Goal: Task Accomplishment & Management: Use online tool/utility

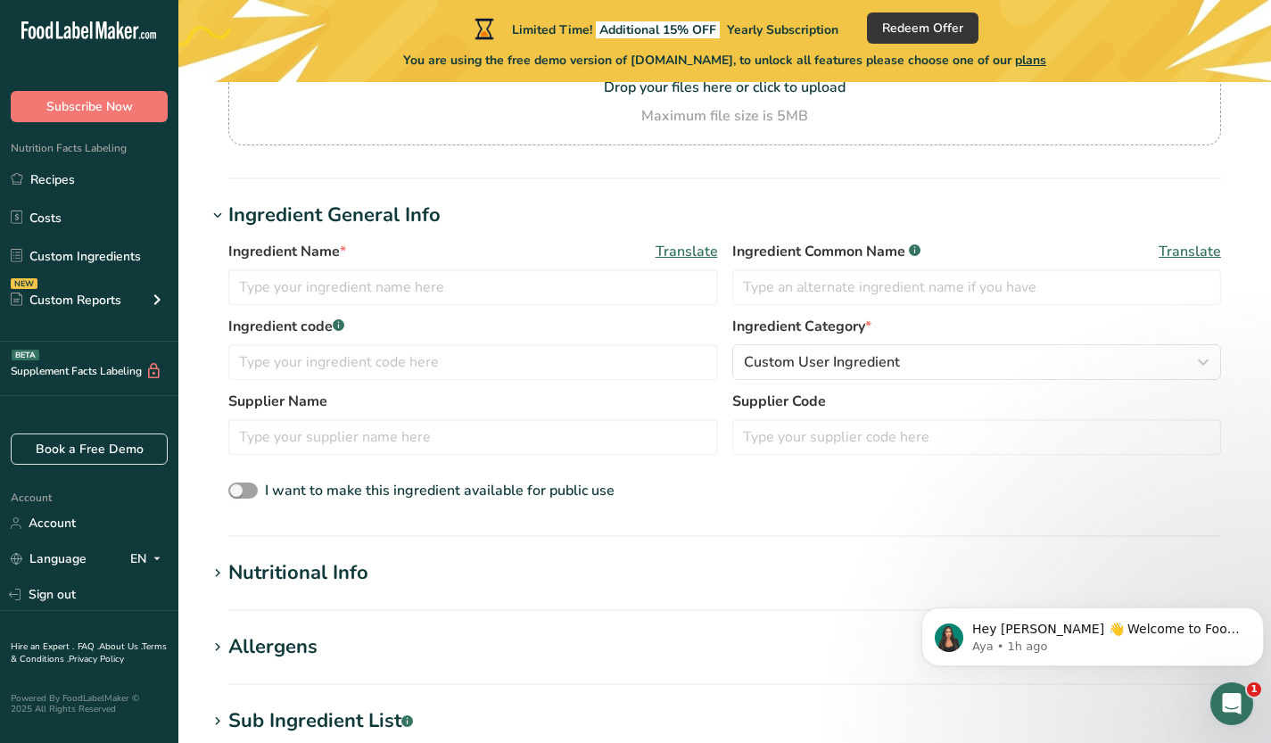
scroll to position [215, 0]
click at [372, 277] on input "text" at bounding box center [473, 288] width 490 height 36
type input "Kombucha"
click at [423, 223] on div "Ingredient General Info" at bounding box center [334, 216] width 212 height 29
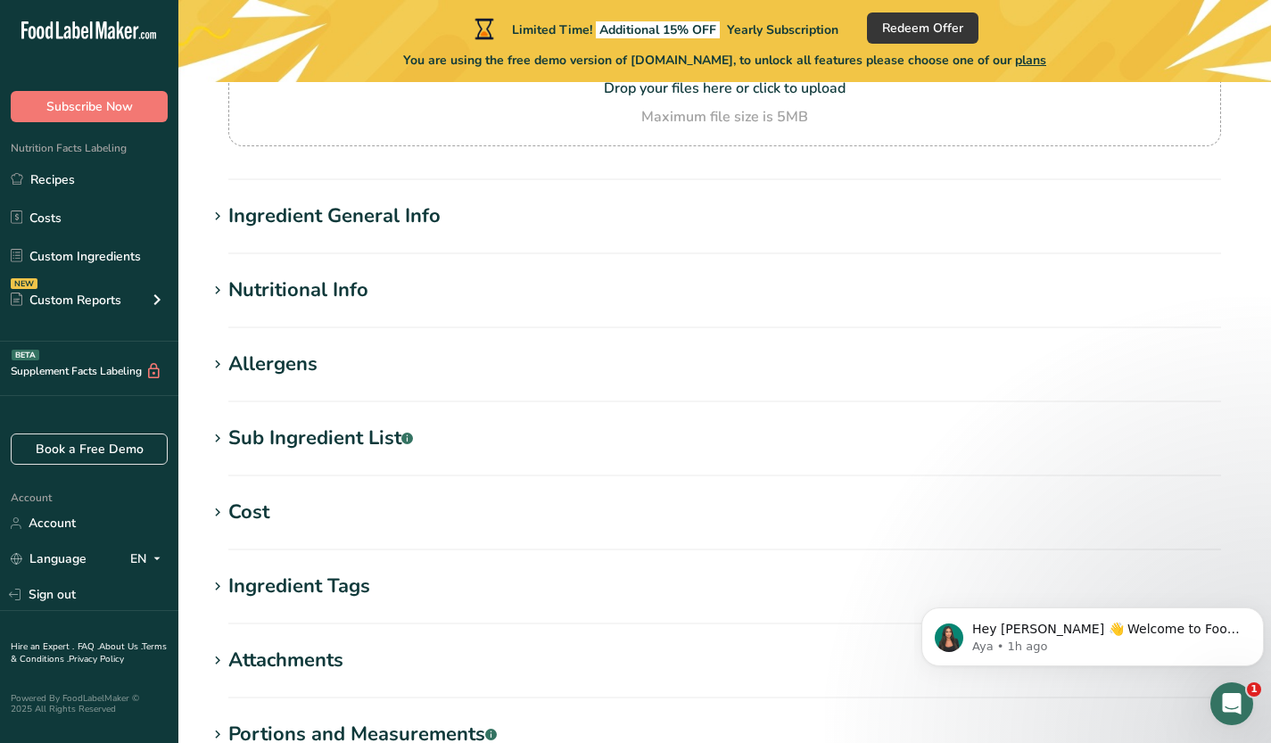
click at [365, 213] on div "Ingredient General Info" at bounding box center [334, 216] width 212 height 29
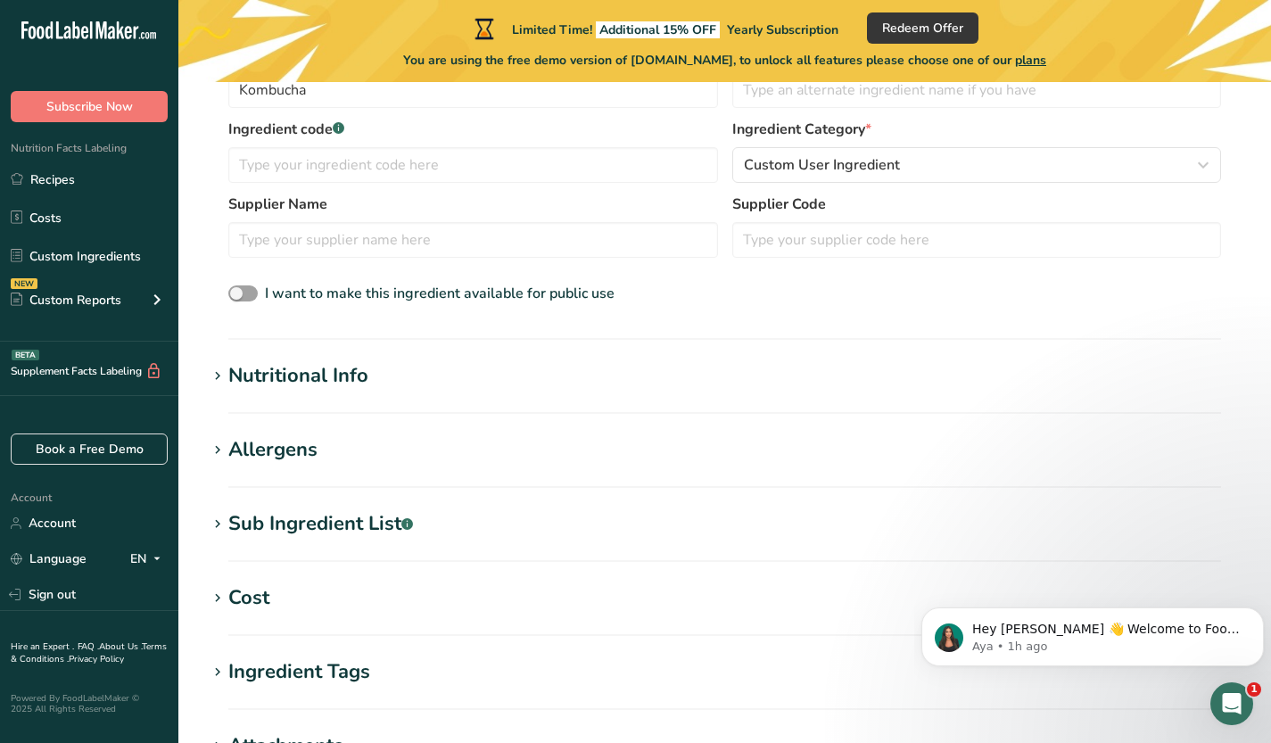
scroll to position [417, 0]
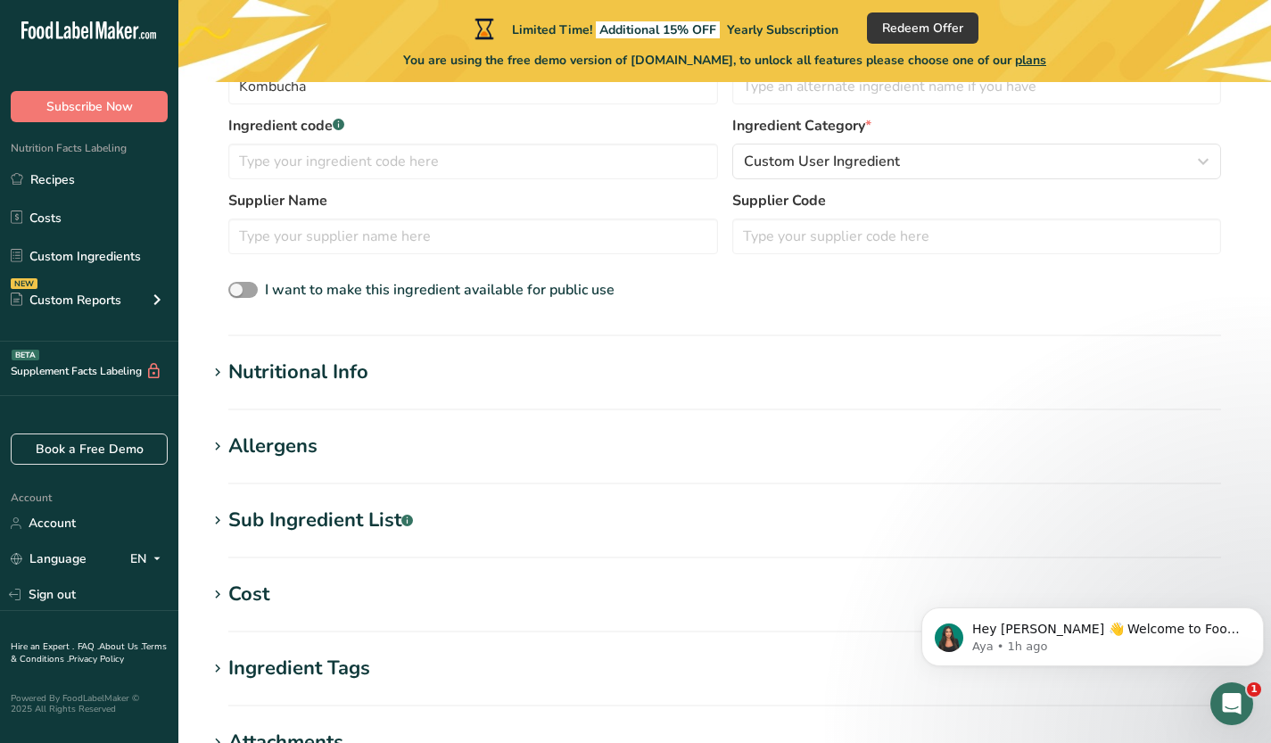
click at [417, 383] on h1 "Nutritional Info" at bounding box center [725, 372] width 1036 height 29
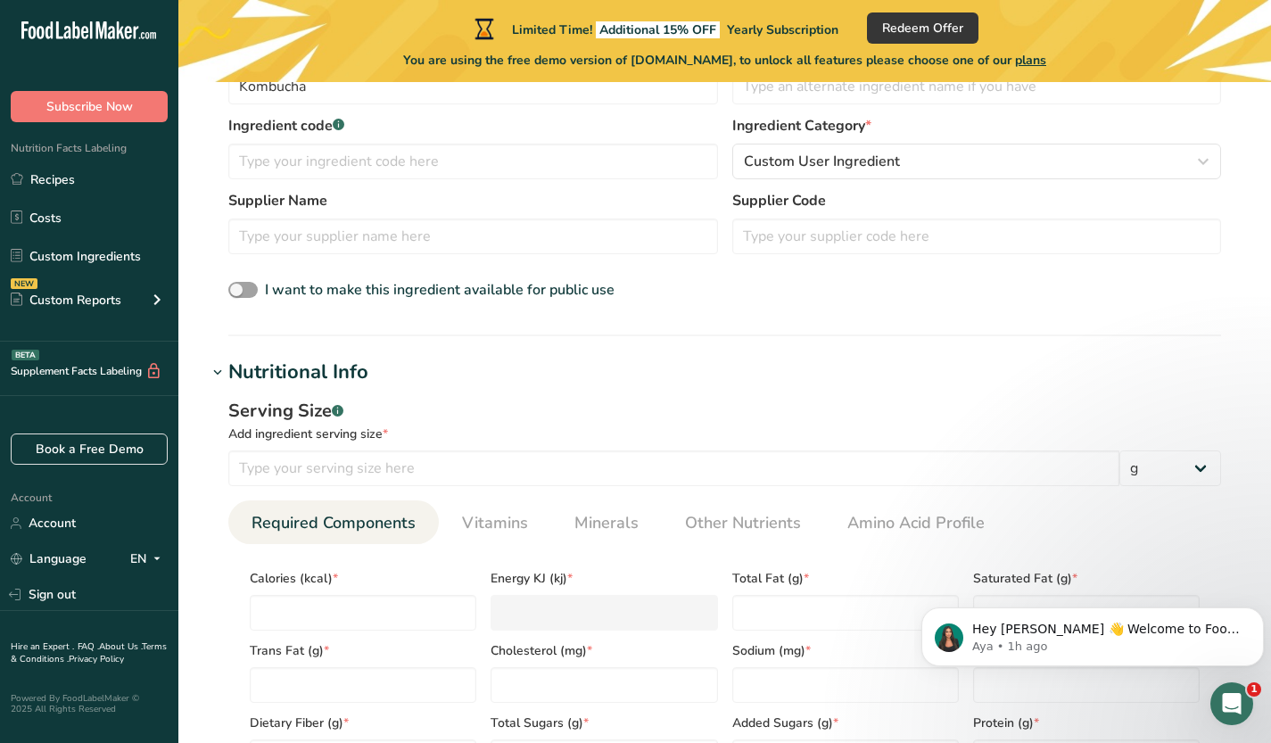
scroll to position [671, 0]
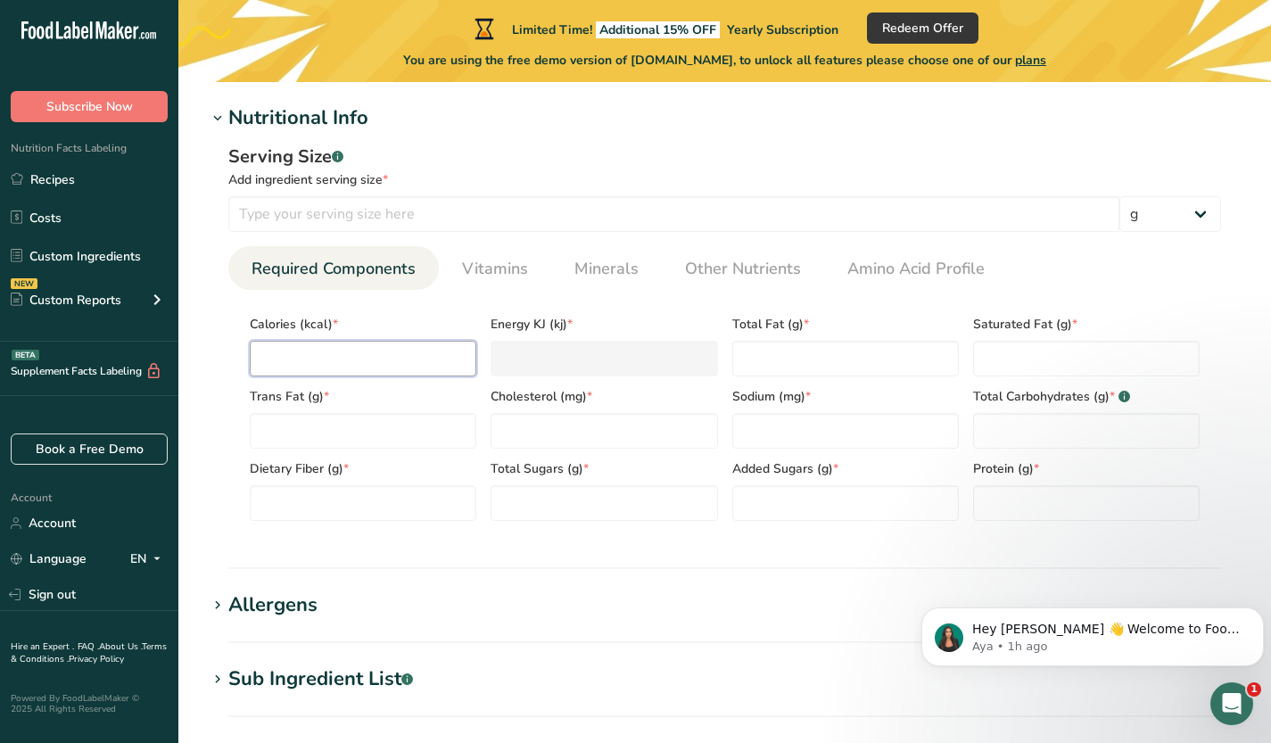
click at [407, 359] on input "number" at bounding box center [363, 359] width 227 height 36
type input "4"
type KJ "16.7"
type input "45"
type KJ "188.3"
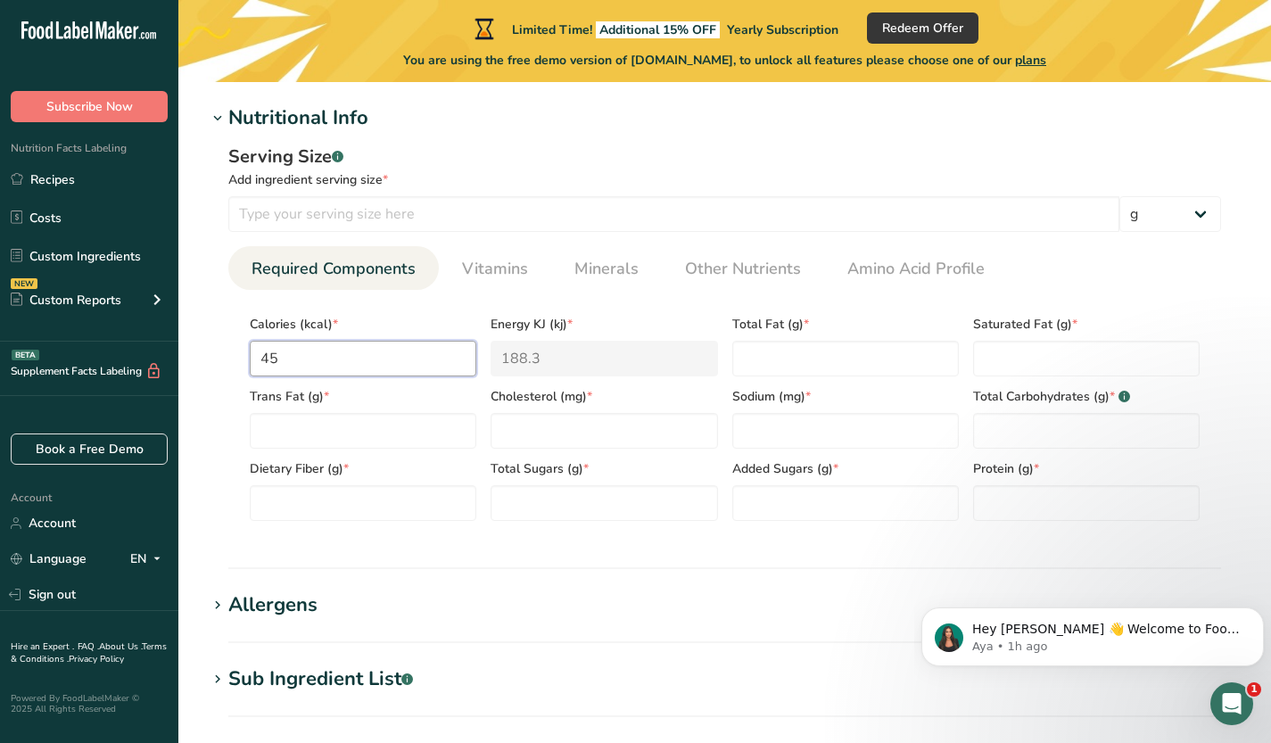
type input "45.2"
type KJ "189.1"
type input "45"
type KJ "188.3"
type input "45.3"
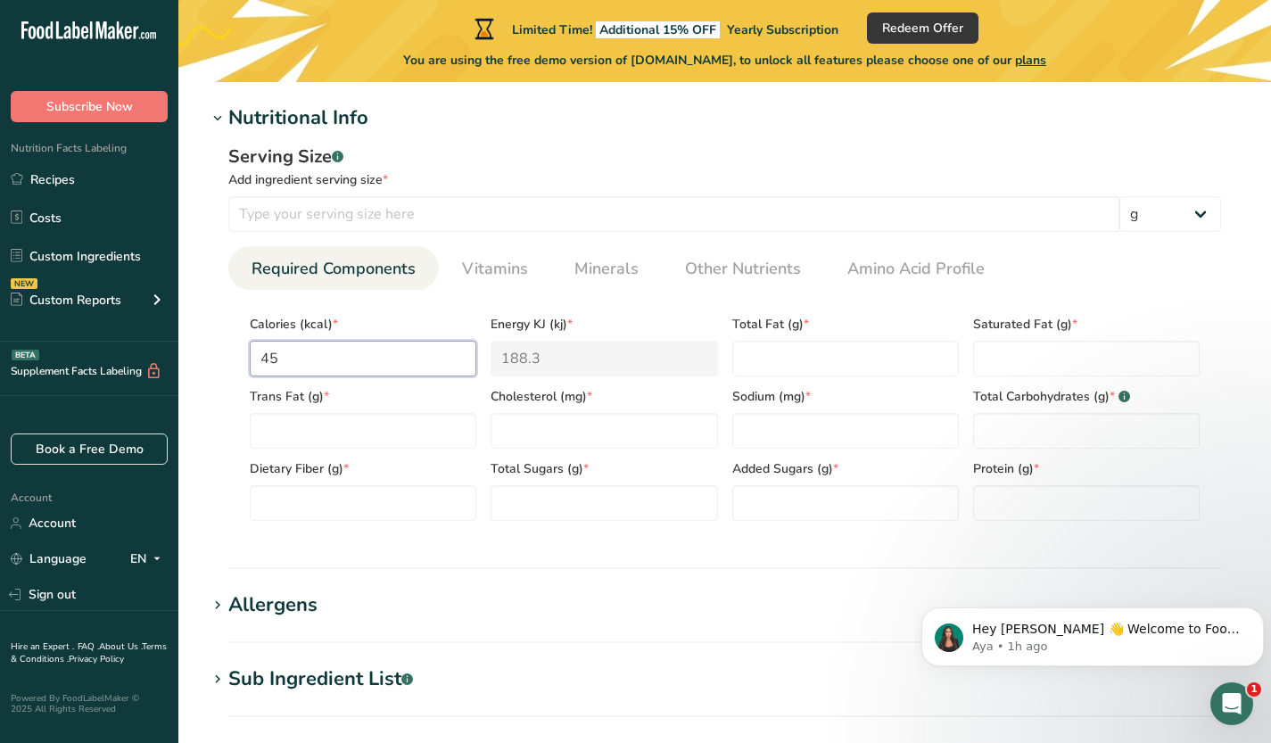
type KJ "189.5"
type input "45.3"
click at [612, 302] on section "Calories (kcal) * 45.3 Energy KJ (kj) * 189.5 Total Fat (g) * Saturated Fat (g)…" at bounding box center [724, 412] width 993 height 245
click at [772, 356] on Fat "number" at bounding box center [845, 359] width 227 height 36
type Fat "0"
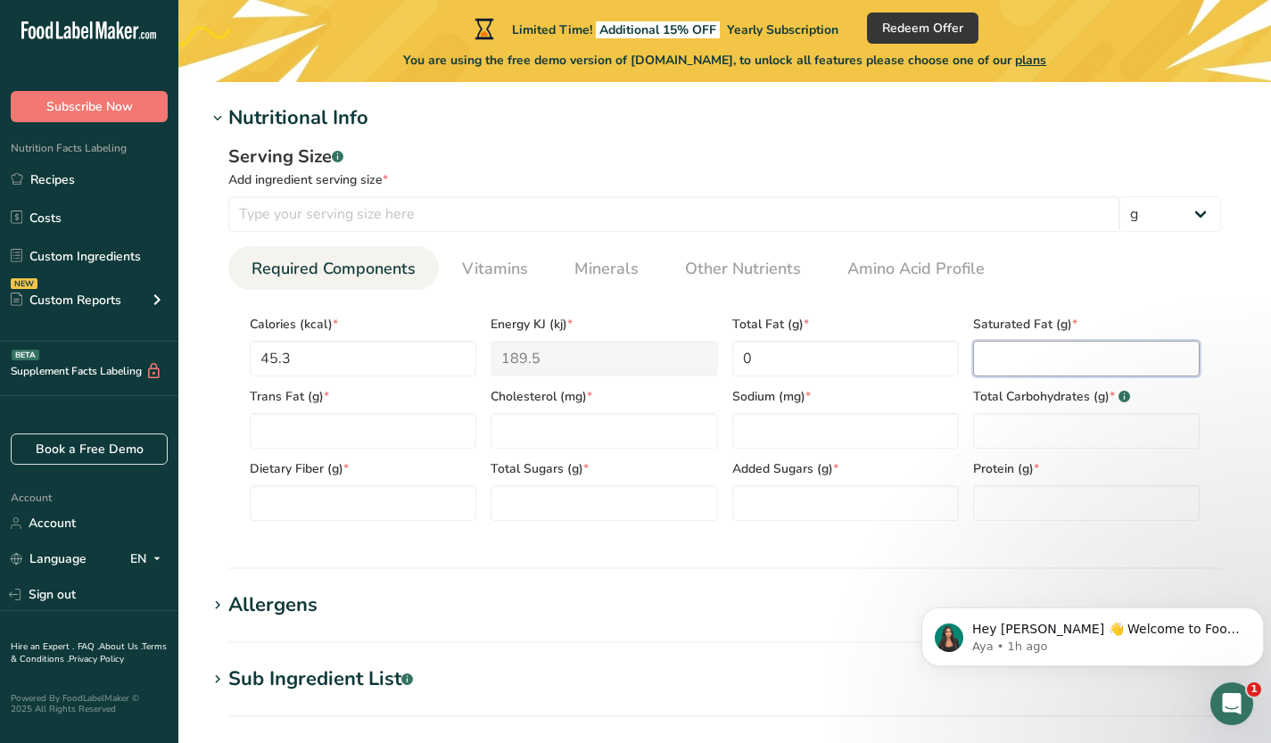
click at [994, 360] on Fat "number" at bounding box center [1086, 359] width 227 height 36
type Fat "0"
click at [354, 452] on div "Dietary Fiber (g) *" at bounding box center [363, 485] width 241 height 72
click at [374, 433] on Fat "number" at bounding box center [363, 431] width 227 height 36
type Fat "0"
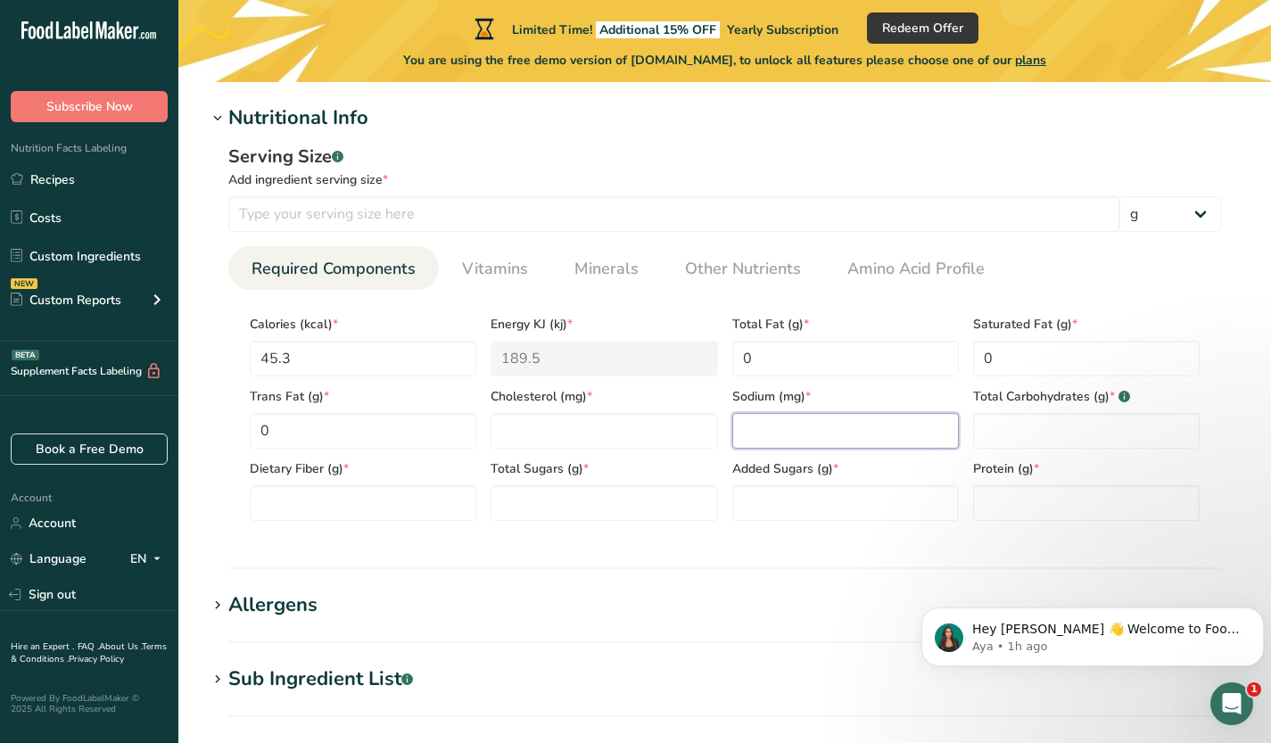
click at [843, 445] on input "number" at bounding box center [845, 431] width 227 height 36
type input "0"
click at [1070, 453] on div "Protein (g) *" at bounding box center [1086, 485] width 241 height 72
click at [1056, 442] on Carbohydrates "number" at bounding box center [1086, 431] width 227 height 36
type Carbohydrates "0"
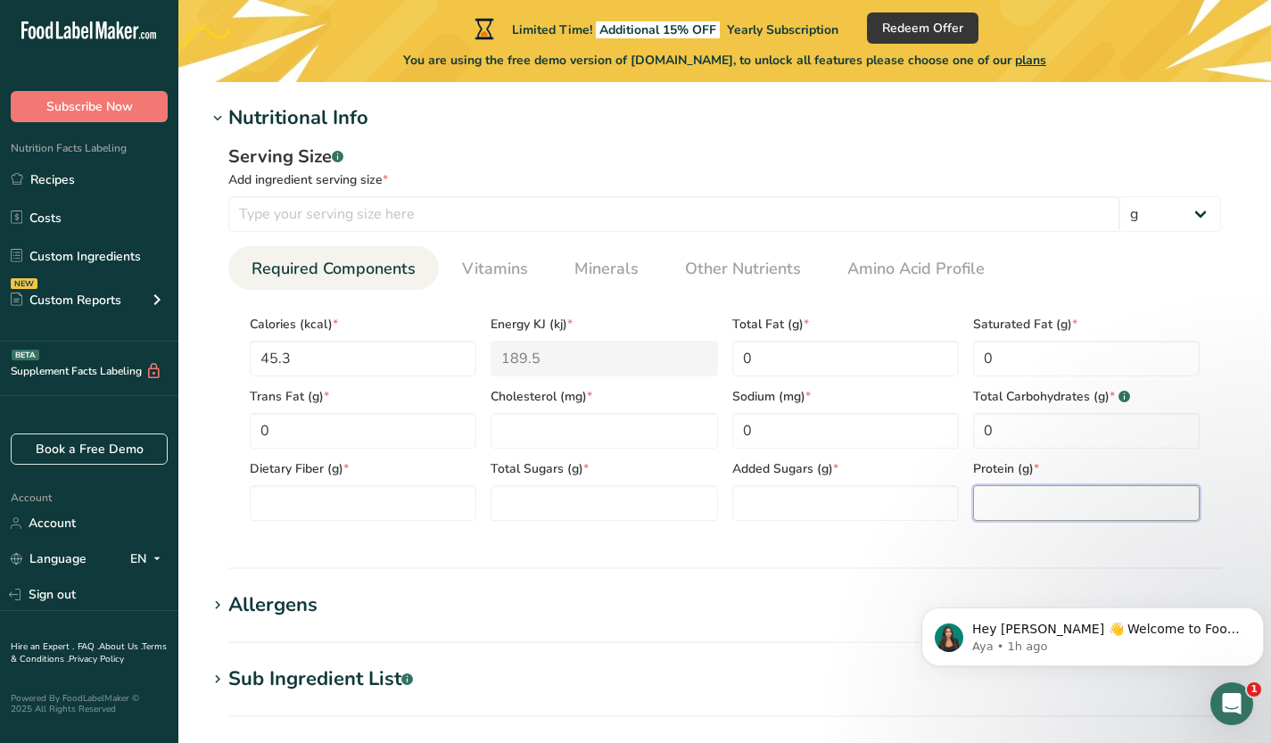
click at [1038, 500] on input "number" at bounding box center [1086, 503] width 227 height 36
type input "0"
click at [869, 501] on Sugars "number" at bounding box center [845, 503] width 227 height 36
type Sugars "0"
click at [673, 508] on Sugars "number" at bounding box center [604, 503] width 227 height 36
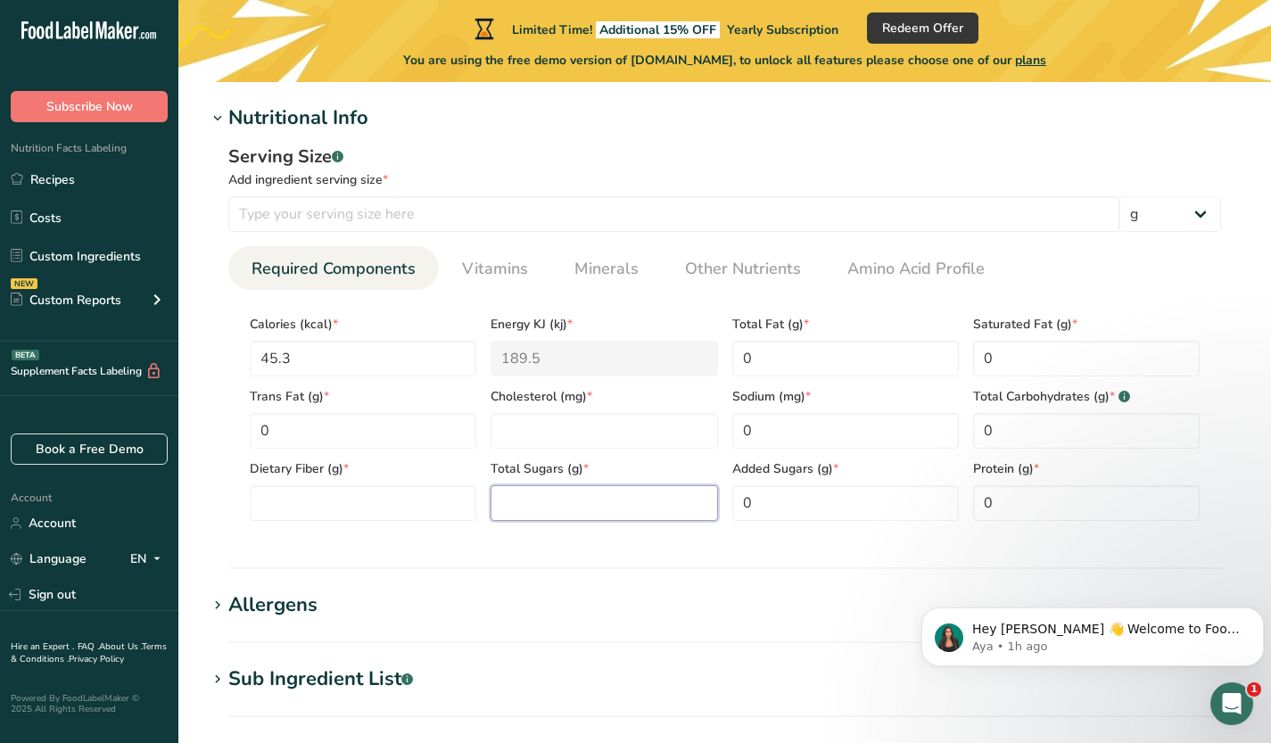
click at [570, 511] on Sugars "number" at bounding box center [604, 503] width 227 height 36
type Sugars "0"
click at [756, 538] on div "Serving Size .a-a{fill:#347362;}.b-a{fill:#fff;} Add ingredient serving size * …" at bounding box center [725, 339] width 1036 height 413
click at [805, 500] on Sugars "0" at bounding box center [845, 503] width 227 height 36
click at [678, 543] on div "Serving Size .a-a{fill:#347362;}.b-a{fill:#fff;} Add ingredient serving size * …" at bounding box center [725, 339] width 1036 height 413
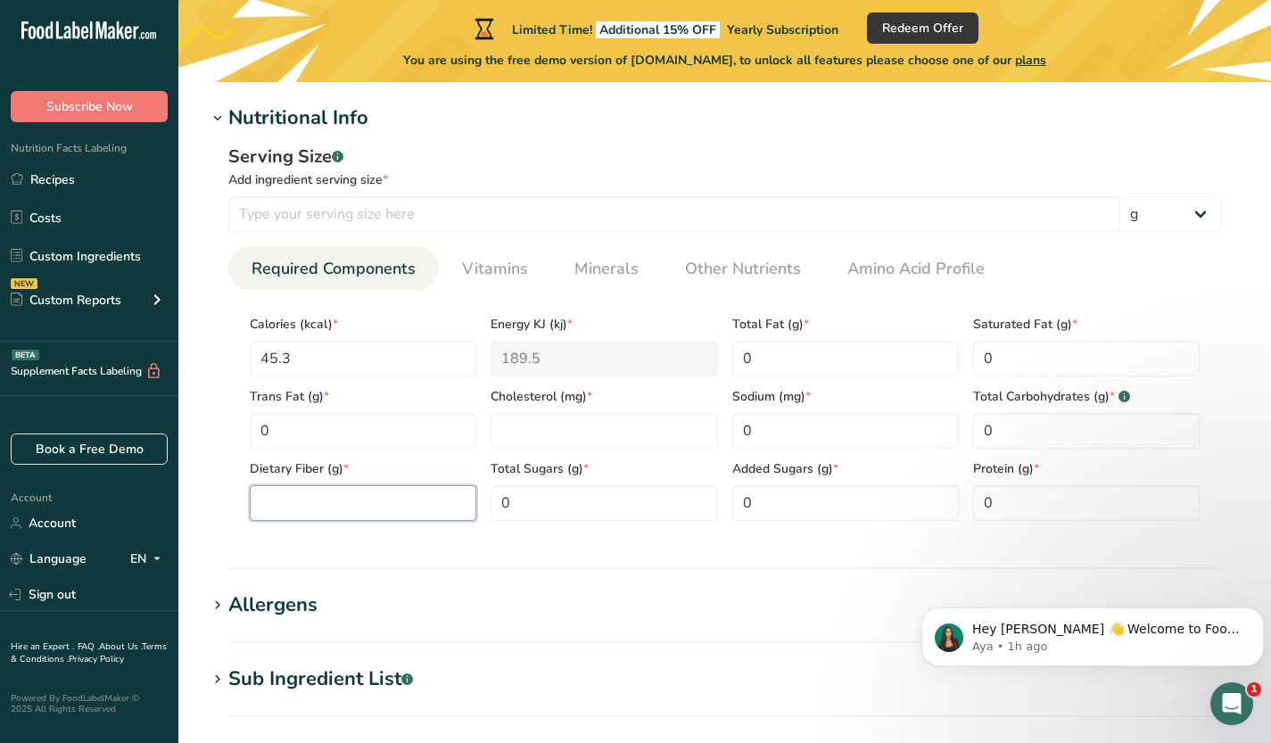
click at [422, 500] on Fiber "number" at bounding box center [363, 503] width 227 height 36
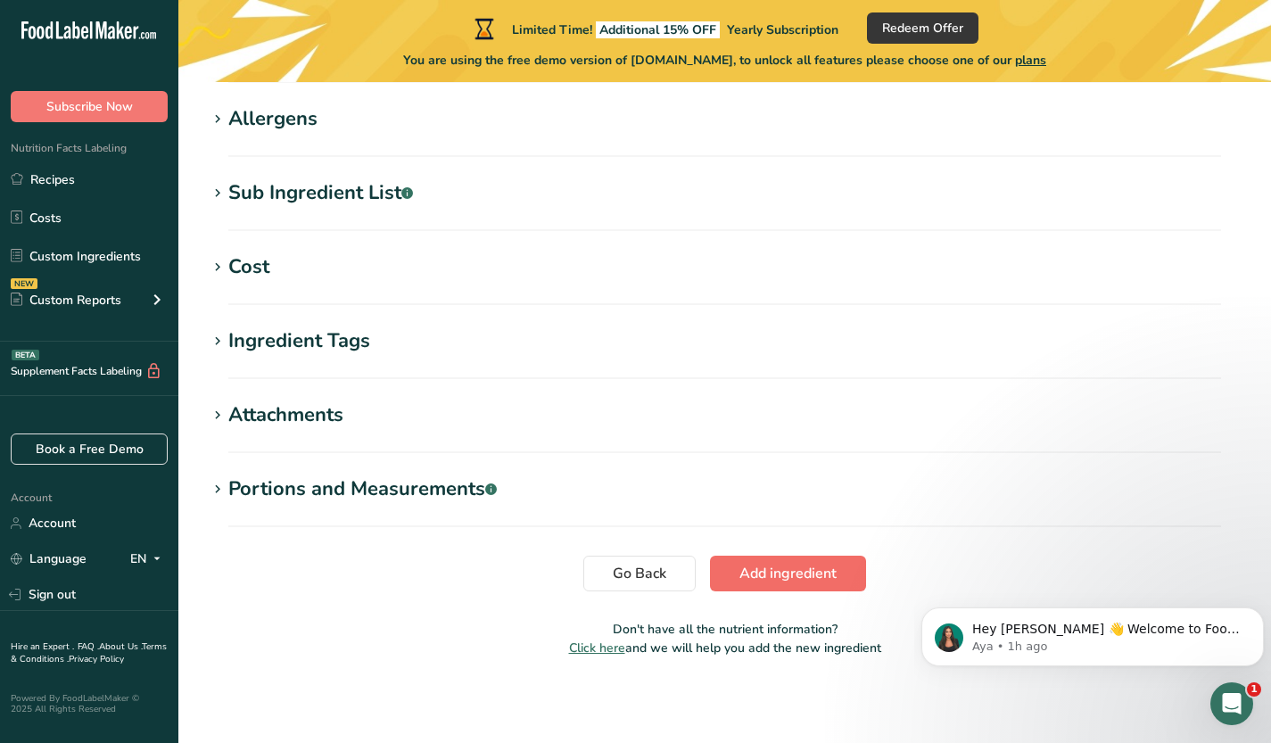
type Fiber "0"
click at [825, 576] on span "Add ingredient" at bounding box center [787, 573] width 97 height 21
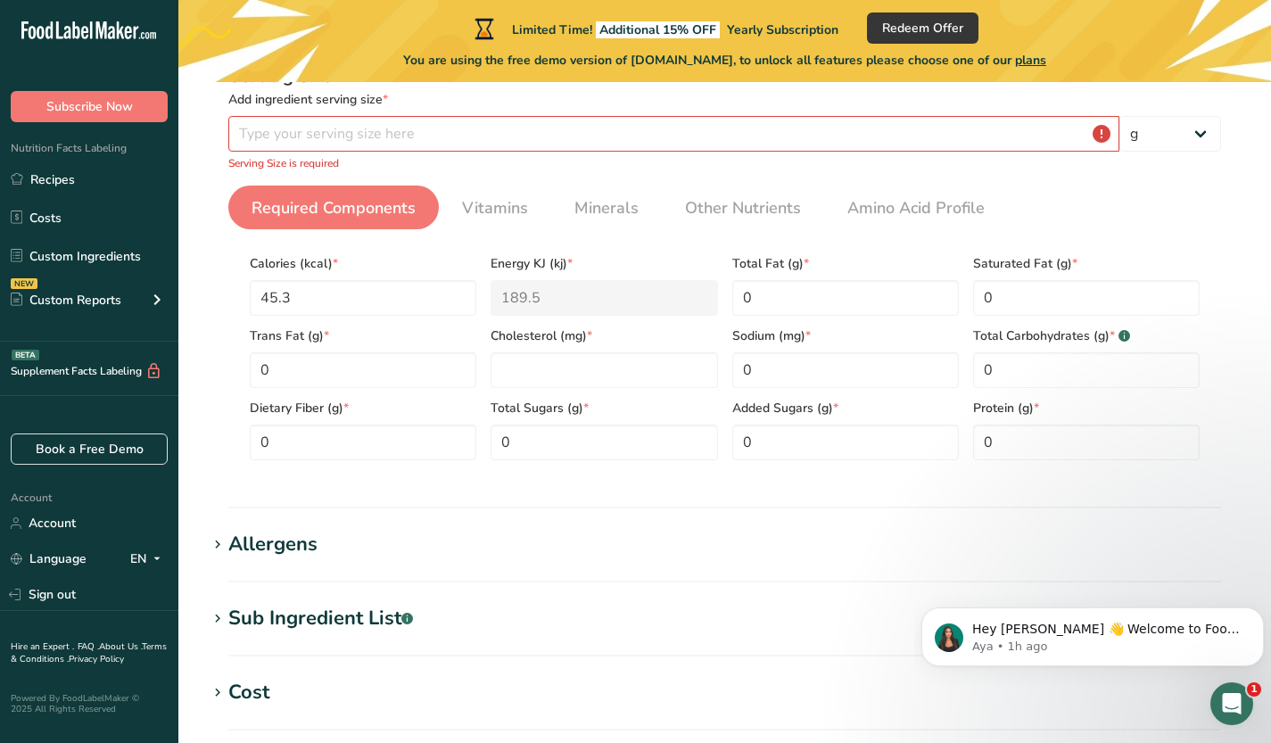
scroll to position [0, 0]
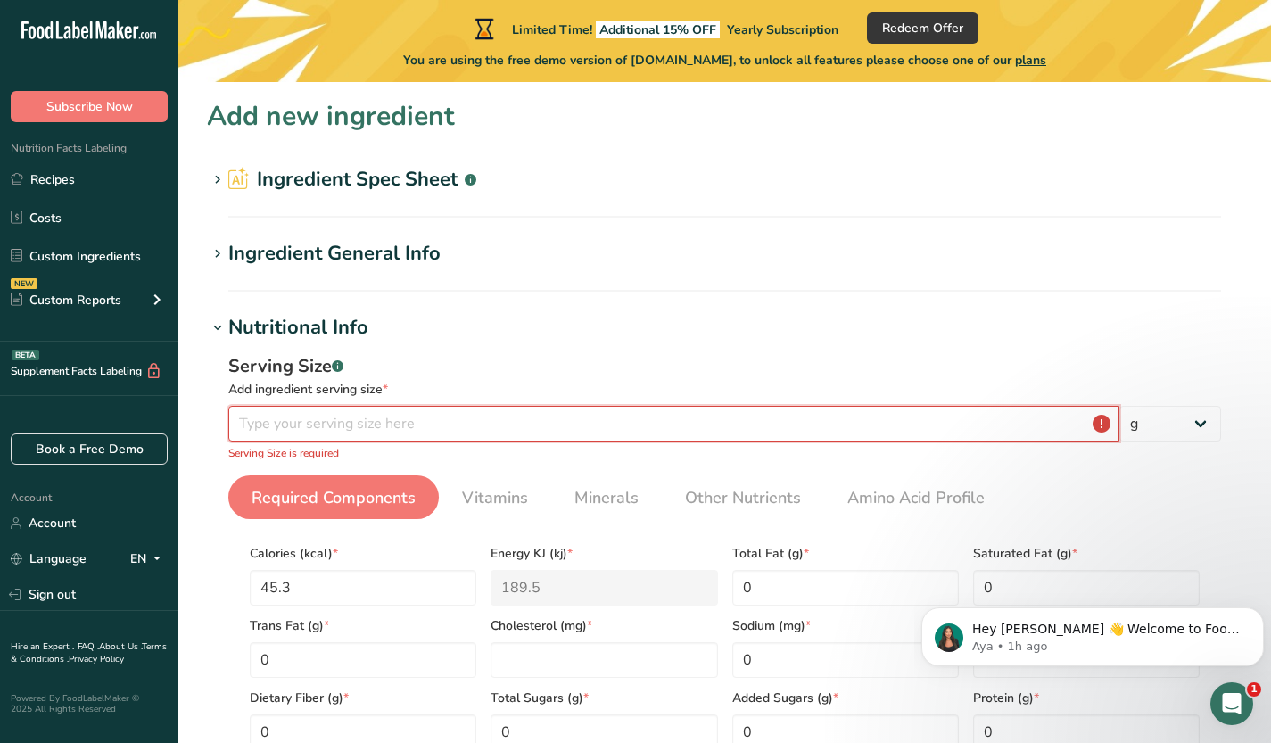
click at [435, 419] on input "number" at bounding box center [673, 424] width 891 height 36
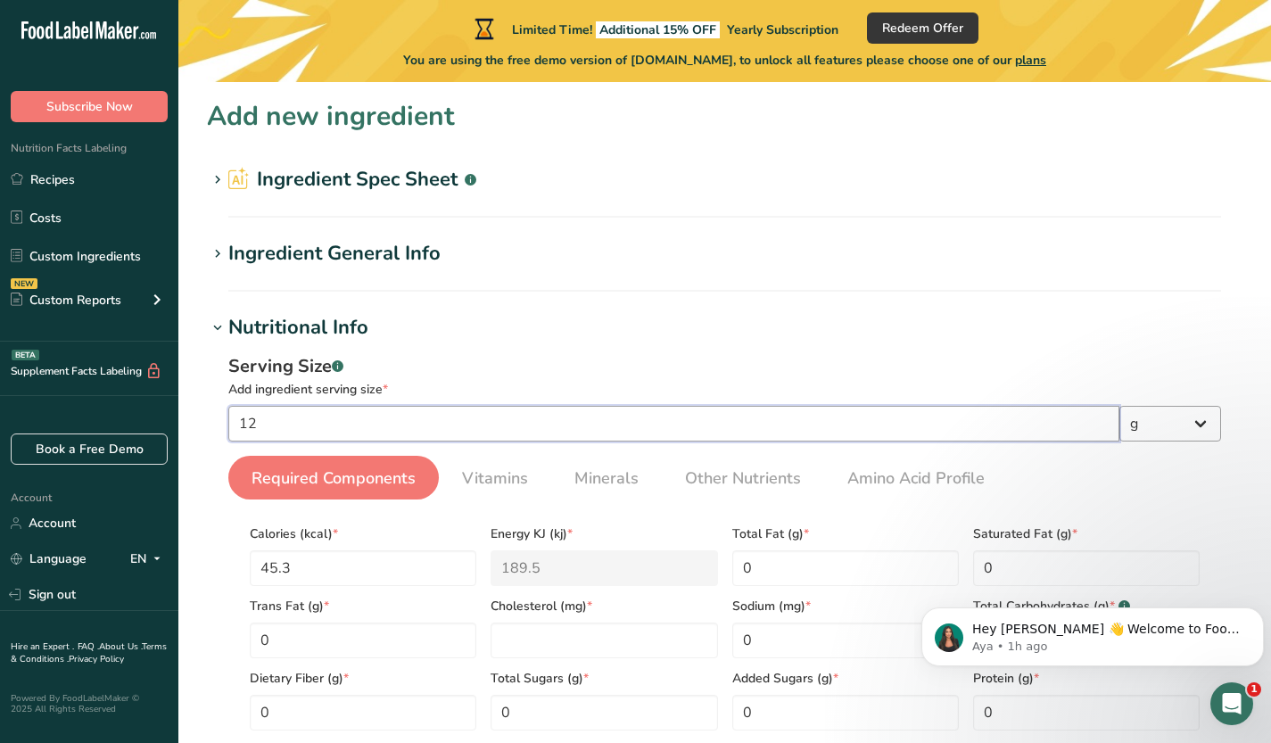
type input "12"
click at [1175, 419] on select "g kg mg mcg lb oz l mL fl oz tbsp tsp cup qt gallon" at bounding box center [1170, 424] width 102 height 36
click at [1119, 406] on select "g kg mg mcg lb oz l mL fl oz tbsp tsp cup qt gallon" at bounding box center [1170, 424] width 102 height 36
click at [1177, 430] on select "g kg mg mcg lb oz l mL fl oz tbsp tsp cup qt gallon" at bounding box center [1170, 424] width 102 height 36
select select "18"
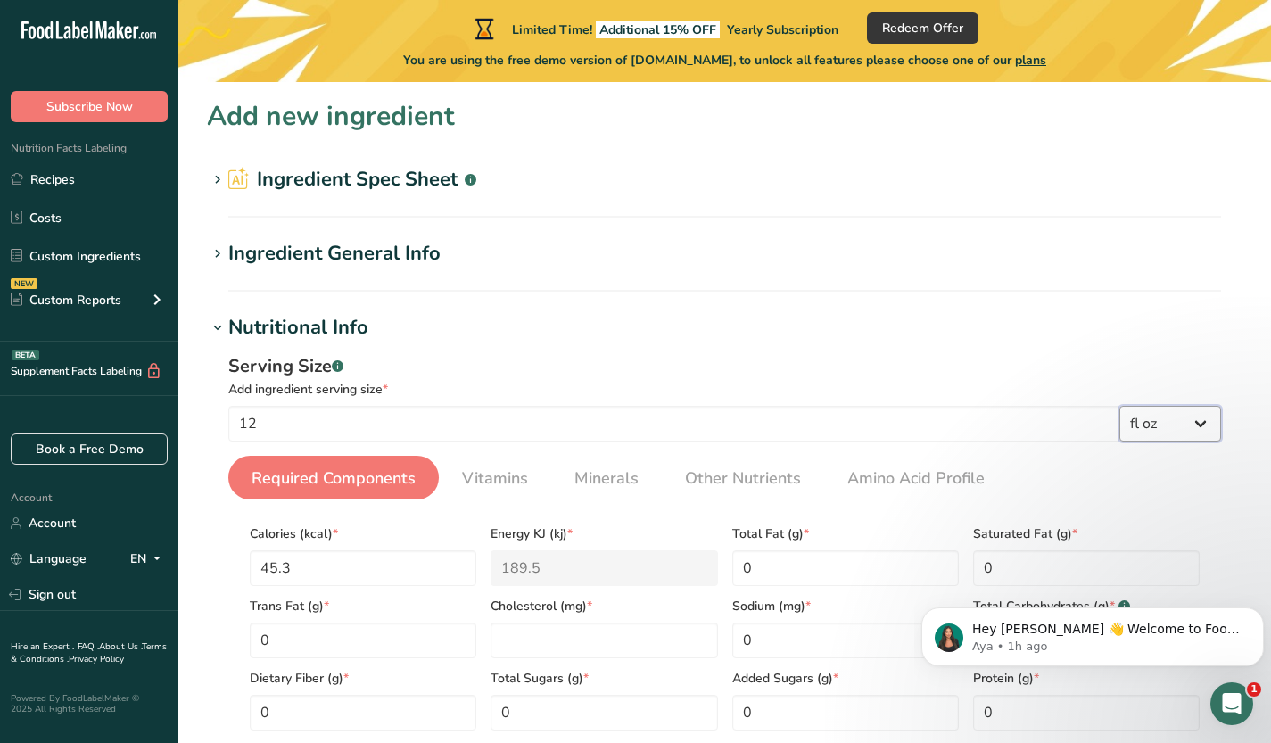
click at [1119, 406] on select "g kg mg mcg lb oz l mL fl oz tbsp tsp cup qt gallon" at bounding box center [1170, 424] width 102 height 36
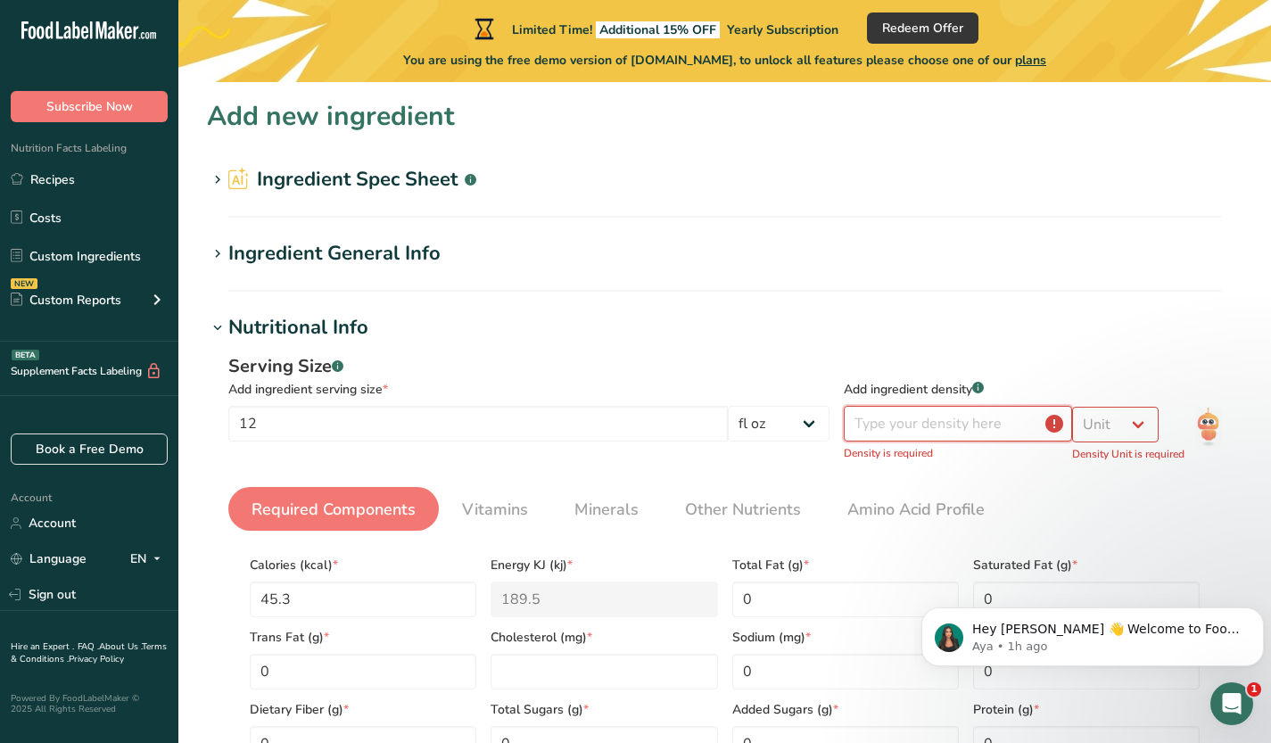
click at [992, 434] on input "number" at bounding box center [958, 424] width 228 height 36
click at [1119, 418] on select "Unit lb/ft3 g/cm3" at bounding box center [1115, 425] width 87 height 36
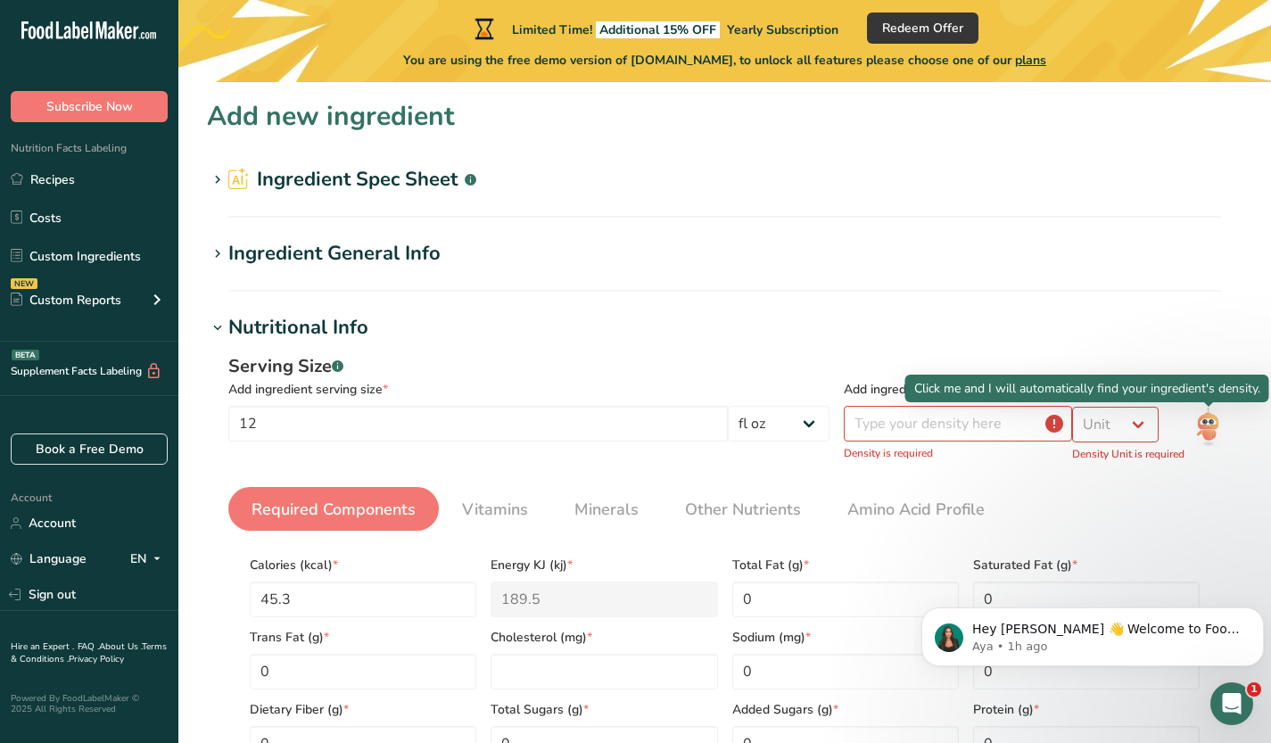
click at [1211, 423] on img at bounding box center [1208, 427] width 26 height 40
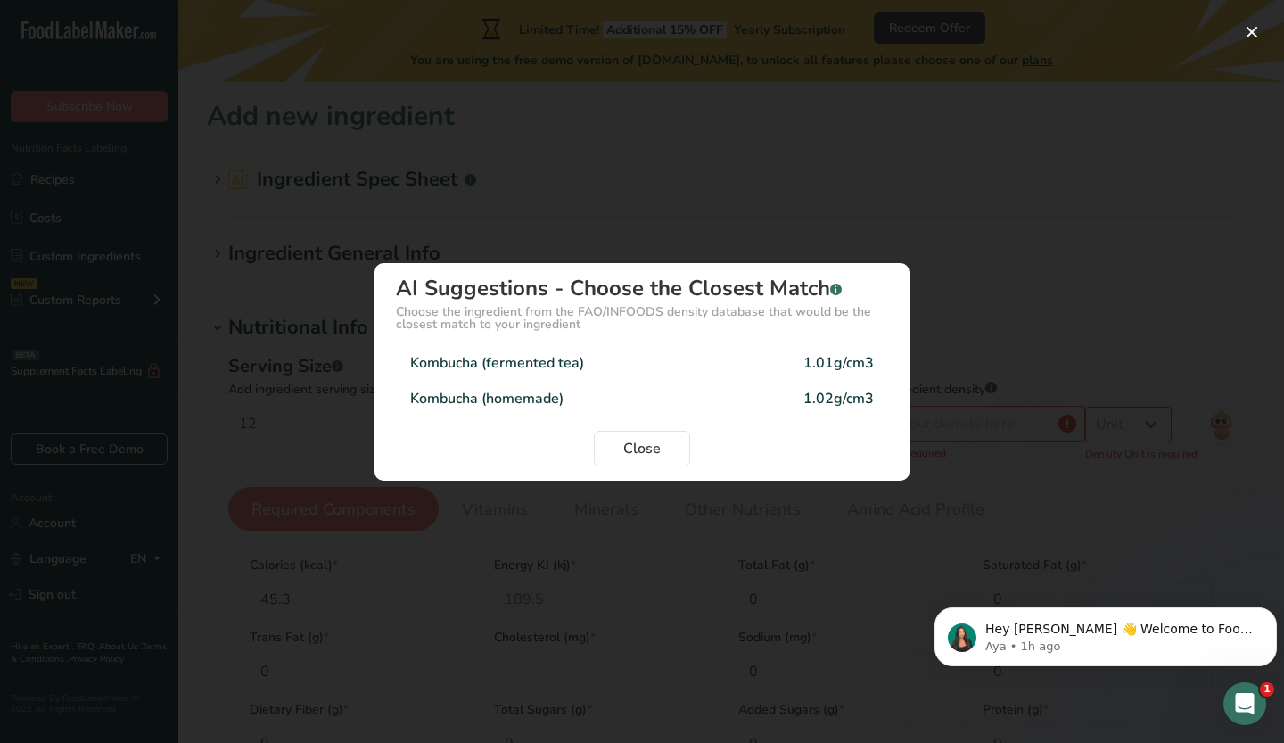
click at [717, 363] on div "Kombucha (fermented tea) 1.01g/cm3" at bounding box center [642, 363] width 492 height 36
type input "1.01"
select select "22"
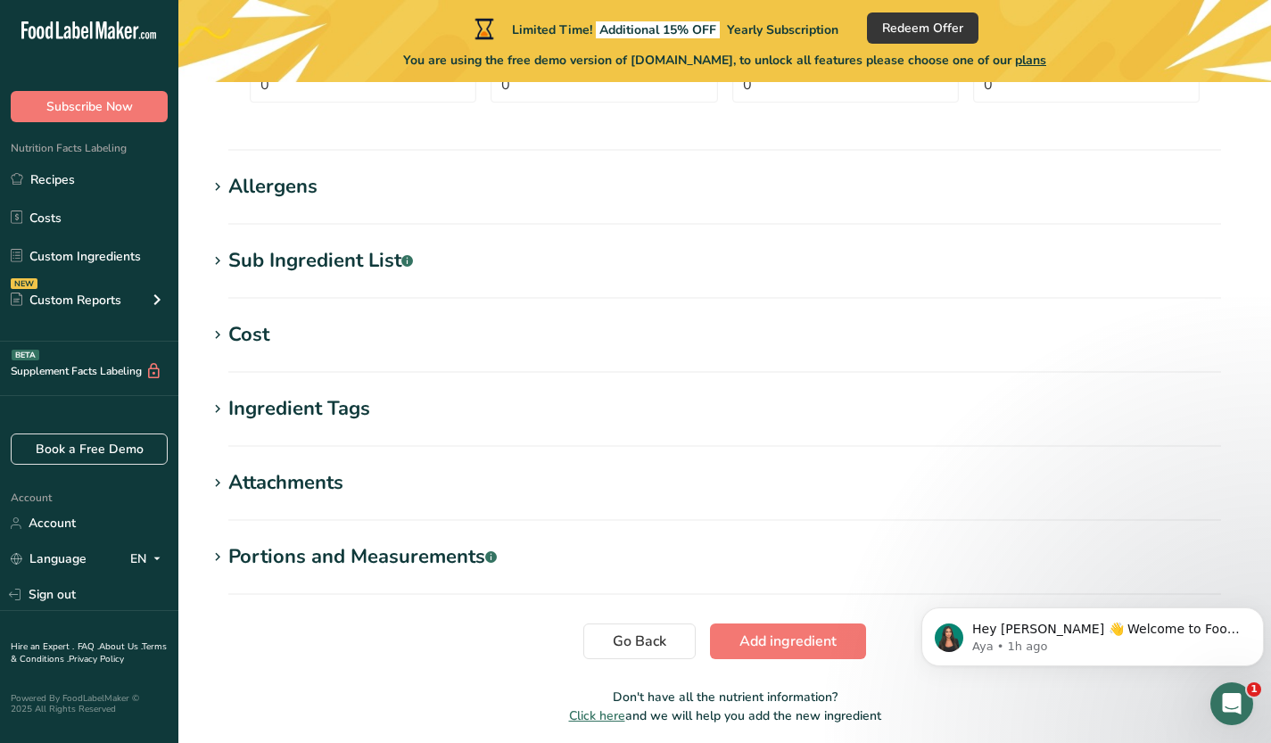
scroll to position [707, 0]
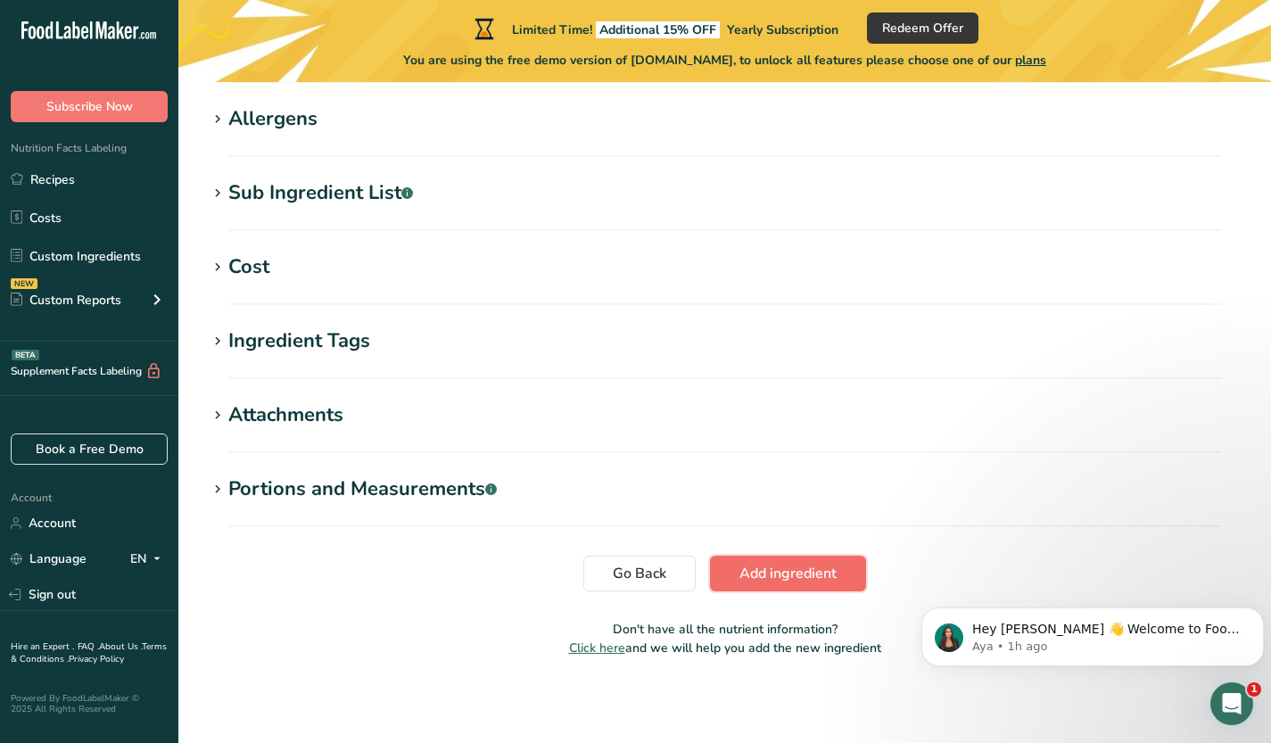
click at [747, 567] on span "Add ingredient" at bounding box center [787, 573] width 97 height 21
click at [770, 578] on span "Add ingredient" at bounding box center [787, 573] width 97 height 21
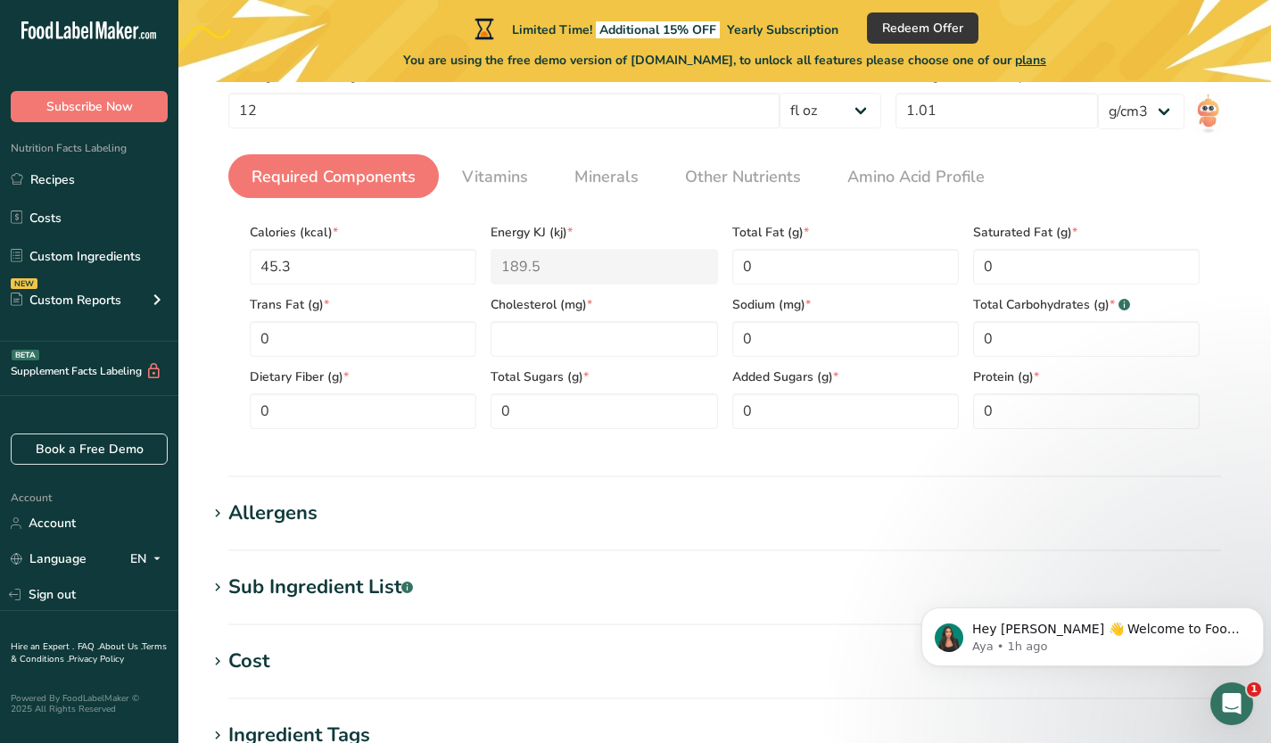
scroll to position [0, 0]
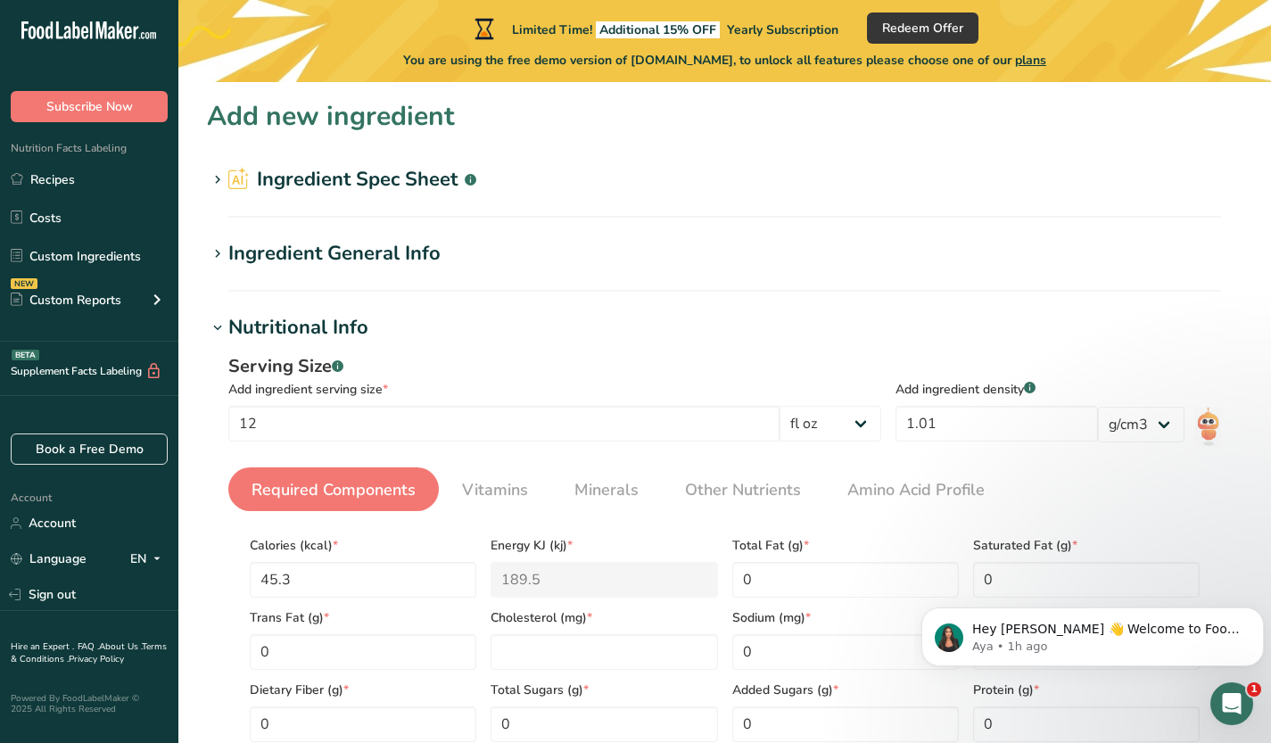
click at [342, 186] on h2 "Ingredient Spec Sheet .a-a{fill:#347362;}.b-a{fill:#fff;}" at bounding box center [352, 179] width 248 height 29
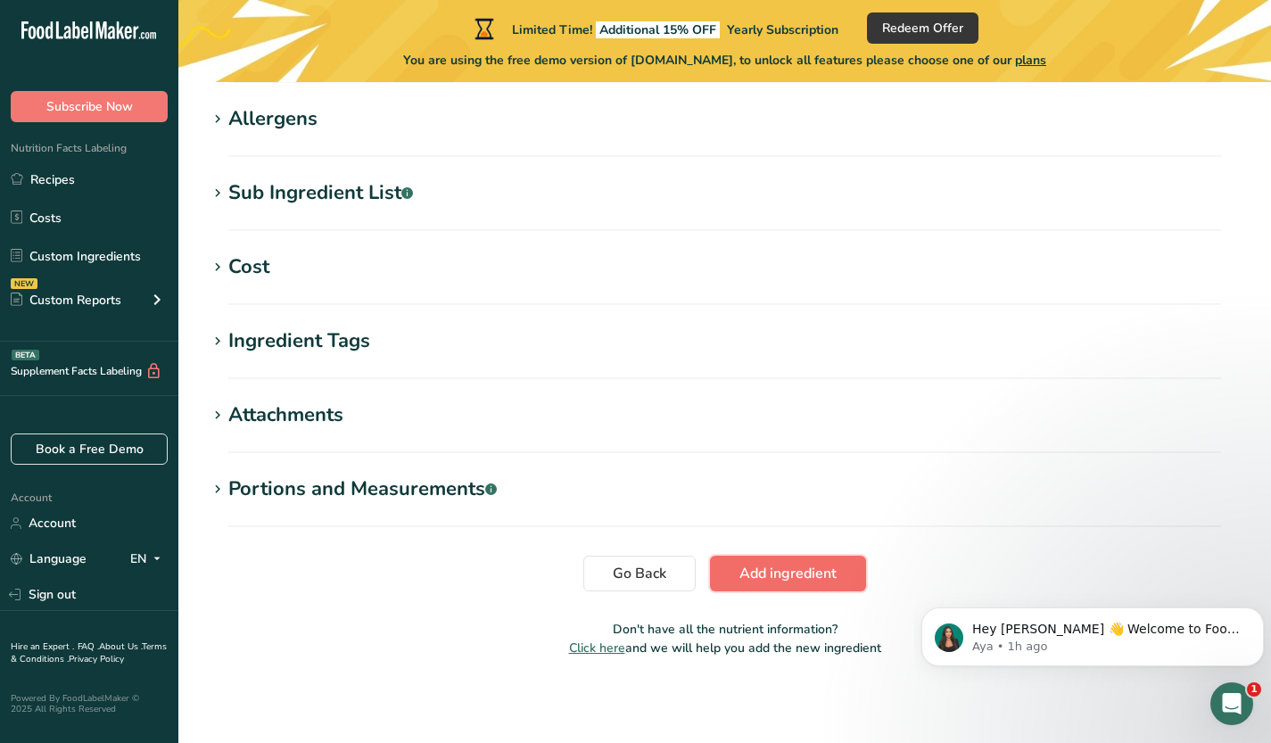
click at [808, 576] on span "Add ingredient" at bounding box center [787, 573] width 97 height 21
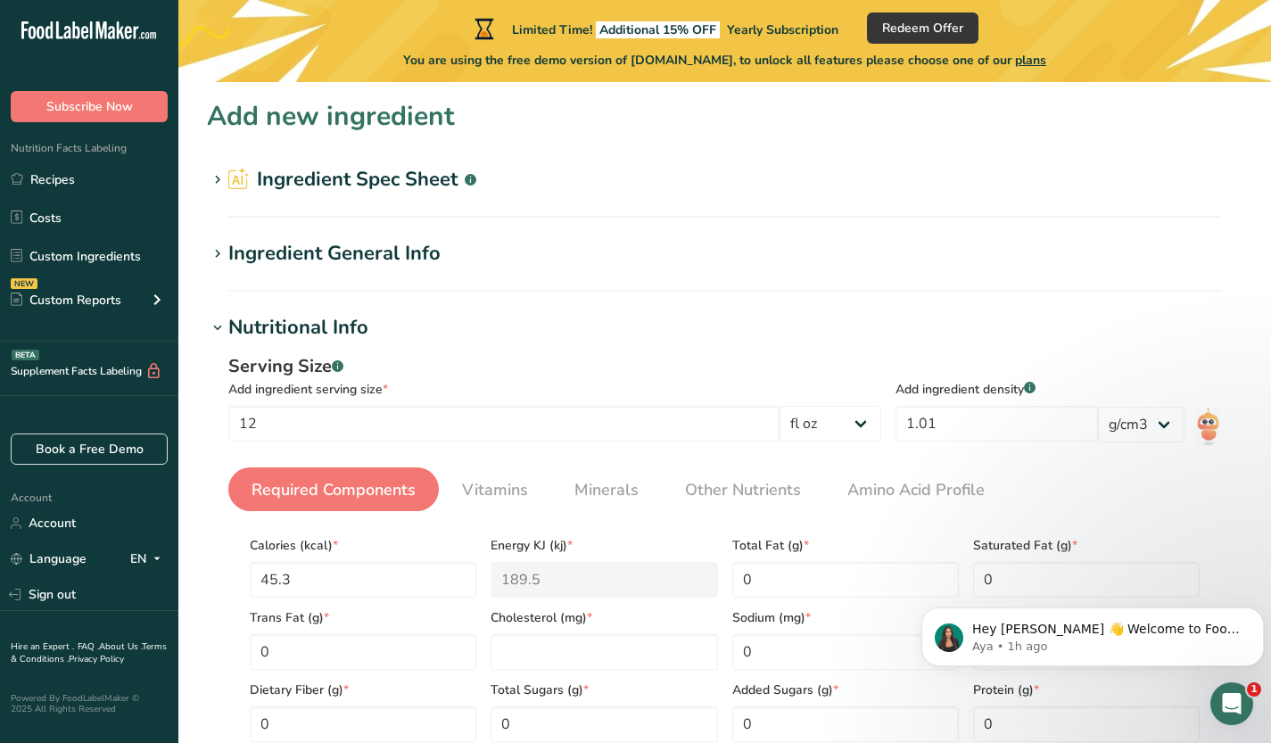
click at [256, 126] on h1 "Add new ingredient" at bounding box center [331, 116] width 248 height 40
click at [978, 417] on input "1.01" at bounding box center [997, 424] width 202 height 36
type input "1.01"
click at [949, 301] on section "Add new ingredient Ingredient Spec Sheet .a-a{fill:#347362;}.b-a{fill:#fff;} Up…" at bounding box center [724, 737] width 1093 height 1311
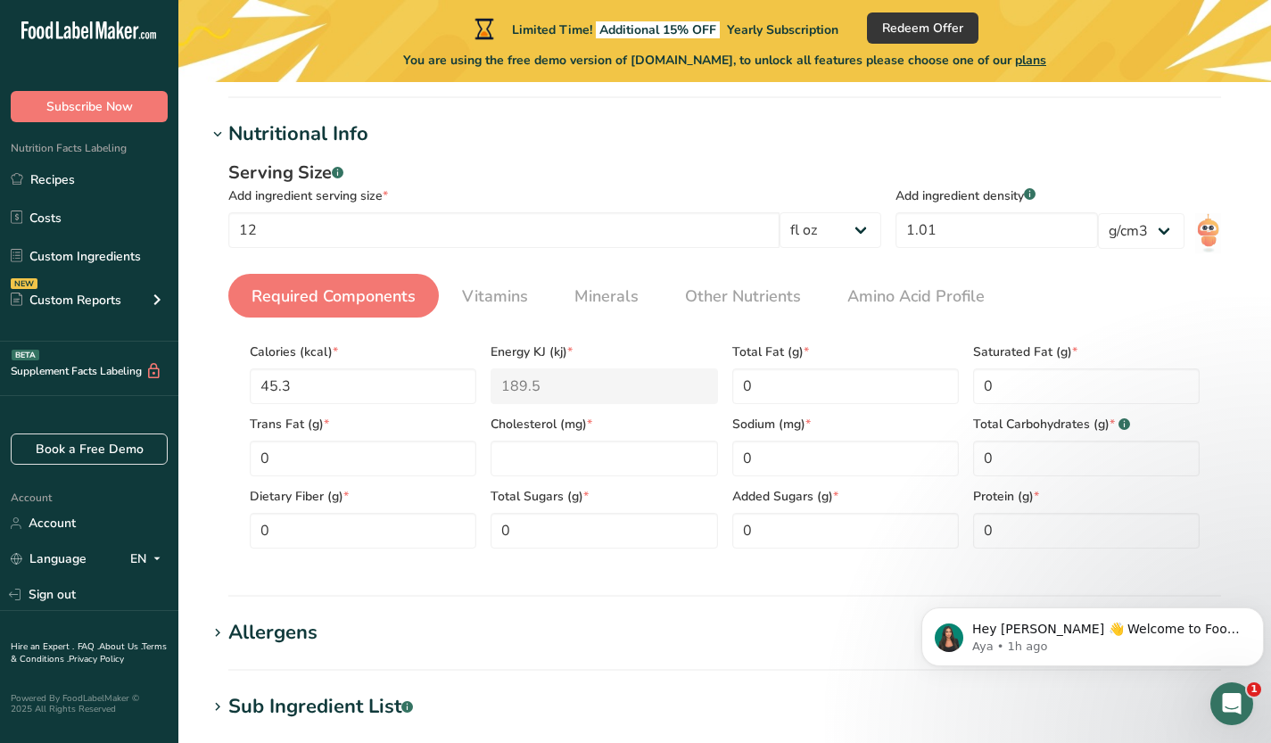
scroll to position [194, 0]
click at [349, 281] on link "Required Components" at bounding box center [333, 295] width 178 height 45
click at [516, 467] on input "number" at bounding box center [604, 458] width 227 height 36
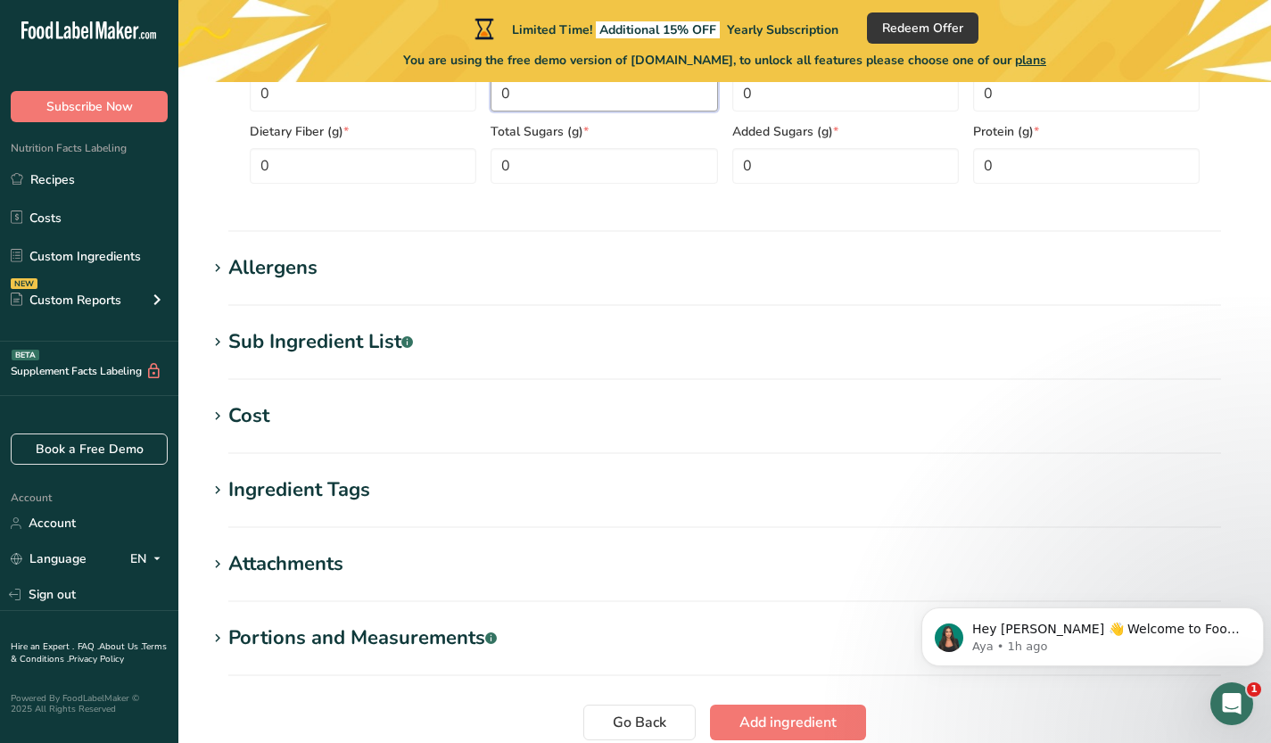
scroll to position [707, 0]
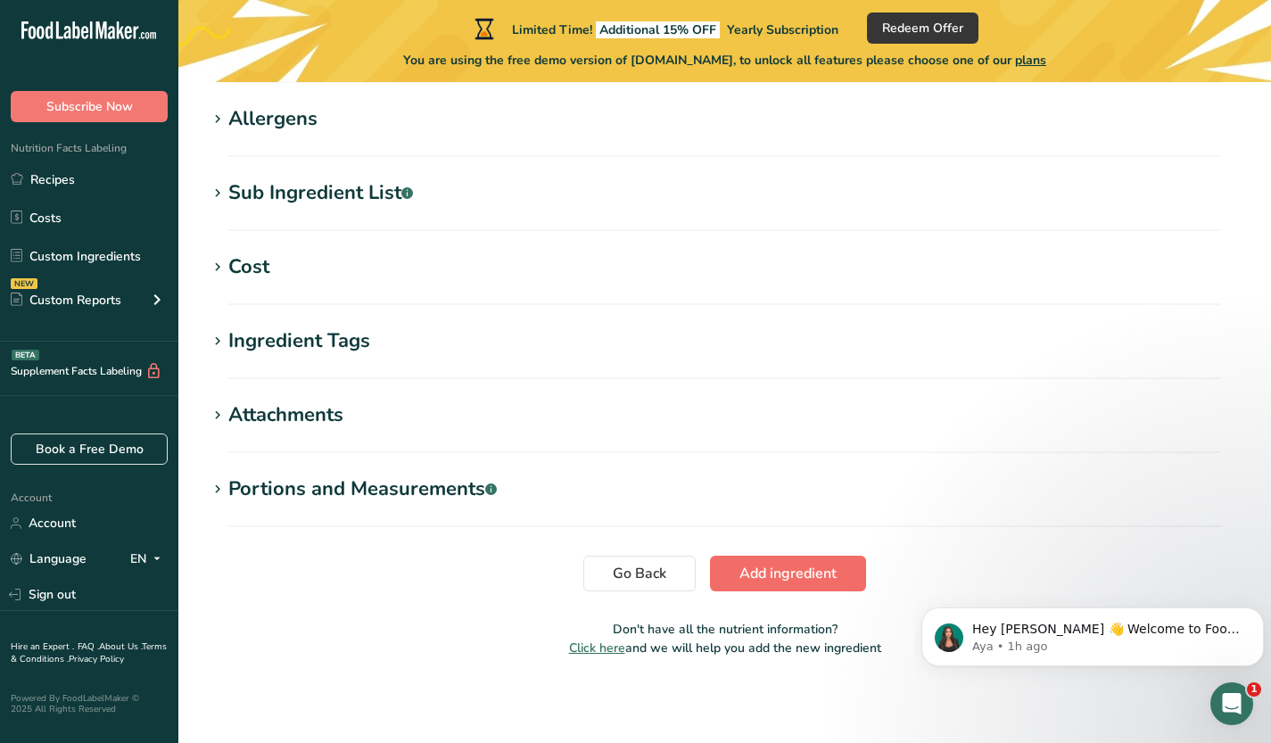
type input "0"
click at [795, 582] on span "Add ingredient" at bounding box center [787, 573] width 97 height 21
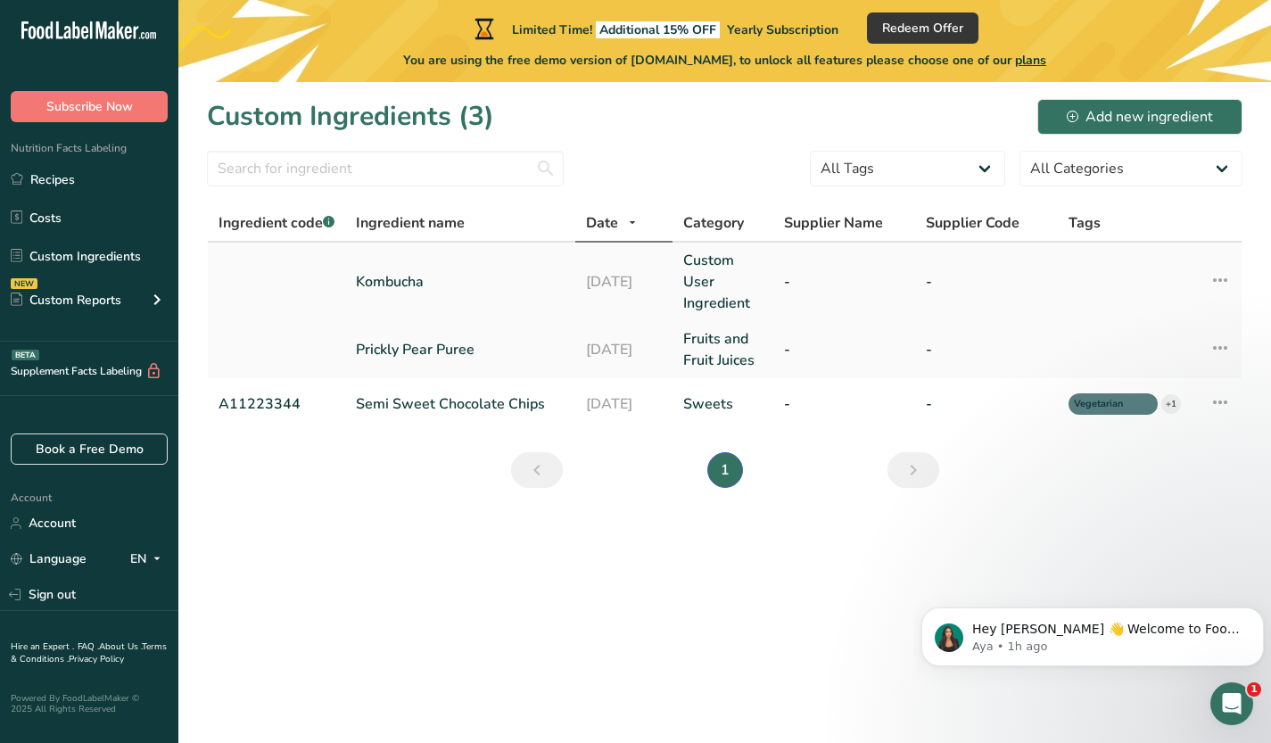
click at [525, 282] on link "Kombucha" at bounding box center [460, 281] width 209 height 21
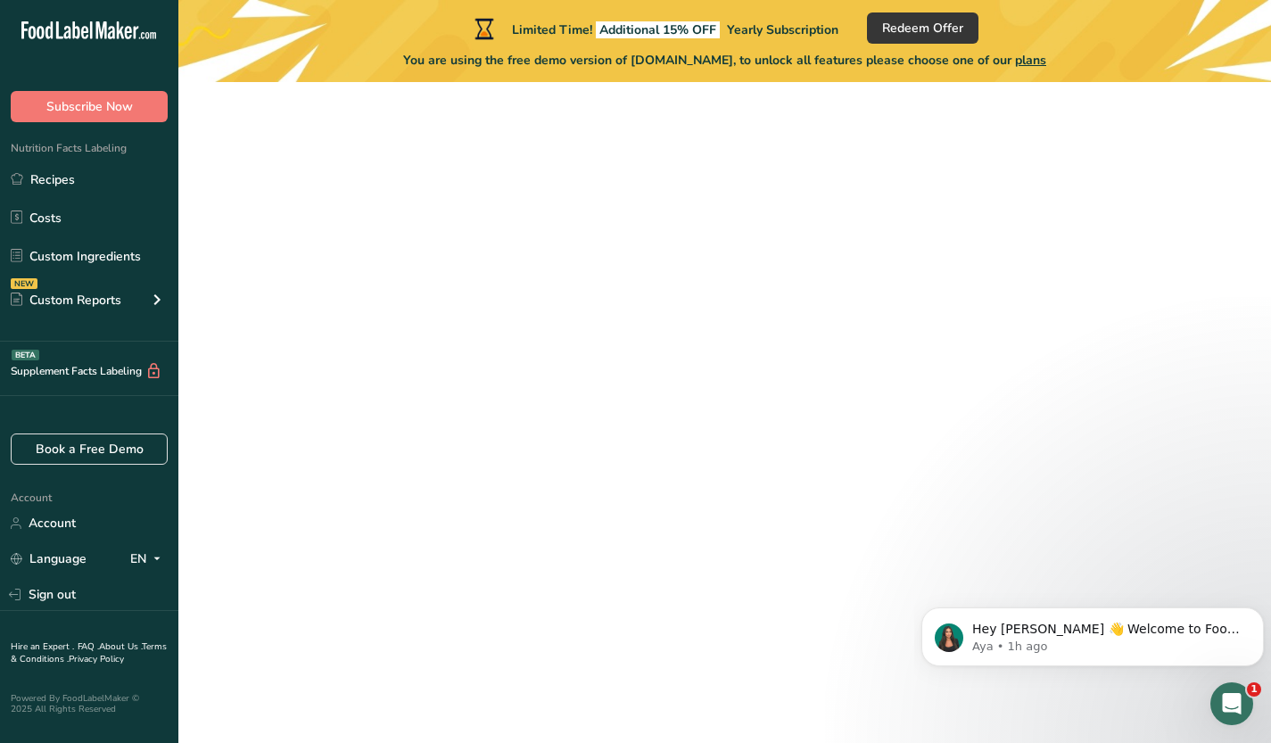
select select "18"
select select "22"
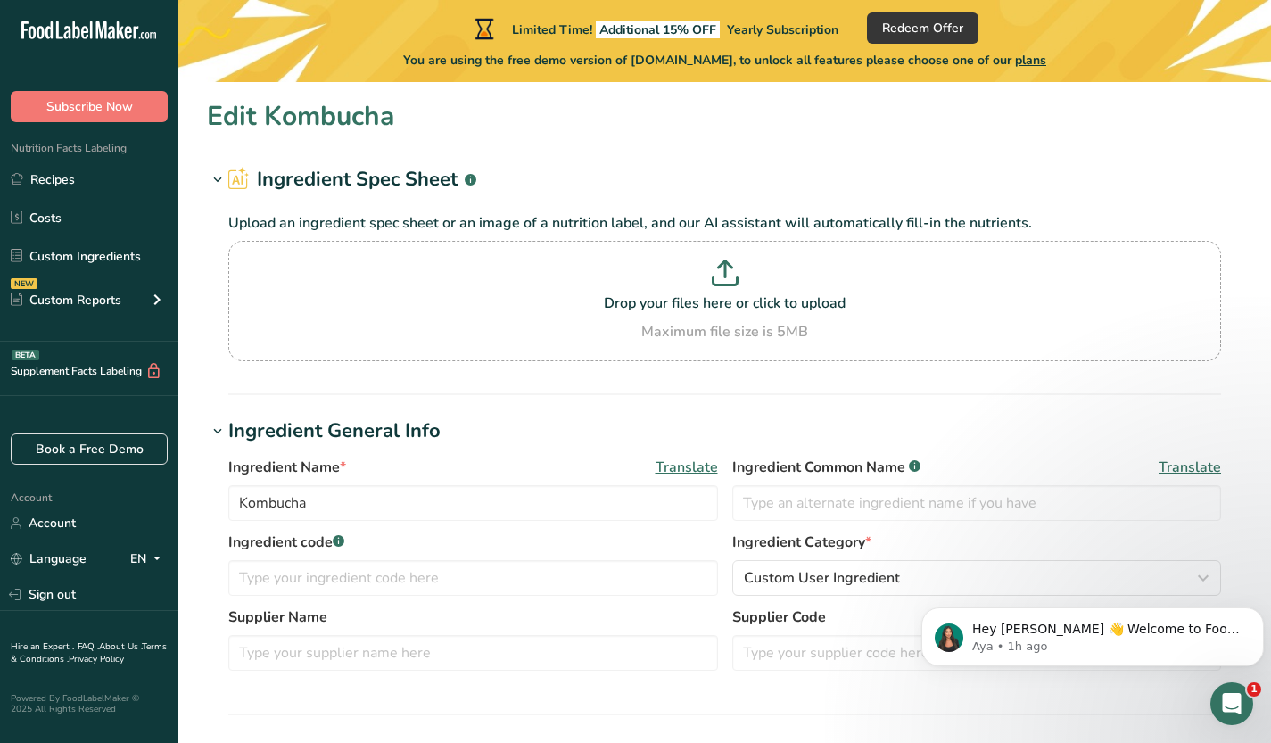
type input "Kombucha"
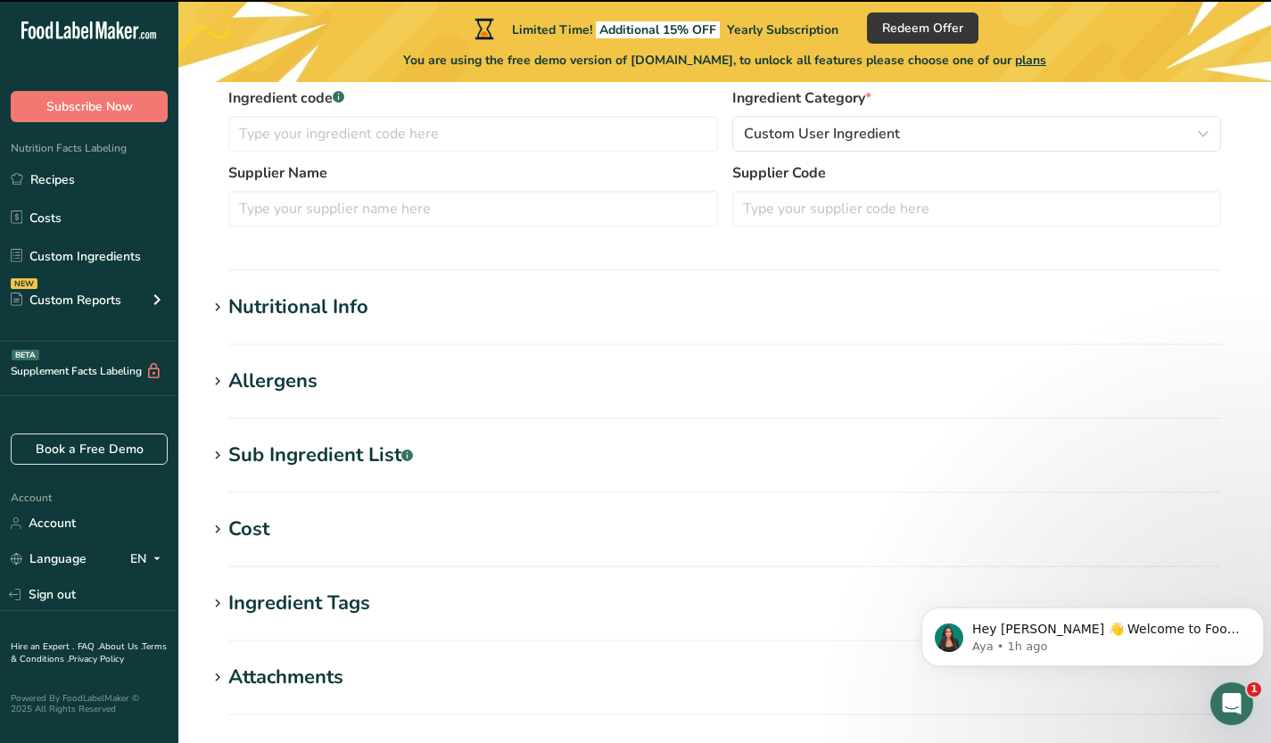
scroll to position [466, 0]
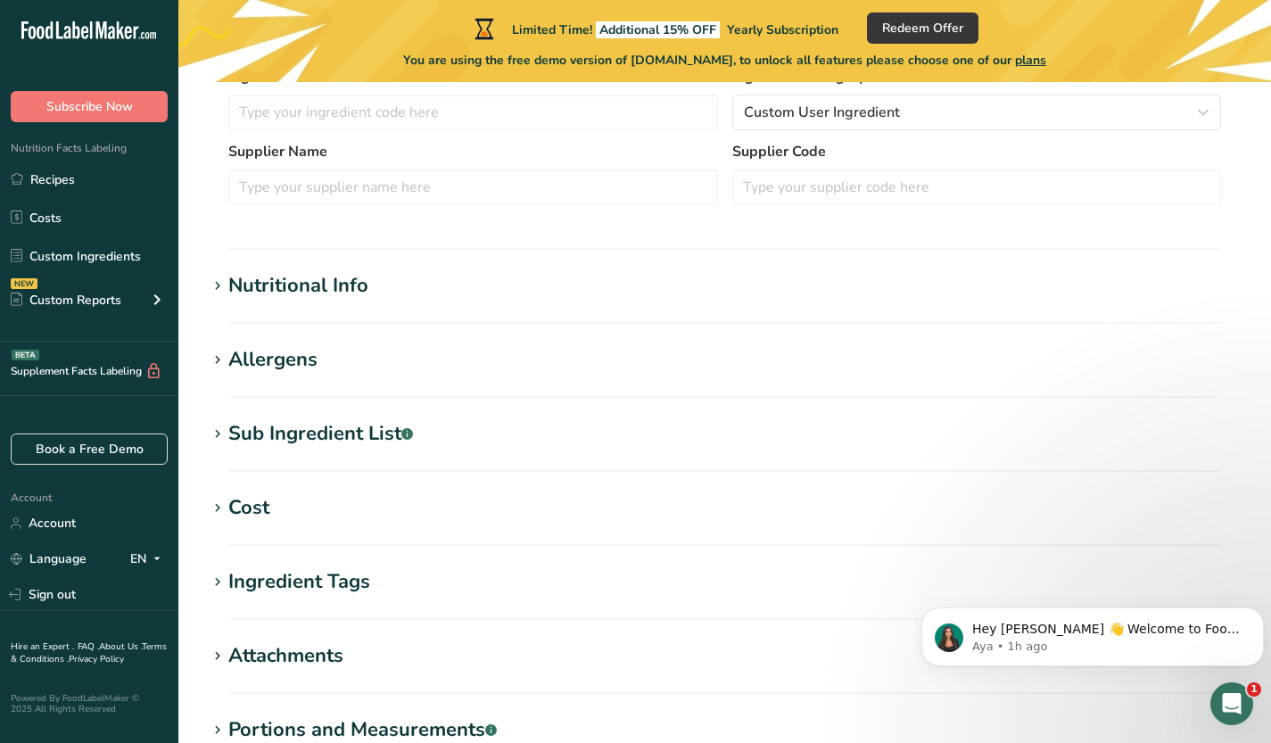
click at [489, 289] on h1 "Nutritional Info" at bounding box center [725, 285] width 1036 height 29
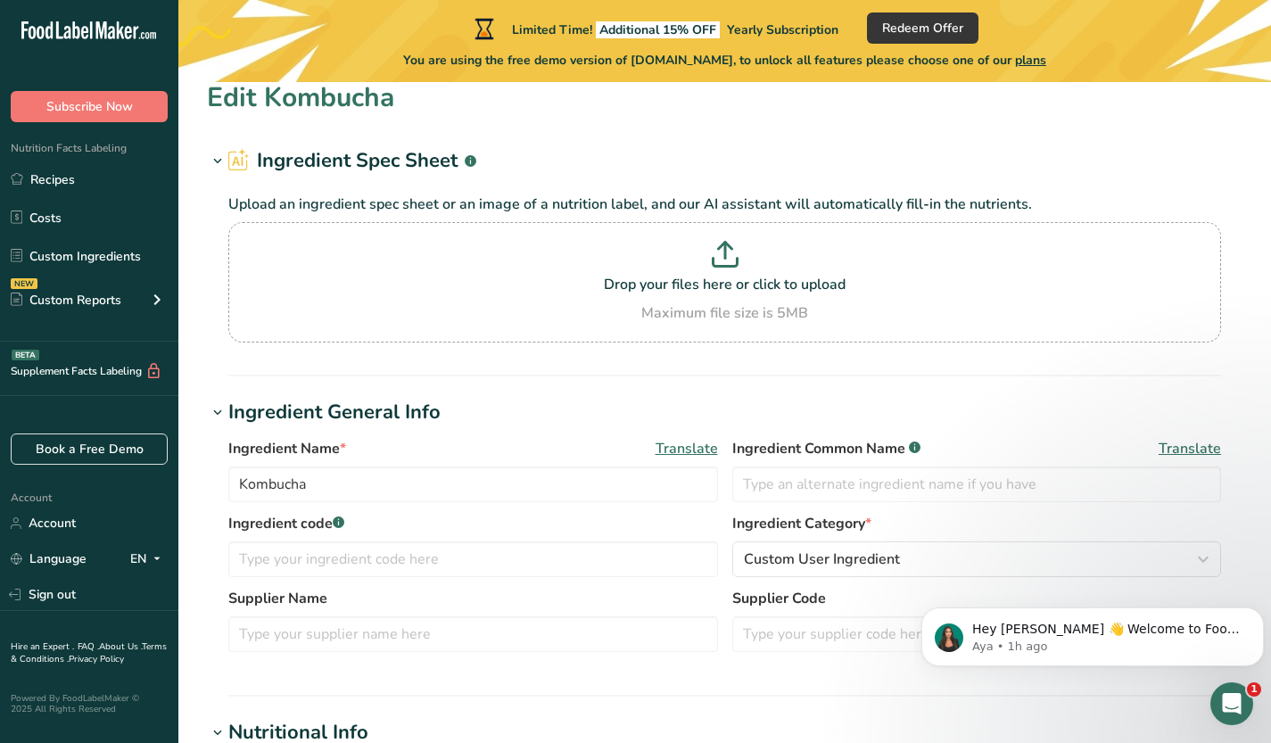
scroll to position [0, 0]
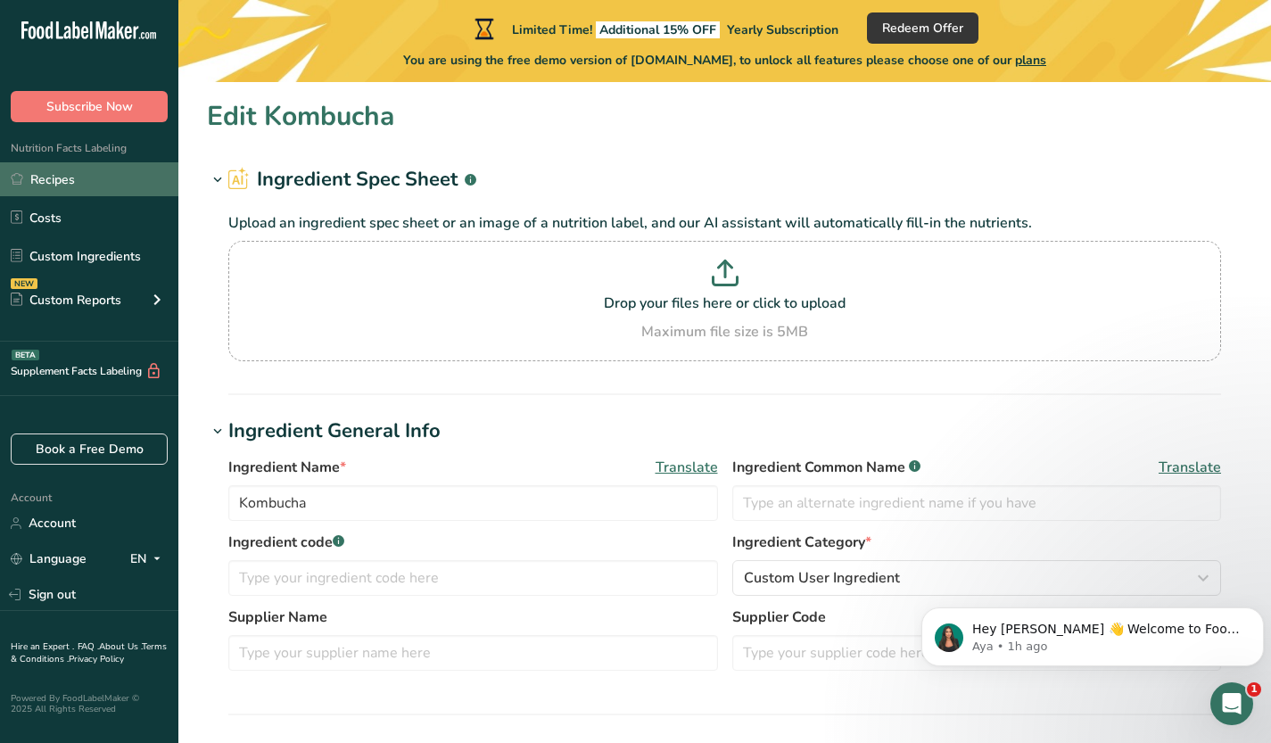
click at [69, 183] on link "Recipes" at bounding box center [89, 179] width 178 height 34
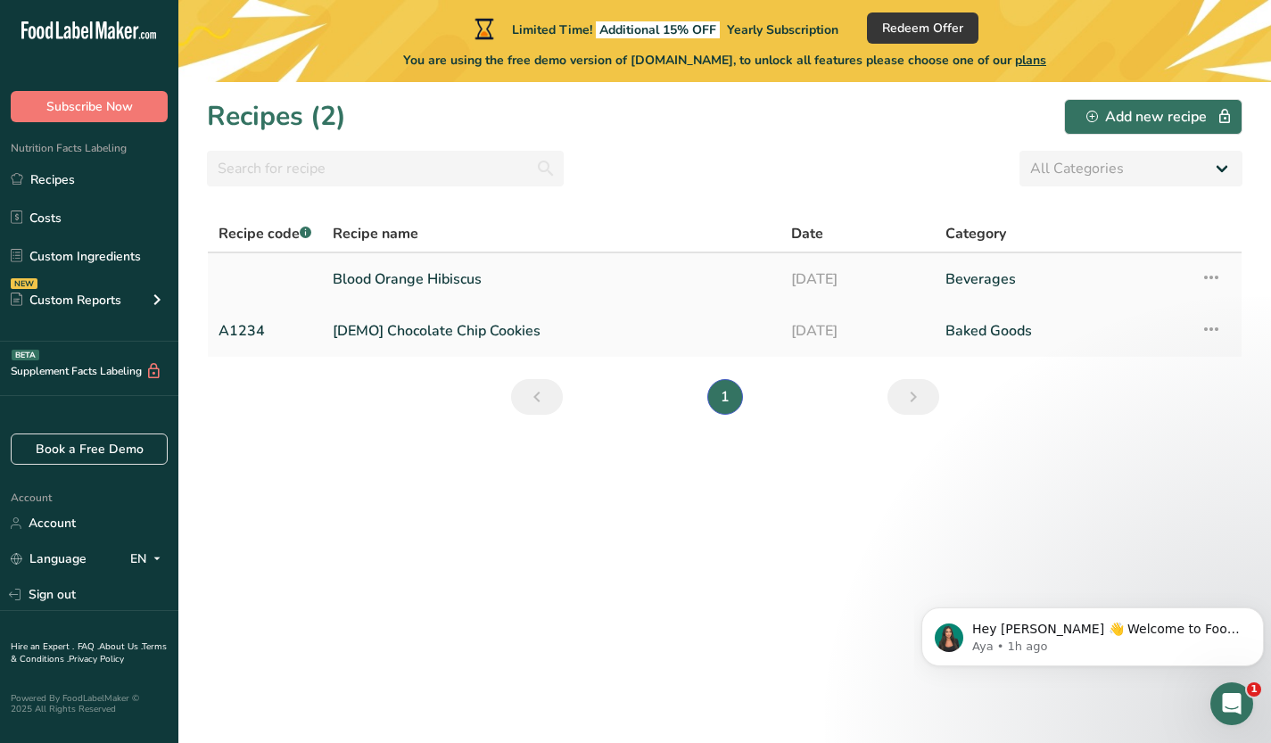
click at [489, 278] on link "Blood Orange Hibiscus" at bounding box center [551, 278] width 437 height 37
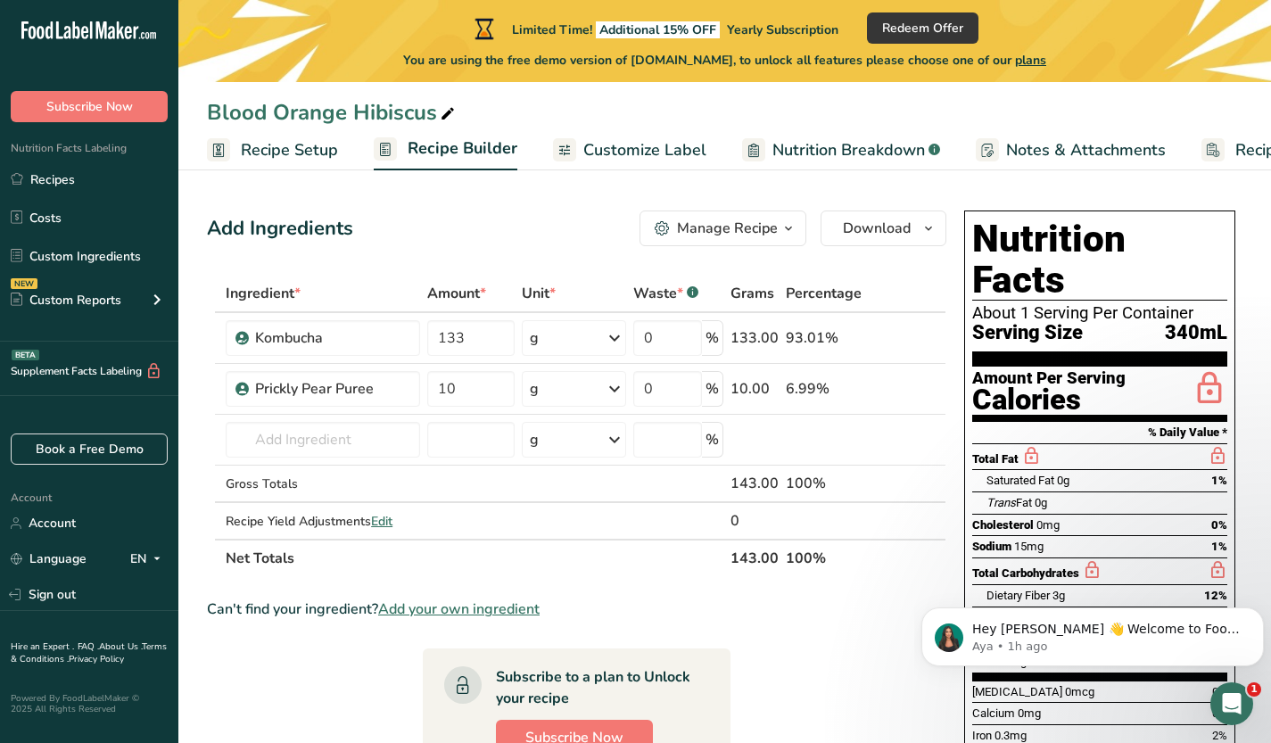
click at [450, 100] on div at bounding box center [447, 112] width 21 height 32
click at [420, 112] on input "Blood Orange Hibiscus" at bounding box center [725, 112] width 1036 height 32
type input "Pineapple Prickly Pear Kombucha"
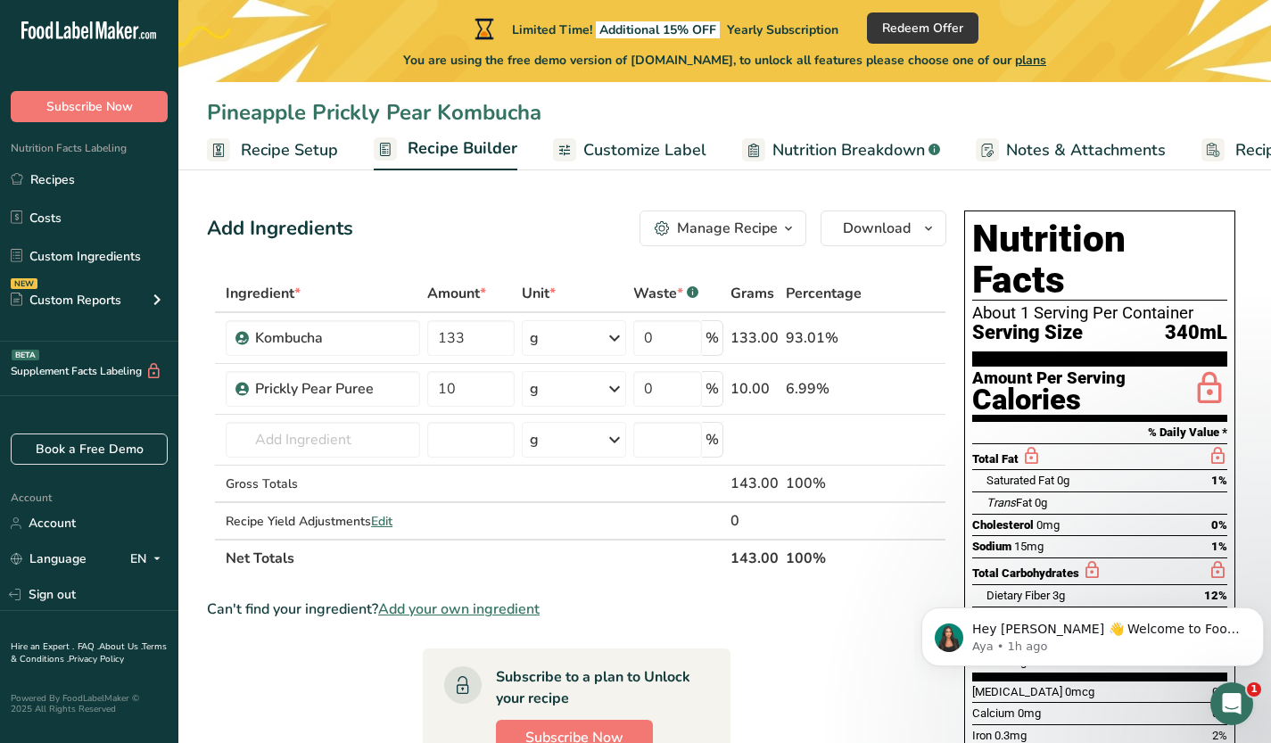
click at [452, 193] on section "Add Ingredients Manage Recipe Delete Recipe Duplicate Recipe Scale Recipe Save …" at bounding box center [724, 642] width 1093 height 935
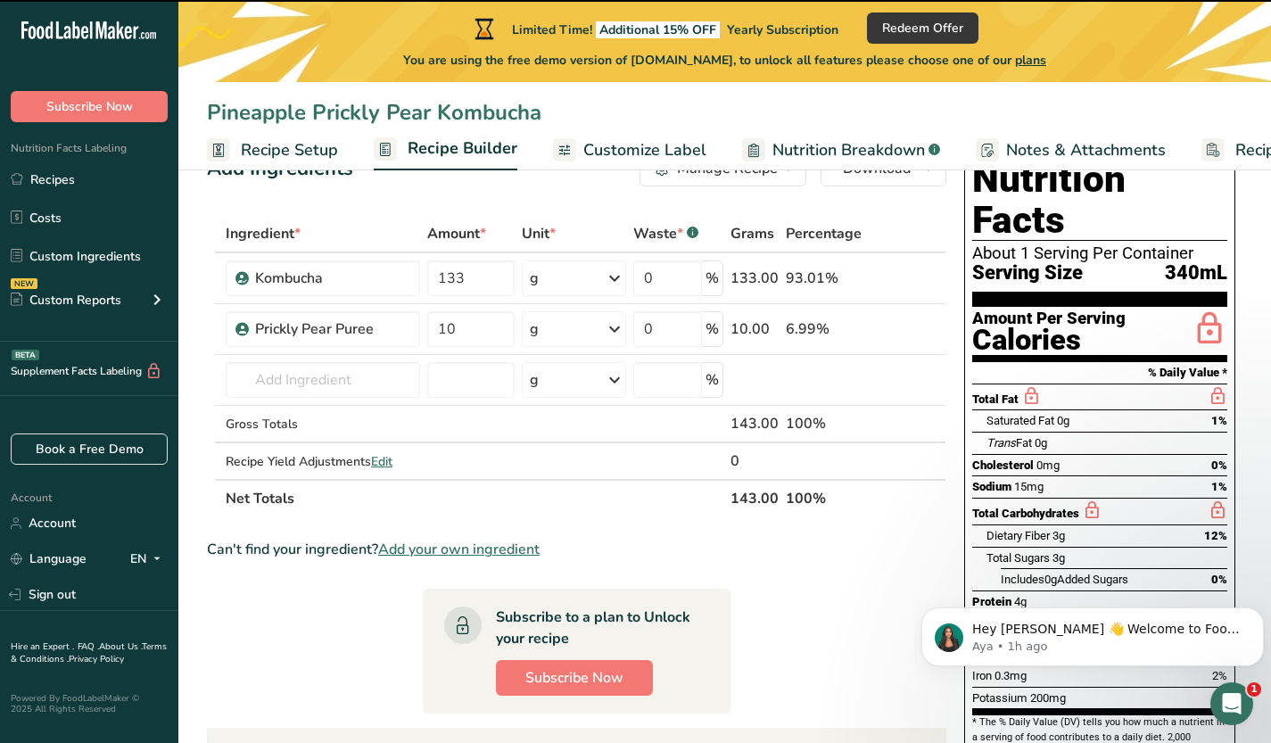
scroll to position [59, 0]
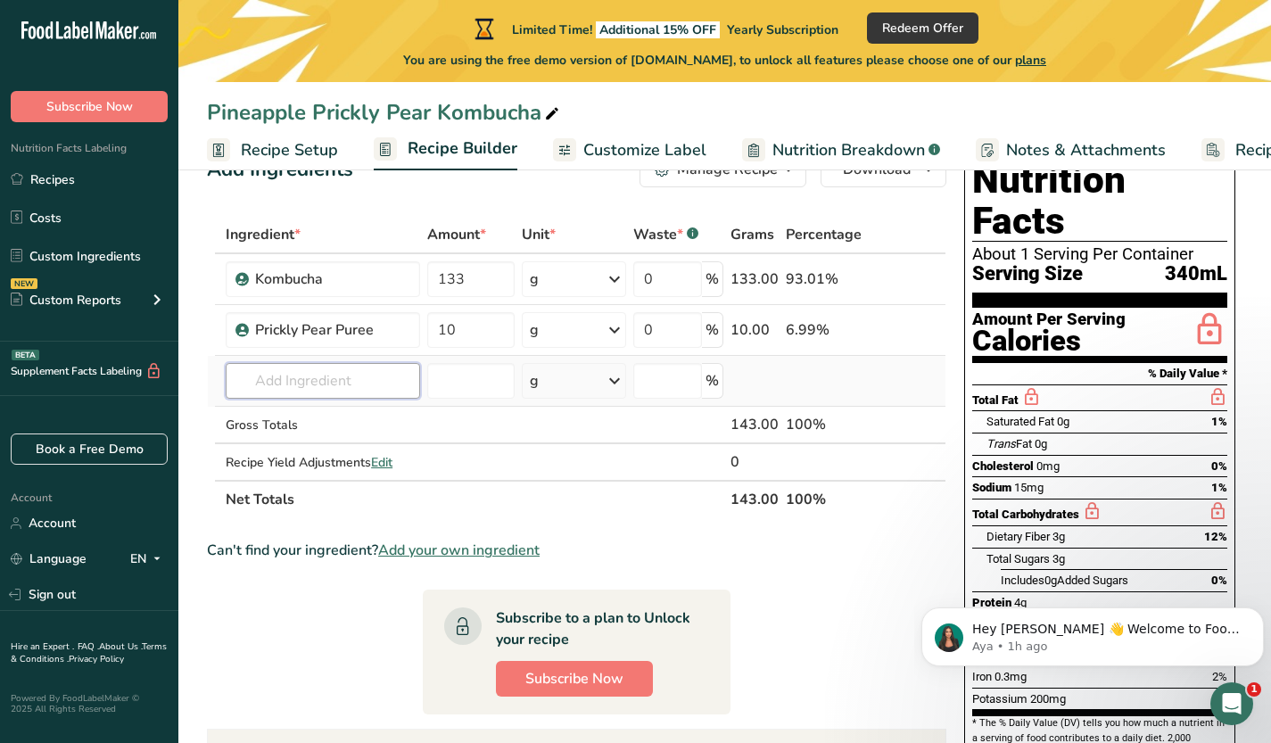
click at [376, 394] on input "text" at bounding box center [323, 381] width 194 height 36
click at [490, 335] on input "10" at bounding box center [470, 330] width 87 height 36
type input "1"
click at [606, 337] on div "Ingredient * Amount * Unit * Waste * .a-a{fill:#347362;}.b-a{fill:#fff;} Grams …" at bounding box center [576, 367] width 739 height 302
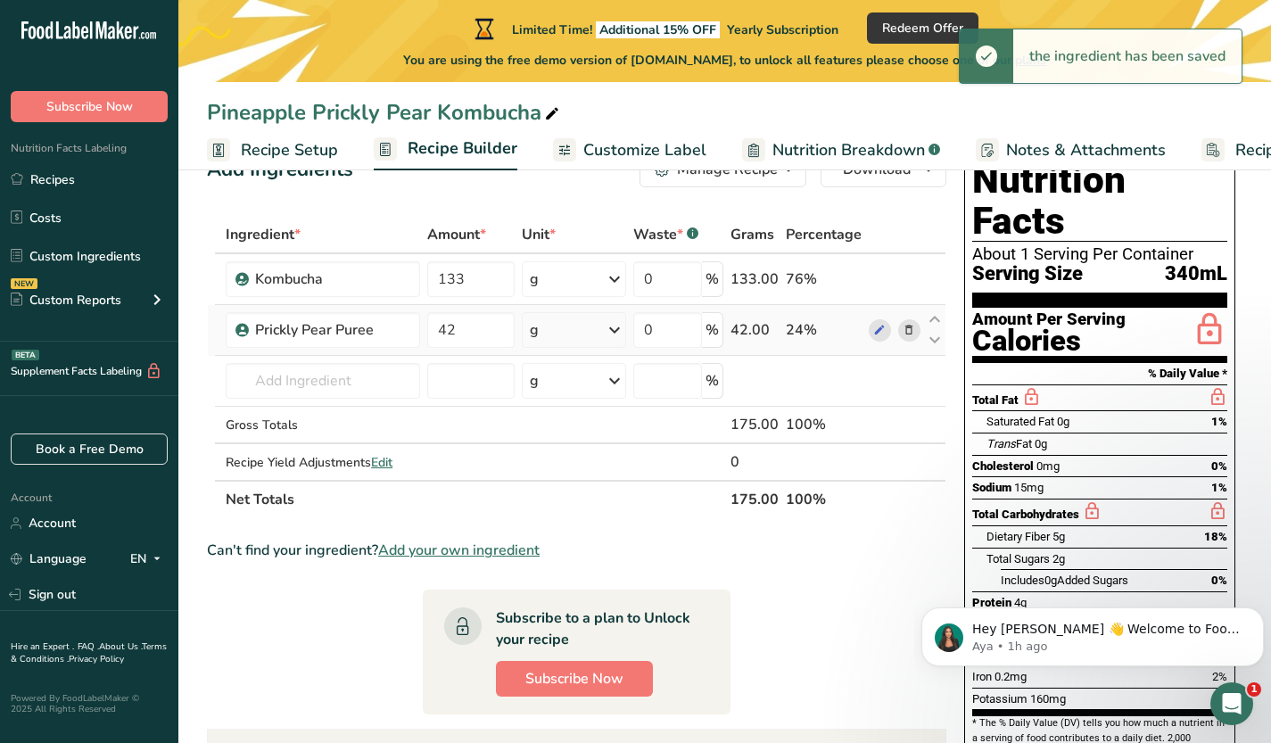
click at [606, 335] on div "g" at bounding box center [574, 330] width 104 height 36
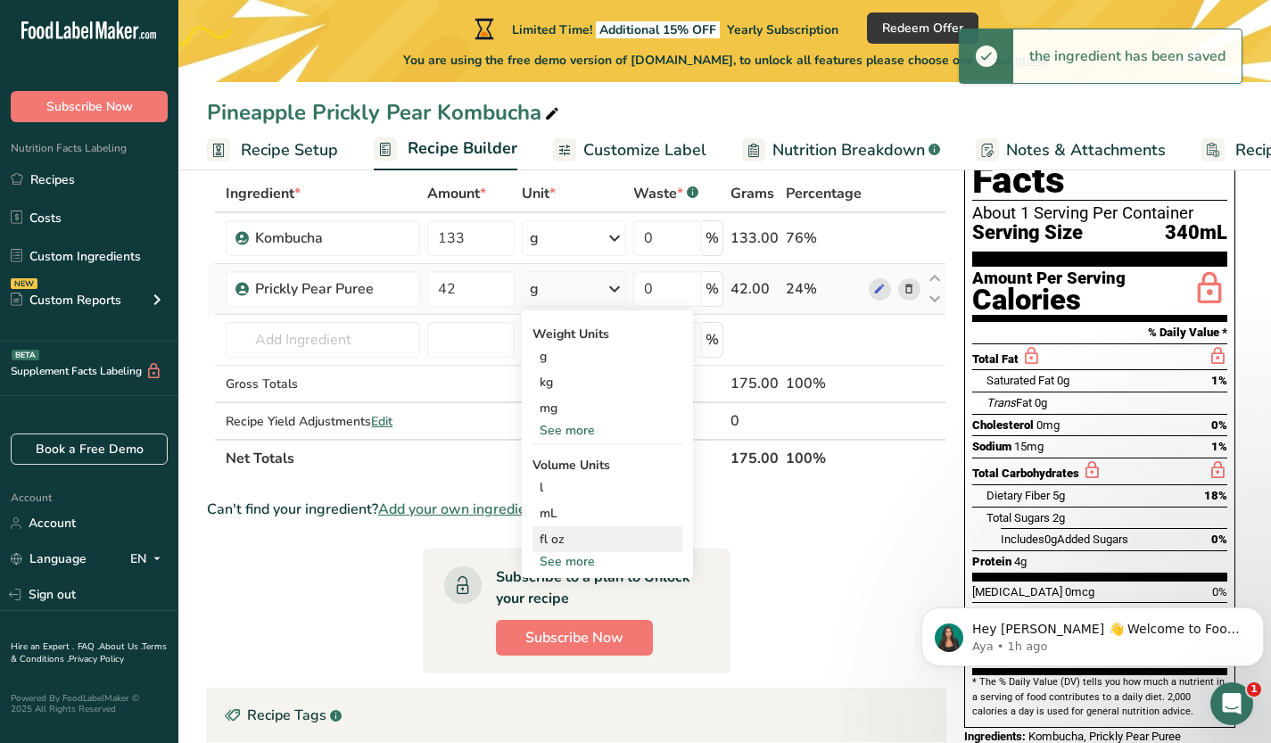
scroll to position [101, 0]
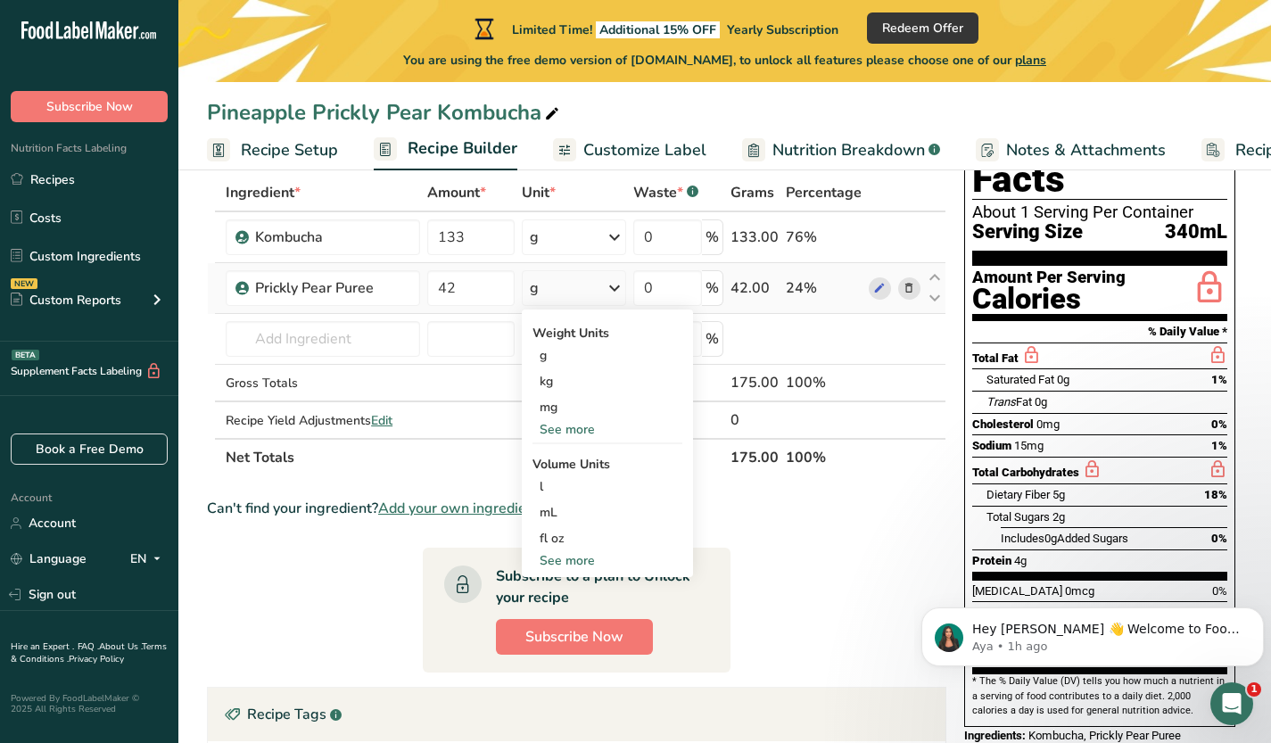
click at [567, 426] on div "See more" at bounding box center [608, 429] width 150 height 19
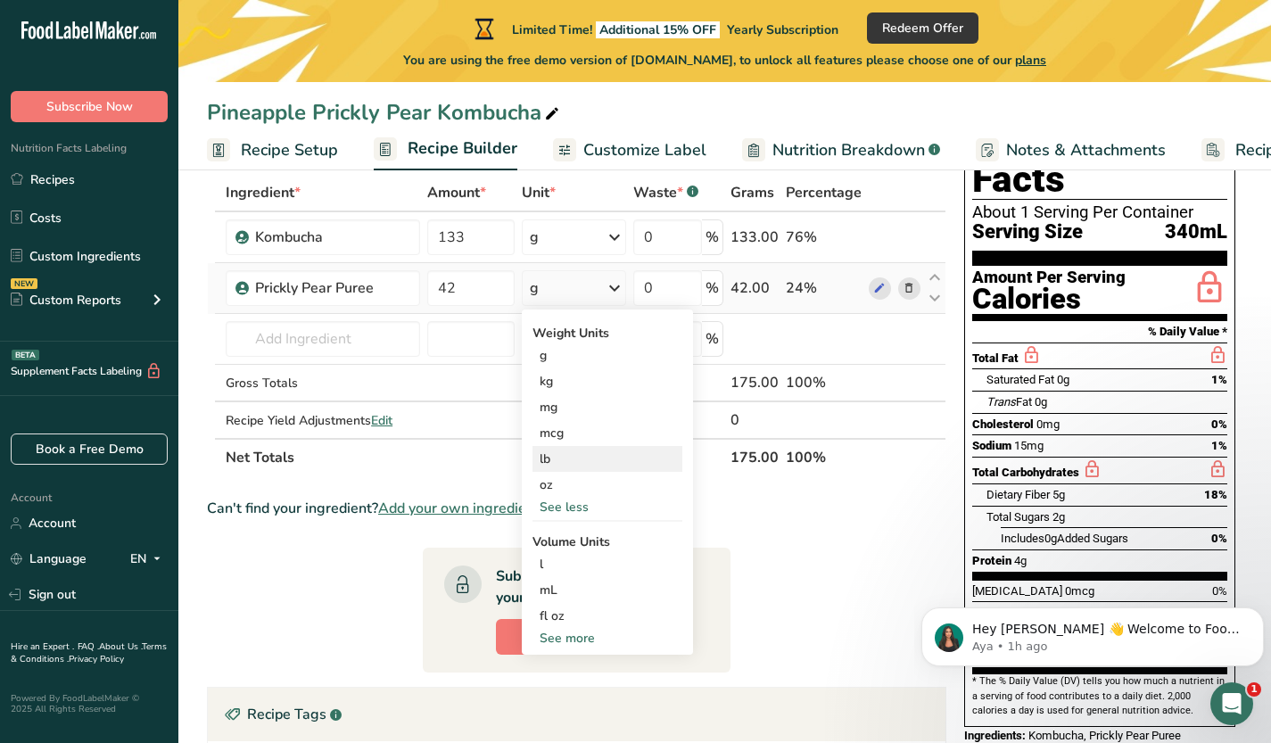
click at [570, 462] on div "lb" at bounding box center [608, 459] width 150 height 26
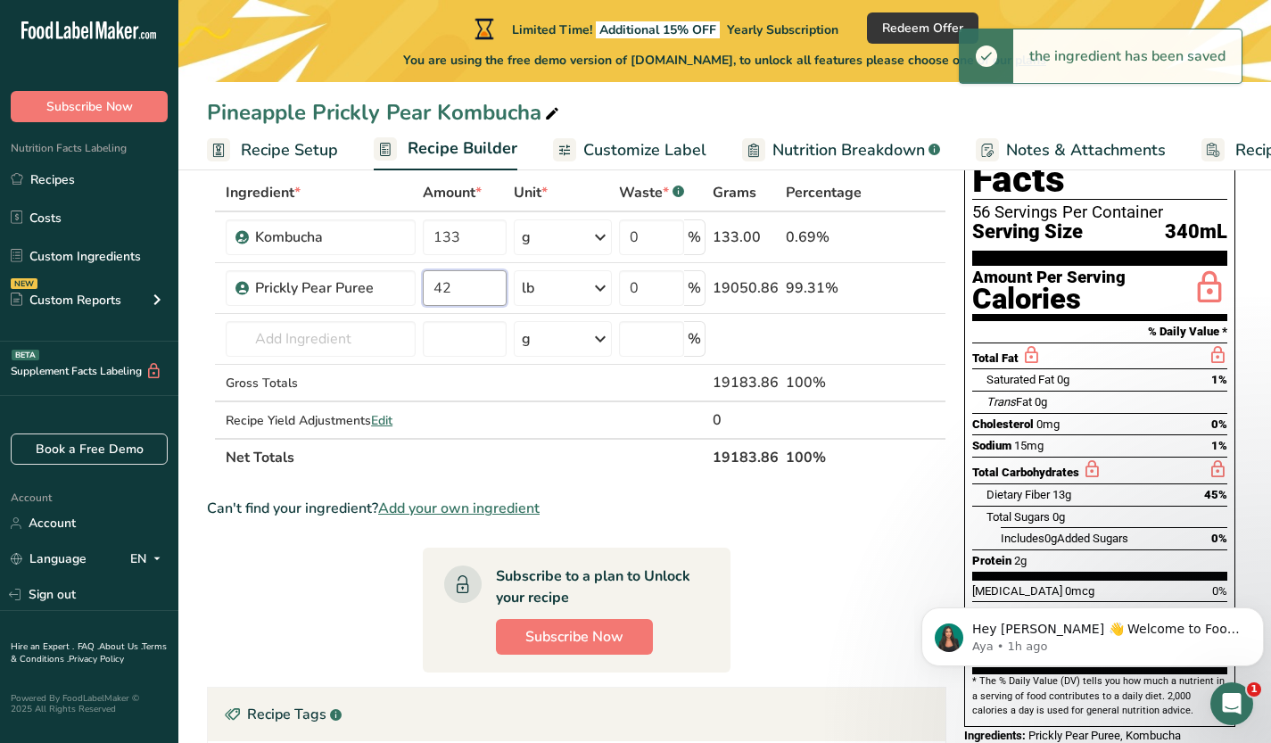
click at [456, 283] on input "42" at bounding box center [465, 288] width 84 height 36
type input "4"
type input "5"
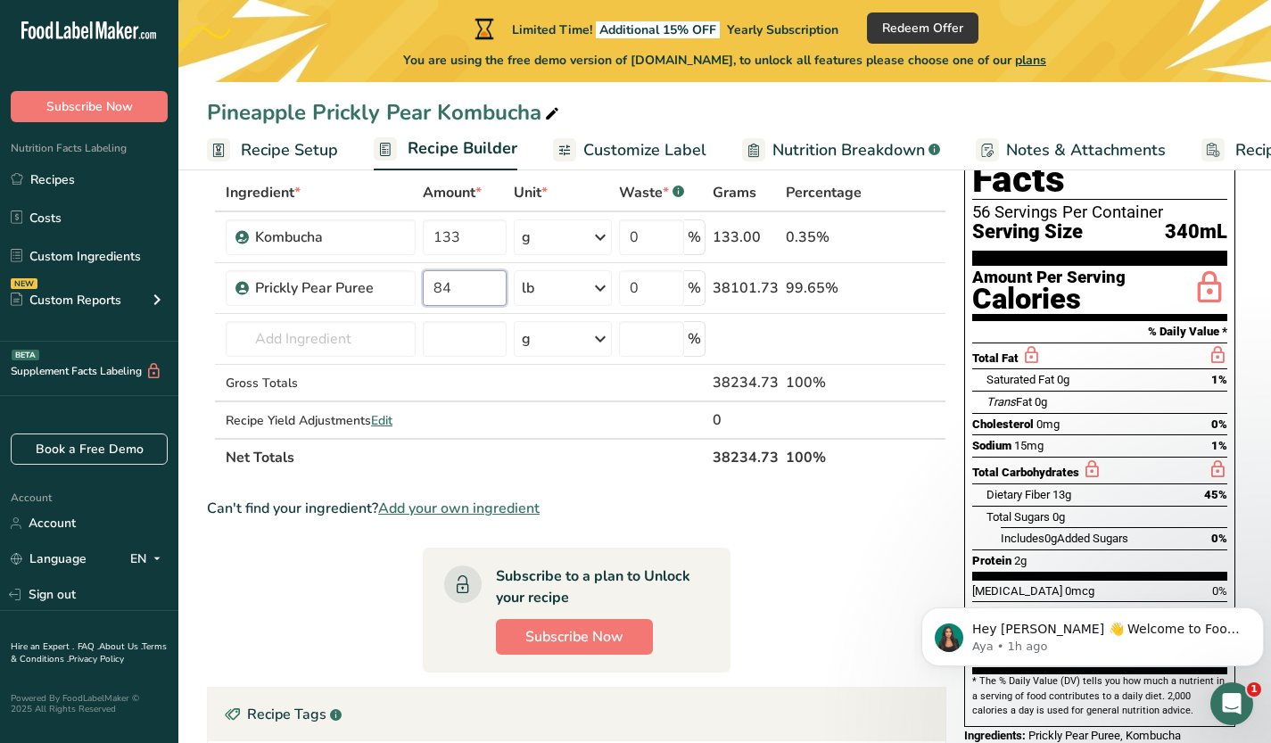
type input "84"
click at [859, 564] on section "Ingredient * Amount * Unit * Waste * .a-a{fill:#347362;}.b-a{fill:#fff;} Grams …" at bounding box center [576, 563] width 739 height 778
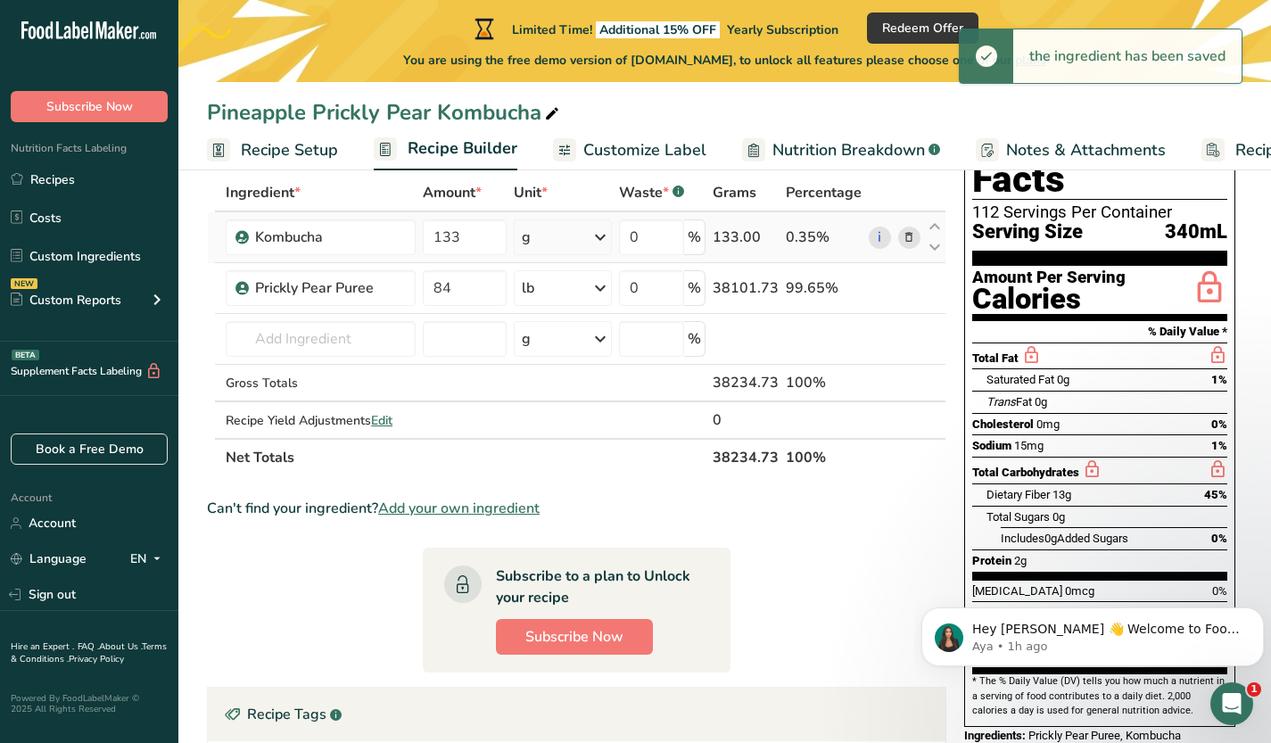
click at [560, 229] on div "g" at bounding box center [563, 237] width 98 height 36
click at [576, 507] on div "See more" at bounding box center [600, 509] width 150 height 19
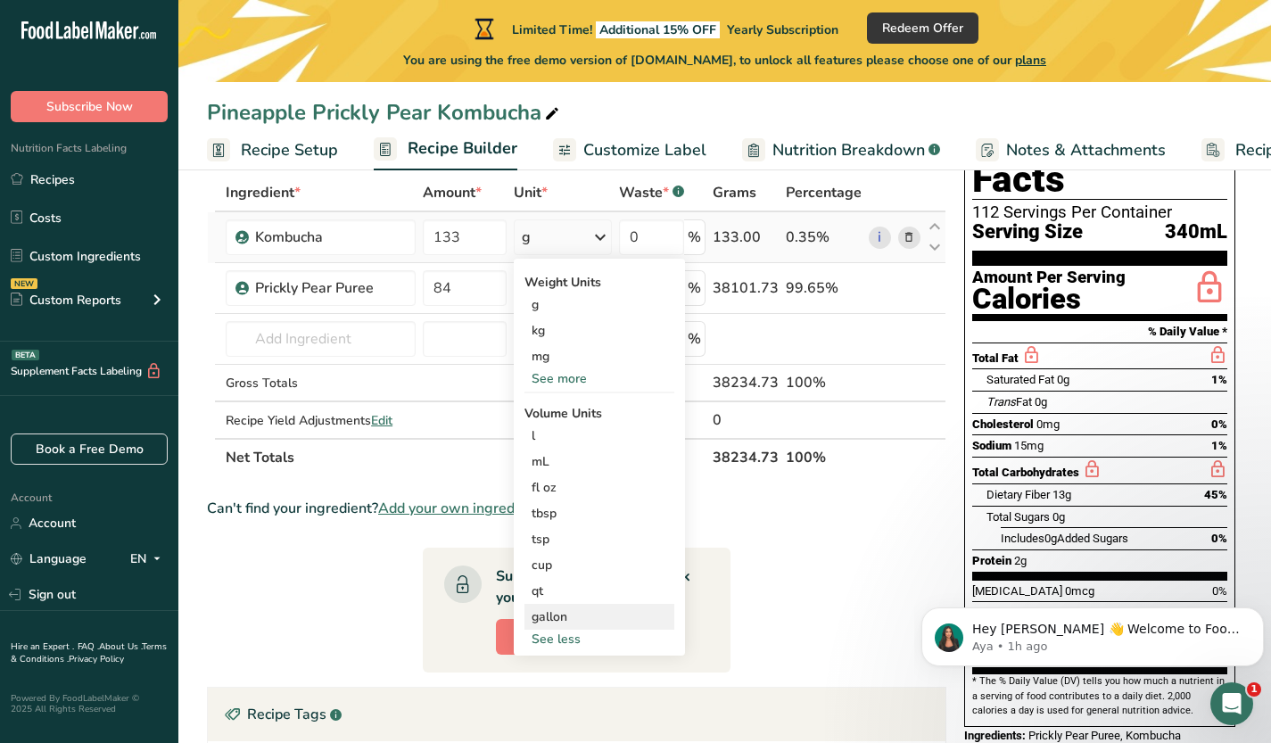
click at [579, 607] on div "gallon" at bounding box center [600, 616] width 136 height 19
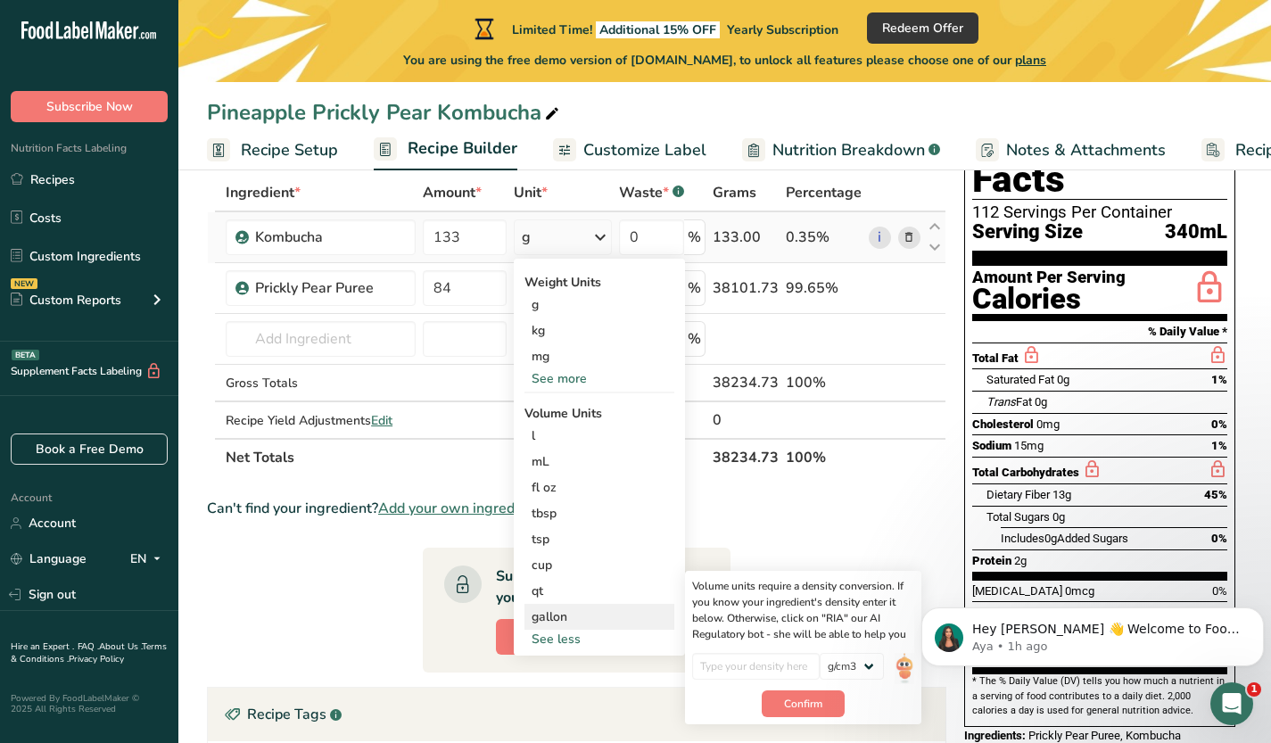
click at [544, 614] on div "gallon" at bounding box center [600, 616] width 136 height 19
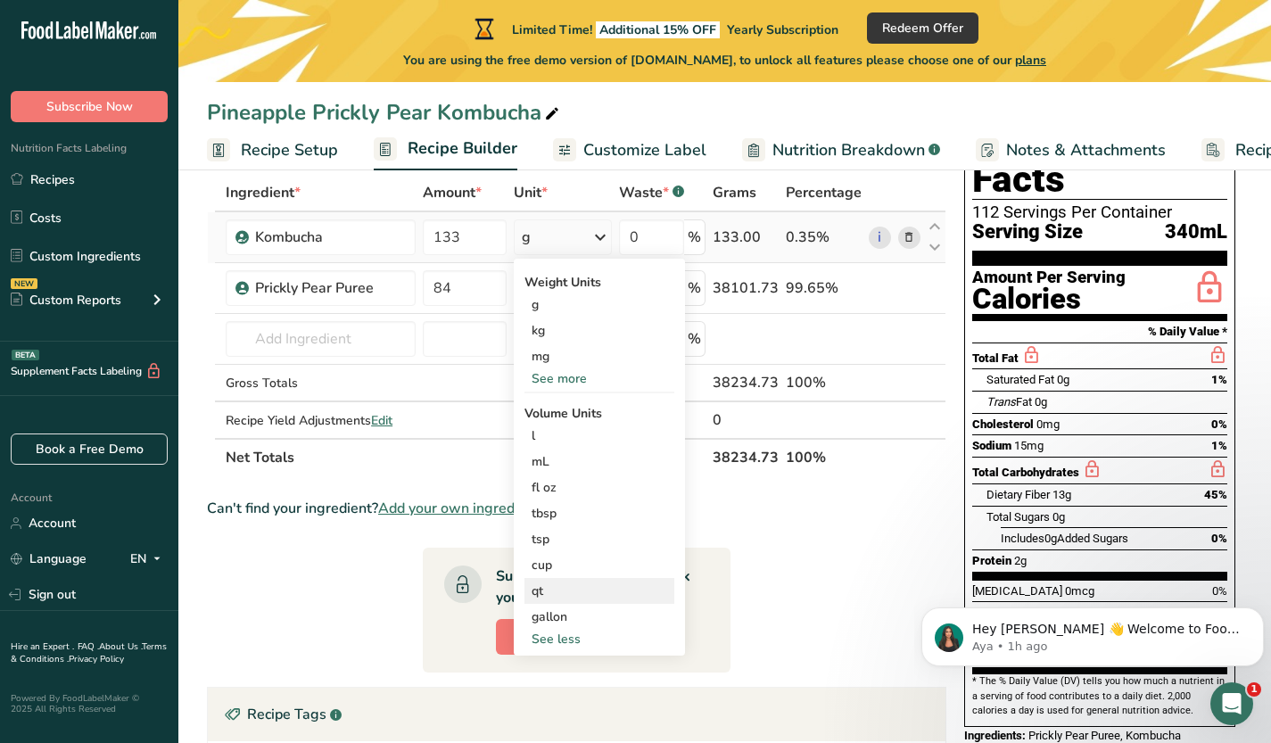
click at [550, 587] on div "qt" at bounding box center [600, 591] width 136 height 19
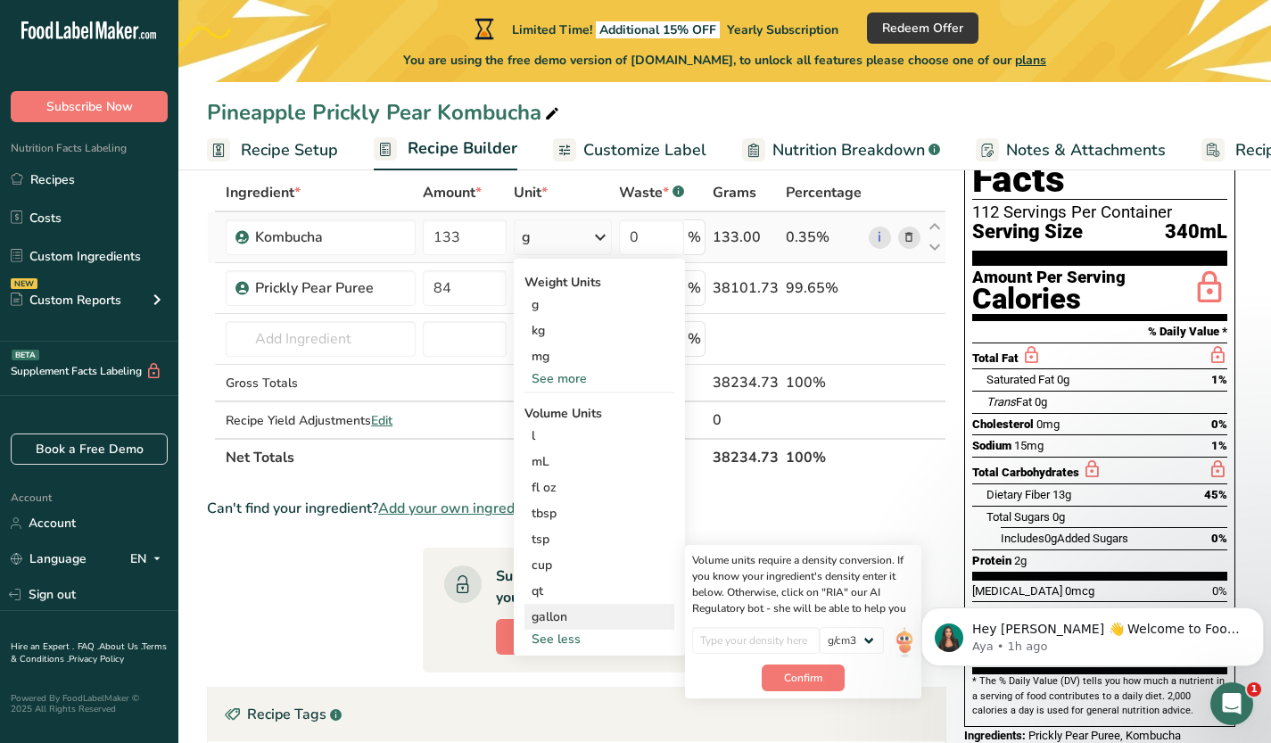
click at [569, 620] on div "gallon" at bounding box center [600, 616] width 136 height 19
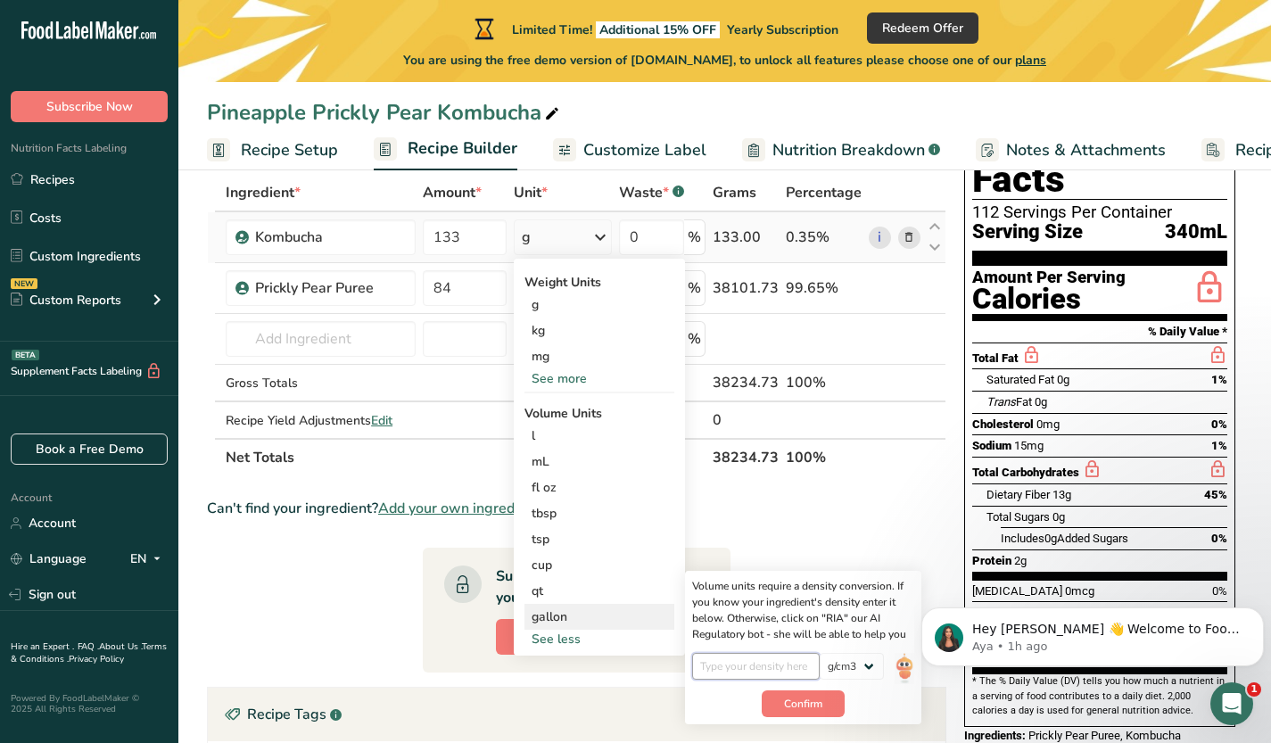
click at [733, 655] on input "number" at bounding box center [756, 666] width 128 height 27
type input "1.01"
click at [853, 662] on select "lb/ft3 g/cm3" at bounding box center [852, 666] width 64 height 27
click at [814, 704] on span "Confirm" at bounding box center [803, 704] width 38 height 16
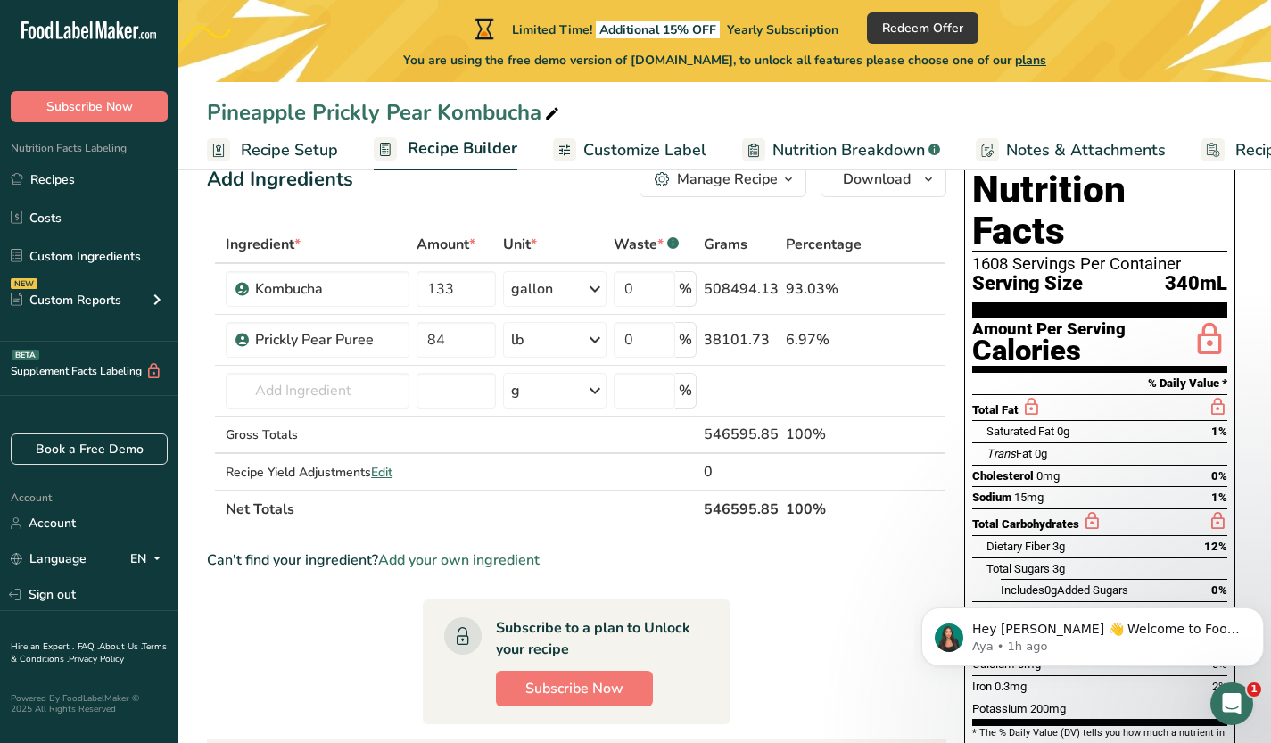
scroll to position [0, 0]
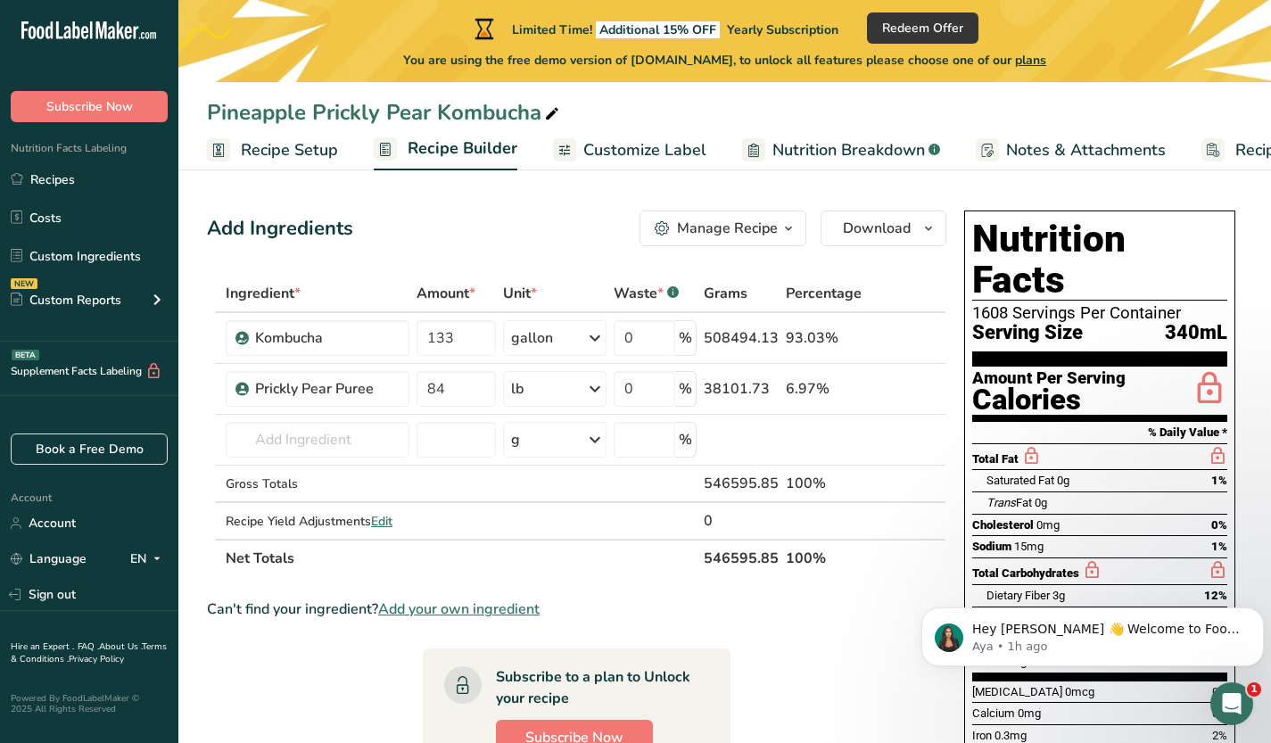
drag, startPoint x: 279, startPoint y: 150, endPoint x: 359, endPoint y: 151, distance: 80.3
click at [279, 150] on span "Recipe Setup" at bounding box center [289, 150] width 97 height 24
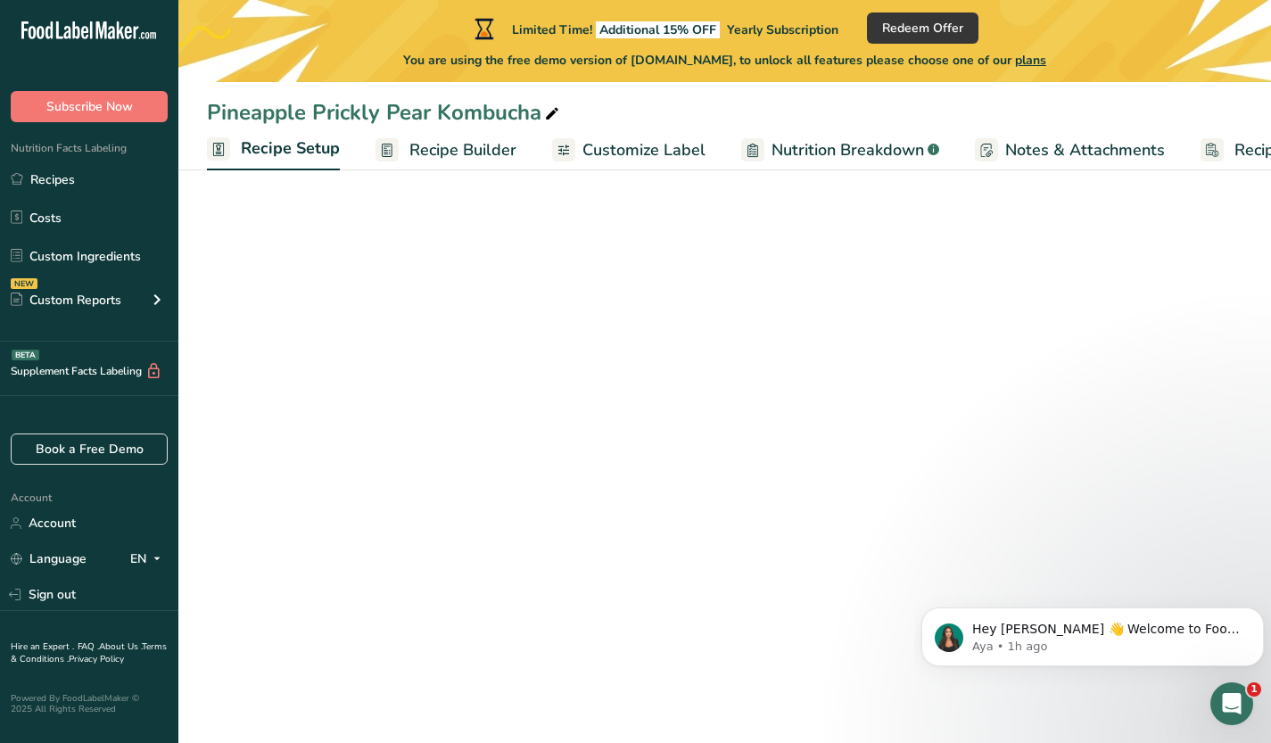
scroll to position [0, 6]
select select "22"
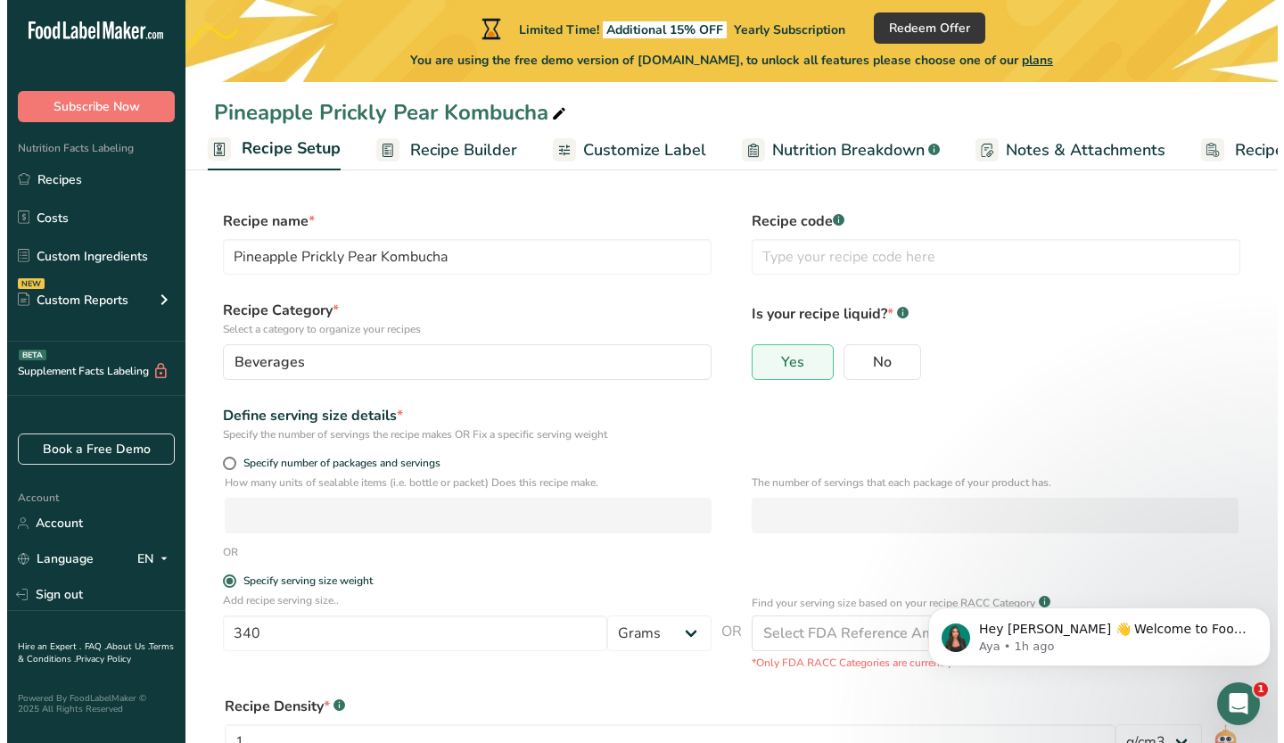
scroll to position [189, 0]
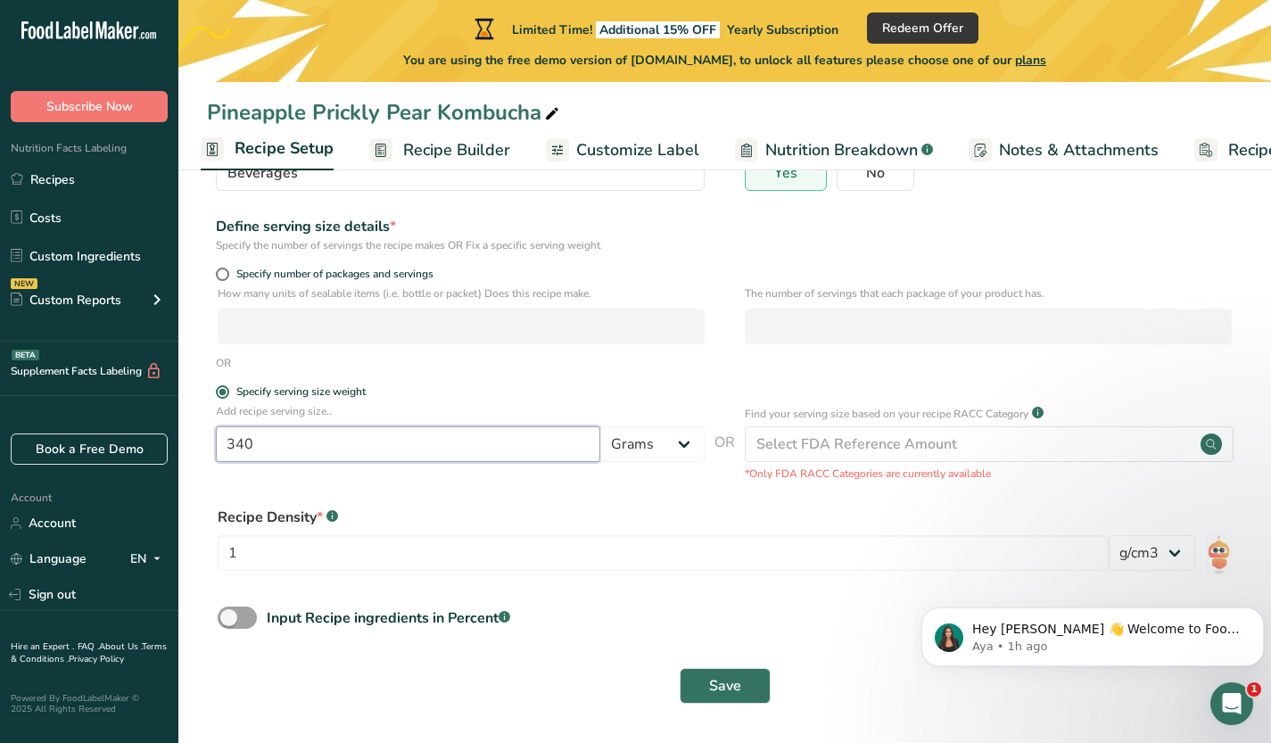
click at [487, 442] on input "340" at bounding box center [408, 444] width 384 height 36
click at [527, 403] on p "Add recipe serving size.." at bounding box center [460, 411] width 489 height 16
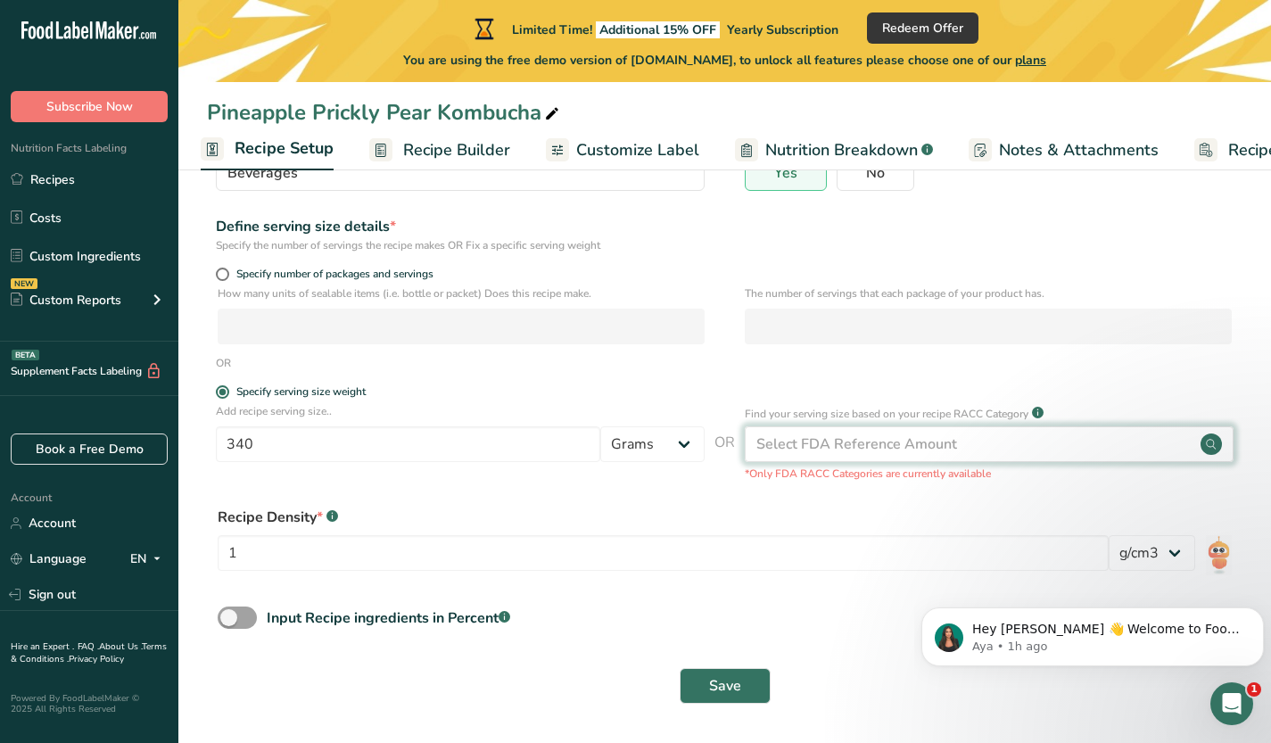
click at [860, 435] on div "Select FDA Reference Amount" at bounding box center [856, 444] width 201 height 21
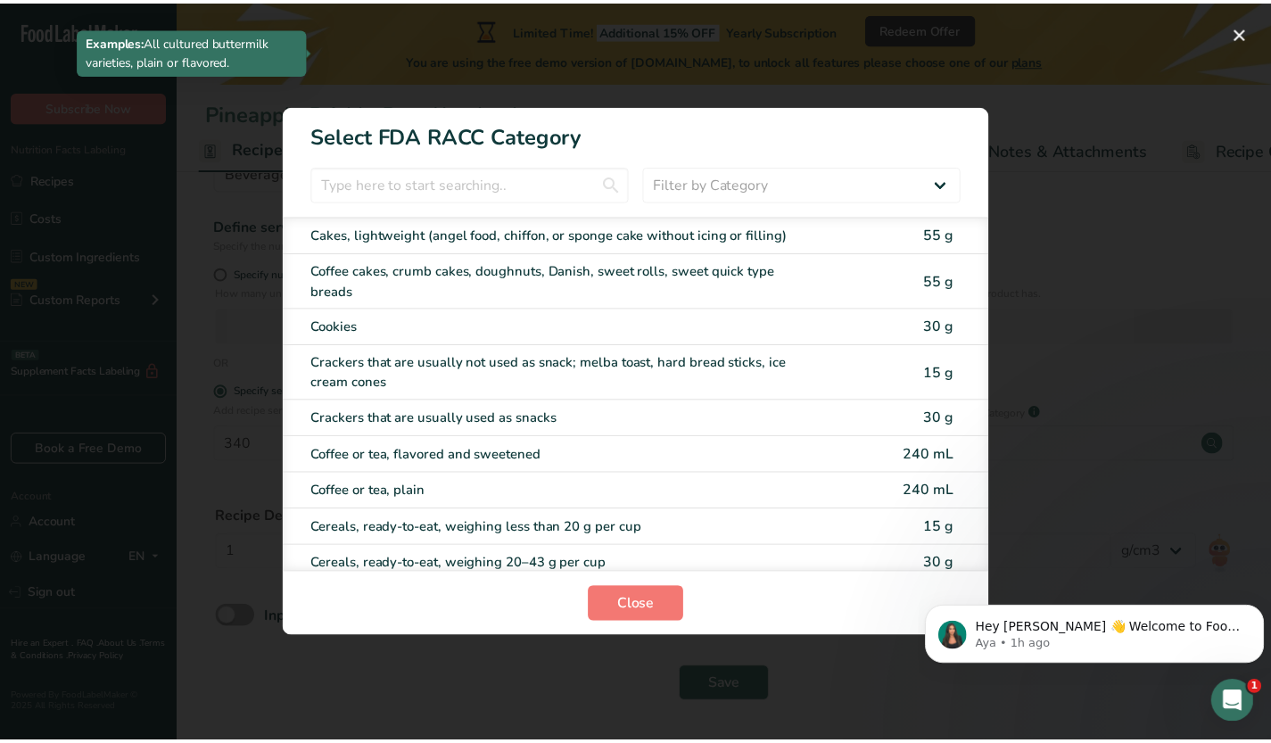
scroll to position [349, 0]
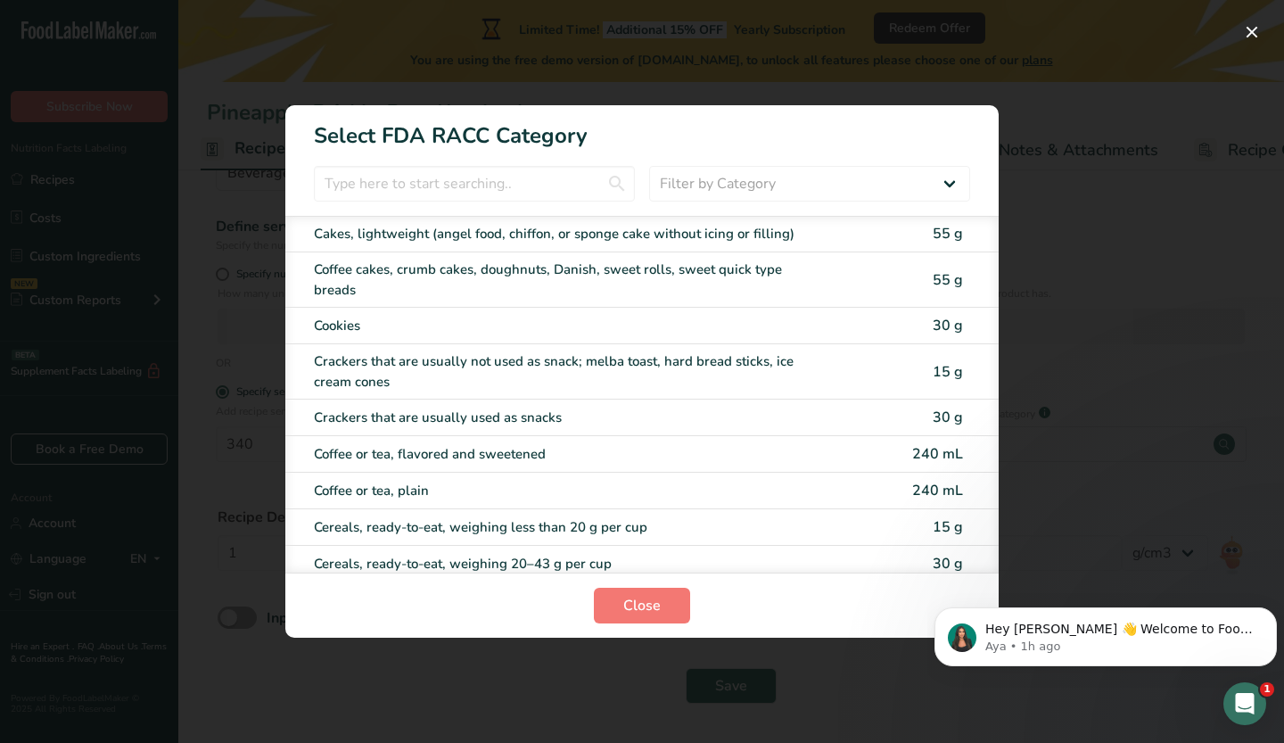
click at [1133, 215] on div "RACC Category Selection Modal" at bounding box center [642, 371] width 1284 height 743
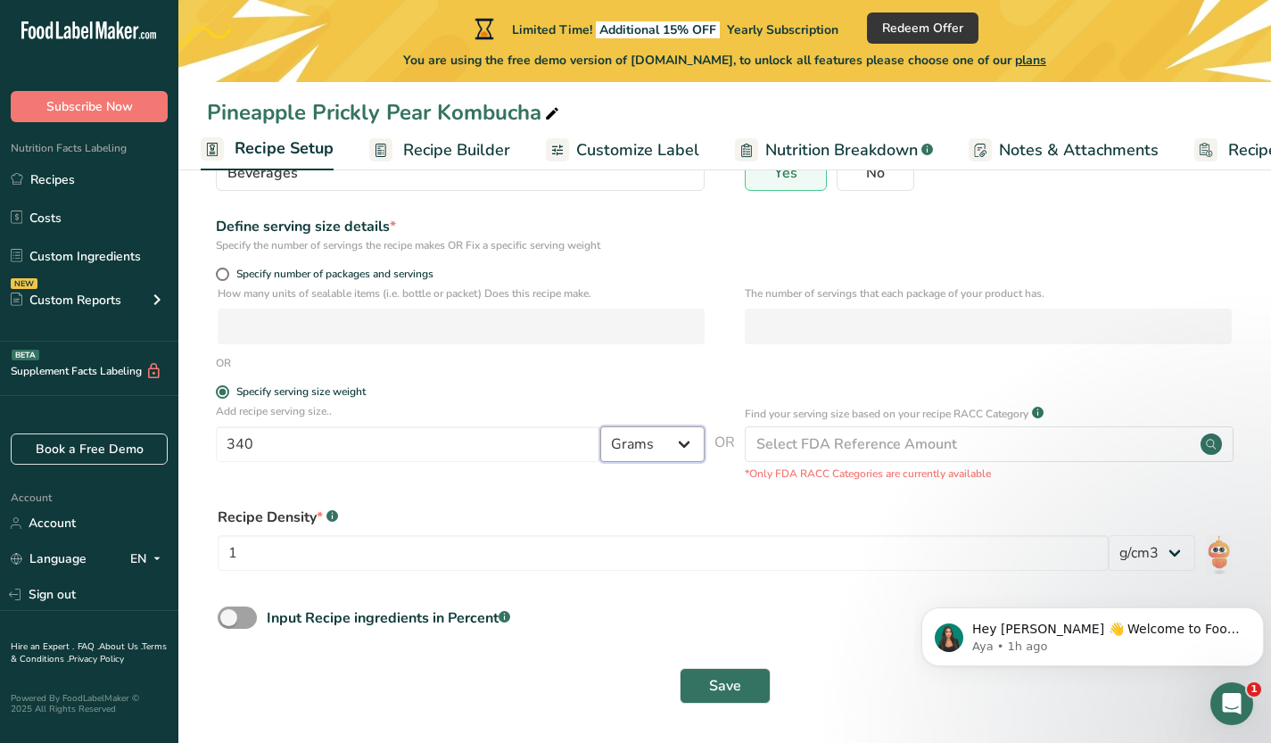
click at [672, 429] on select "Grams kg mg mcg lb oz l mL fl oz tbsp tsp cup qt gallon" at bounding box center [652, 444] width 104 height 36
select select "18"
click at [600, 426] on select "Grams kg mg mcg lb oz l mL fl oz tbsp tsp cup qt gallon" at bounding box center [652, 444] width 104 height 36
click at [341, 427] on input "340" at bounding box center [408, 444] width 384 height 36
click at [332, 429] on input "340" at bounding box center [408, 444] width 384 height 36
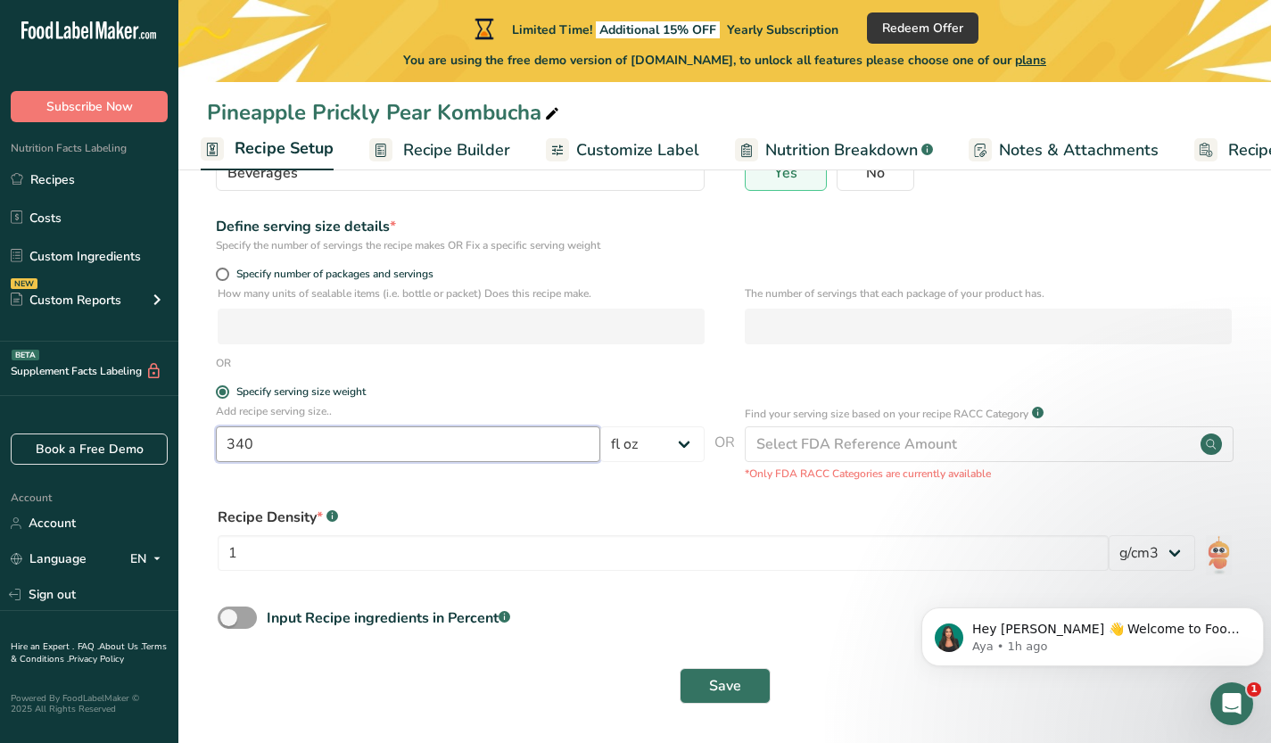
click at [332, 429] on input "340" at bounding box center [408, 444] width 384 height 36
type input "3"
type input "12"
click at [326, 476] on div "Add recipe serving size.. 12 Grams kg mg mcg lb oz l mL fl oz tbsp tsp cup qt g…" at bounding box center [725, 442] width 1036 height 78
click at [926, 552] on input "1" at bounding box center [663, 553] width 891 height 36
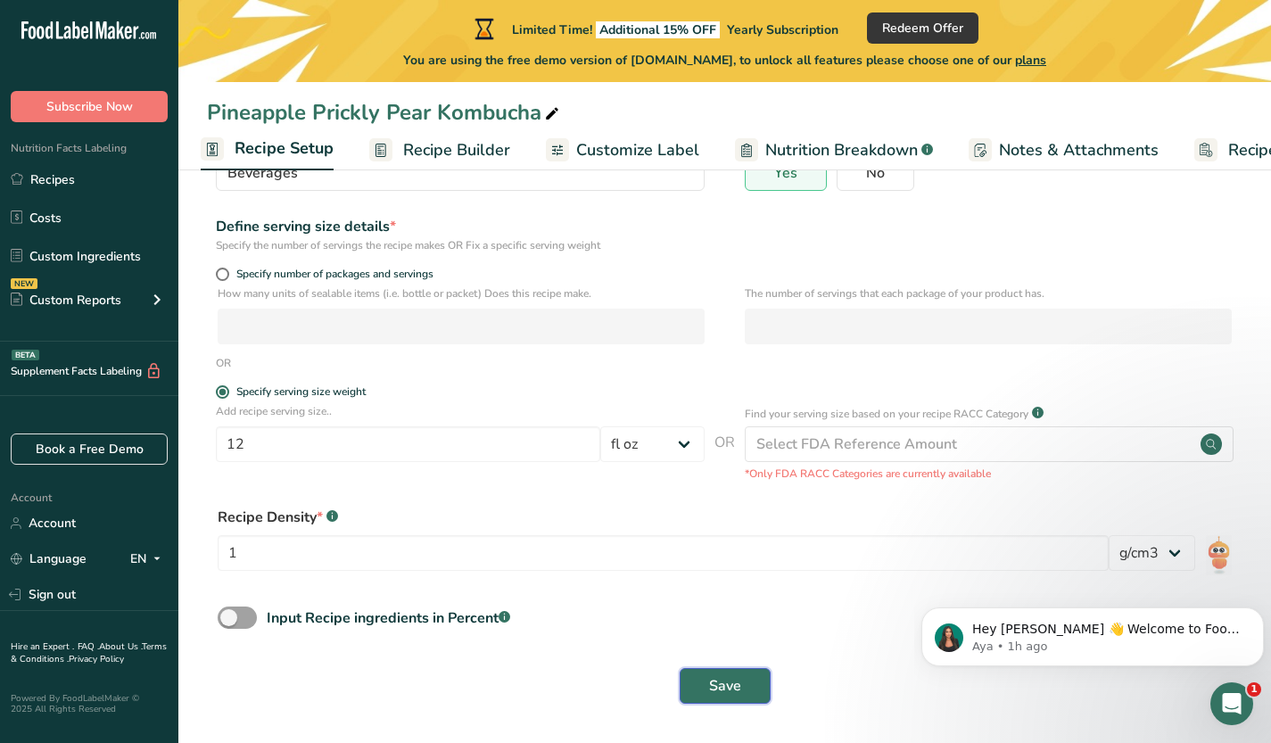
click at [715, 691] on span "Save" at bounding box center [725, 685] width 32 height 21
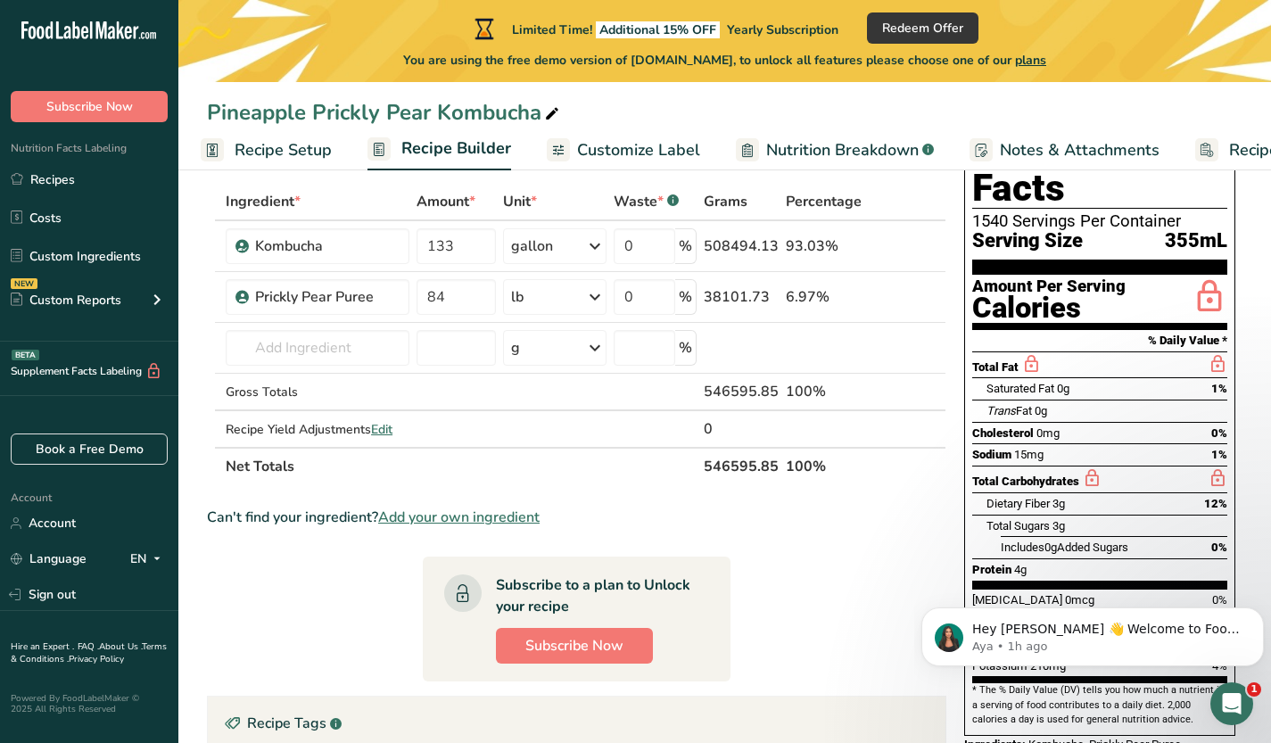
scroll to position [94, 0]
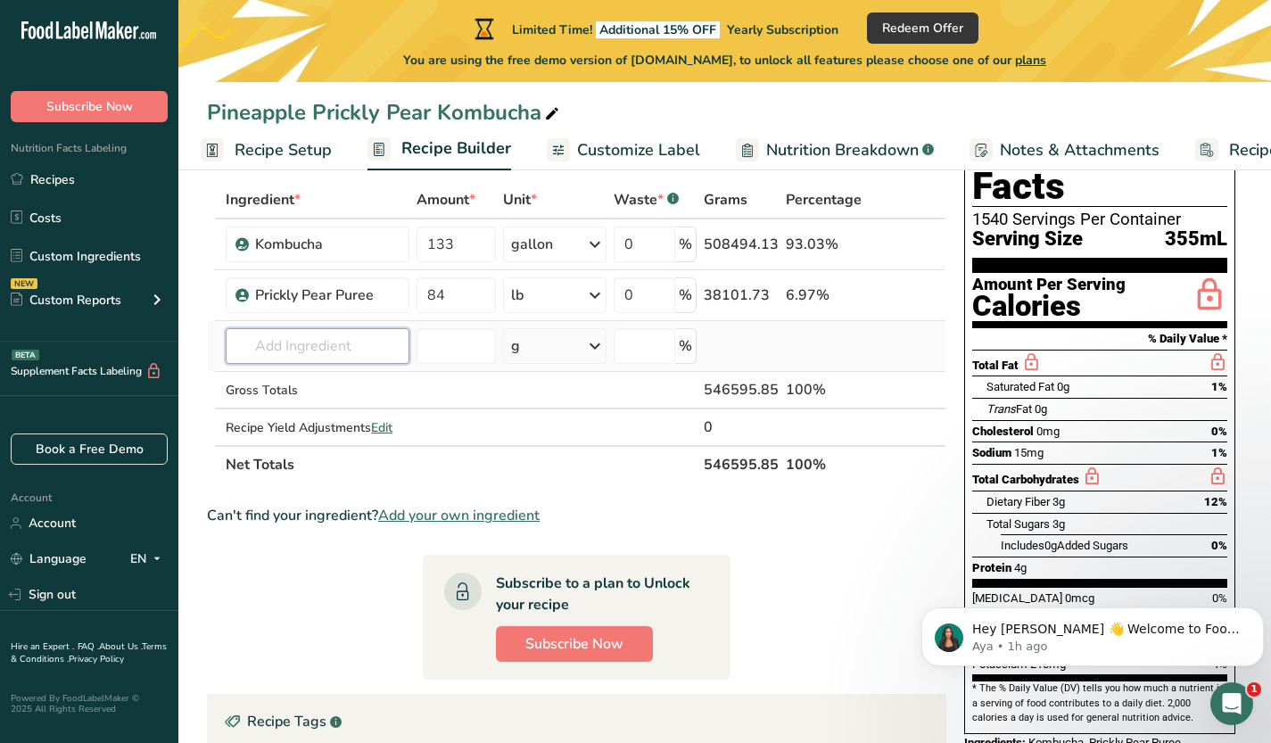
click at [361, 352] on input "text" at bounding box center [318, 346] width 184 height 36
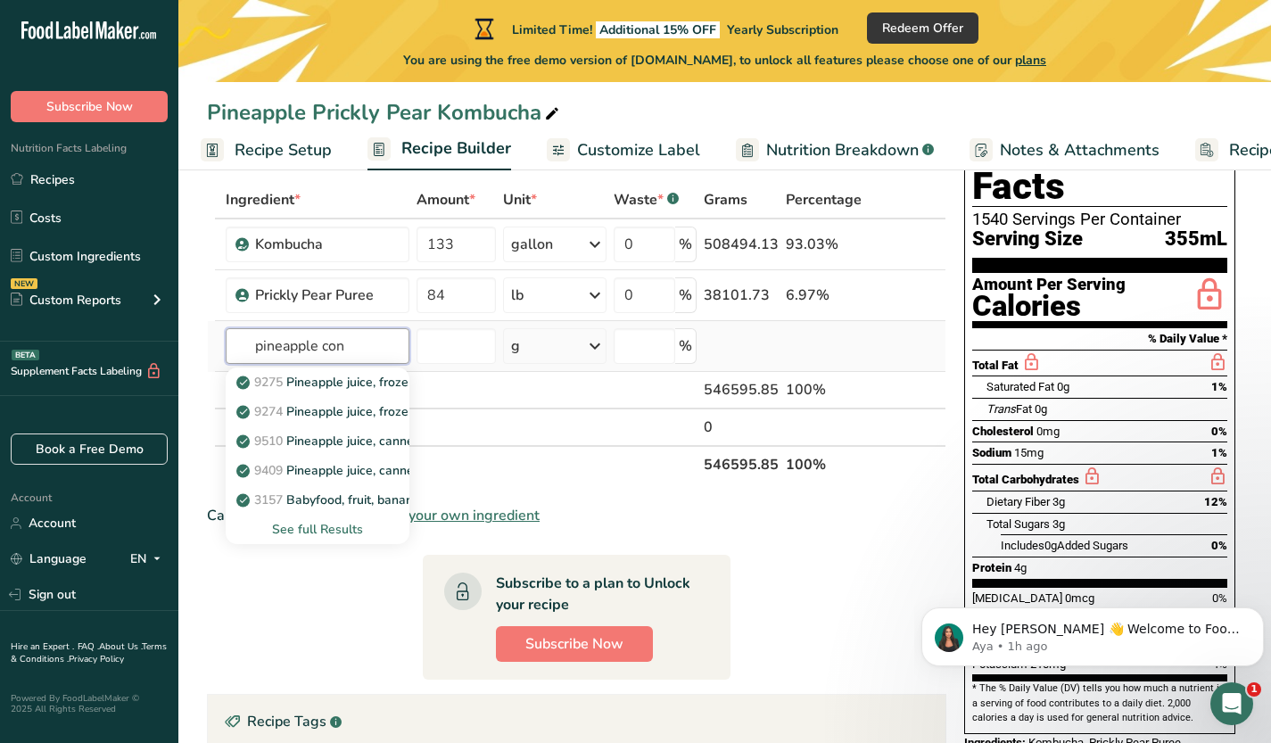
type input "pineapple con"
click at [323, 528] on div "See full Results" at bounding box center [317, 529] width 155 height 19
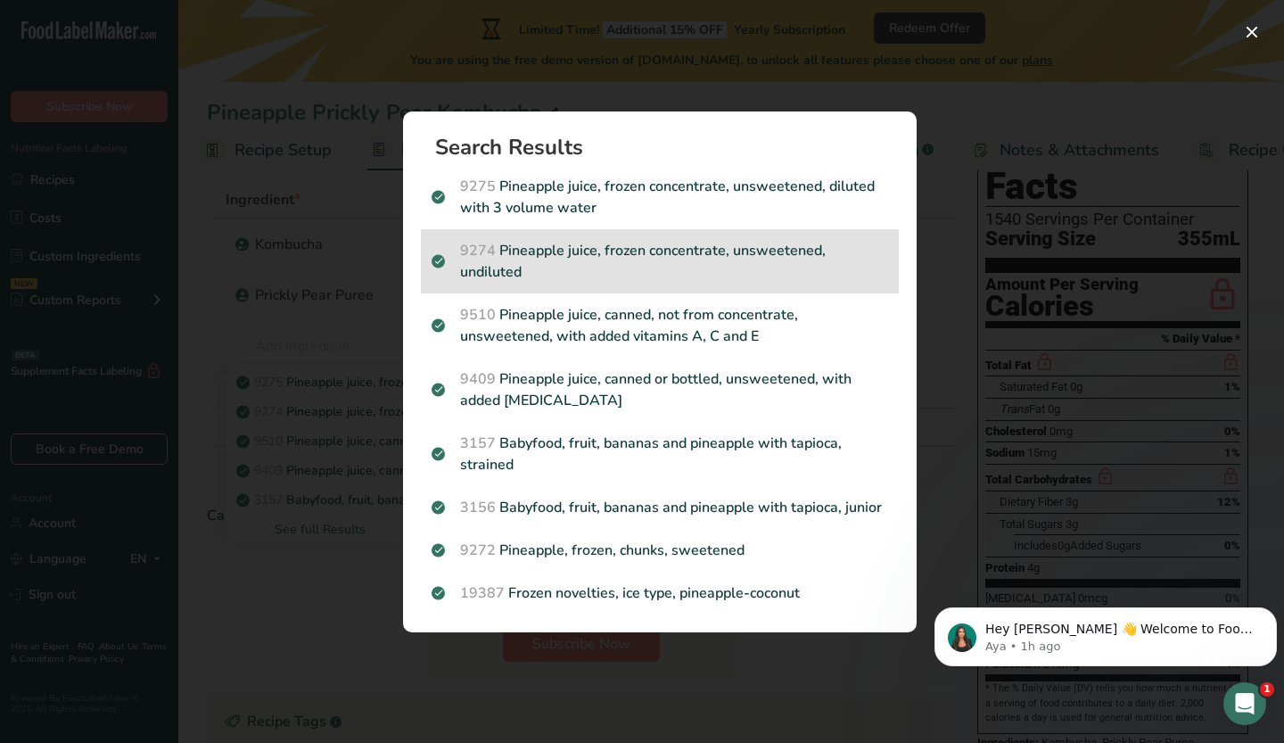
click at [530, 248] on p "9274 Pineapple juice, frozen concentrate, unsweetened, undiluted" at bounding box center [660, 261] width 457 height 43
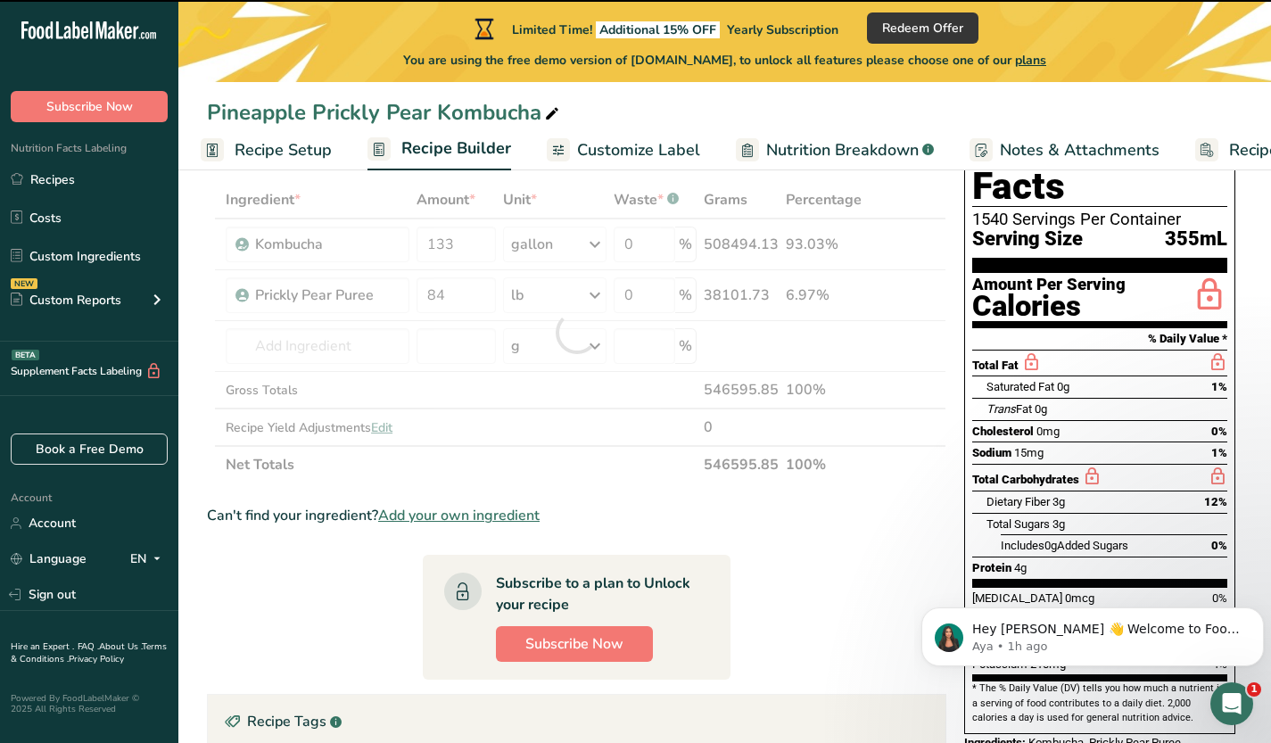
type input "0"
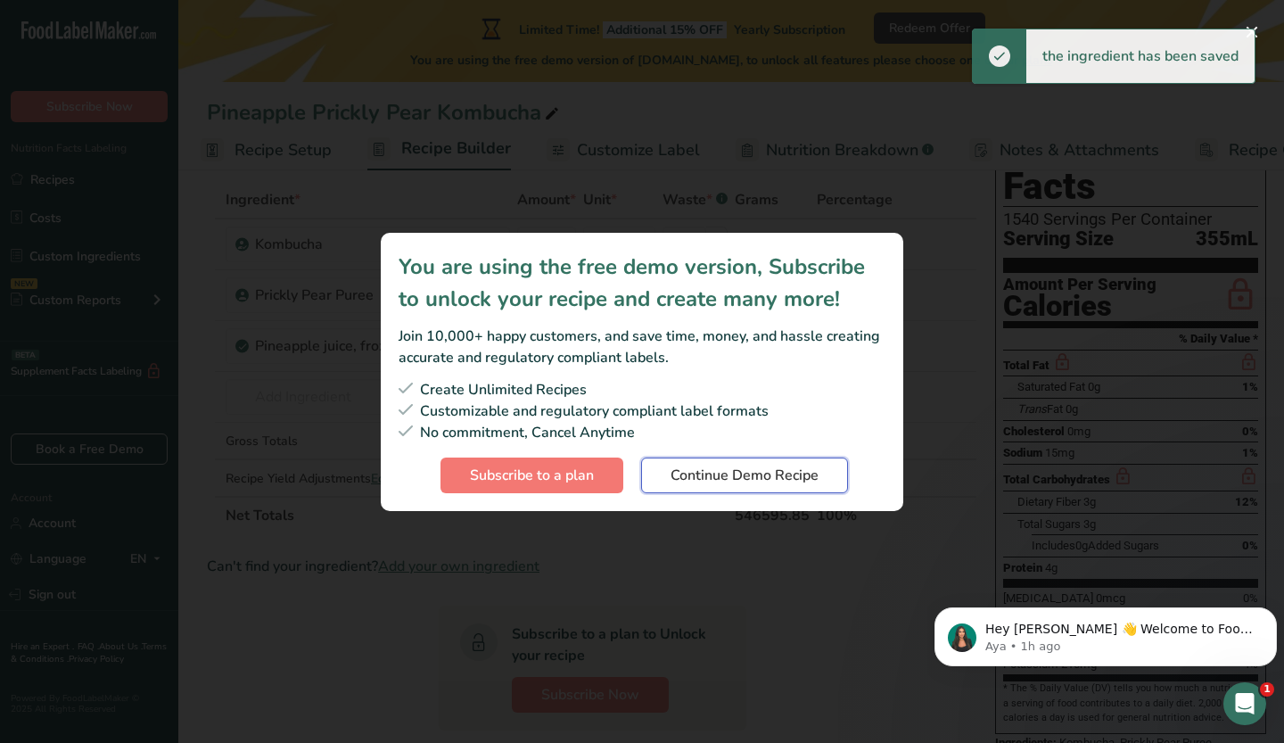
click at [781, 487] on button "Continue Demo Recipe" at bounding box center [744, 476] width 207 height 36
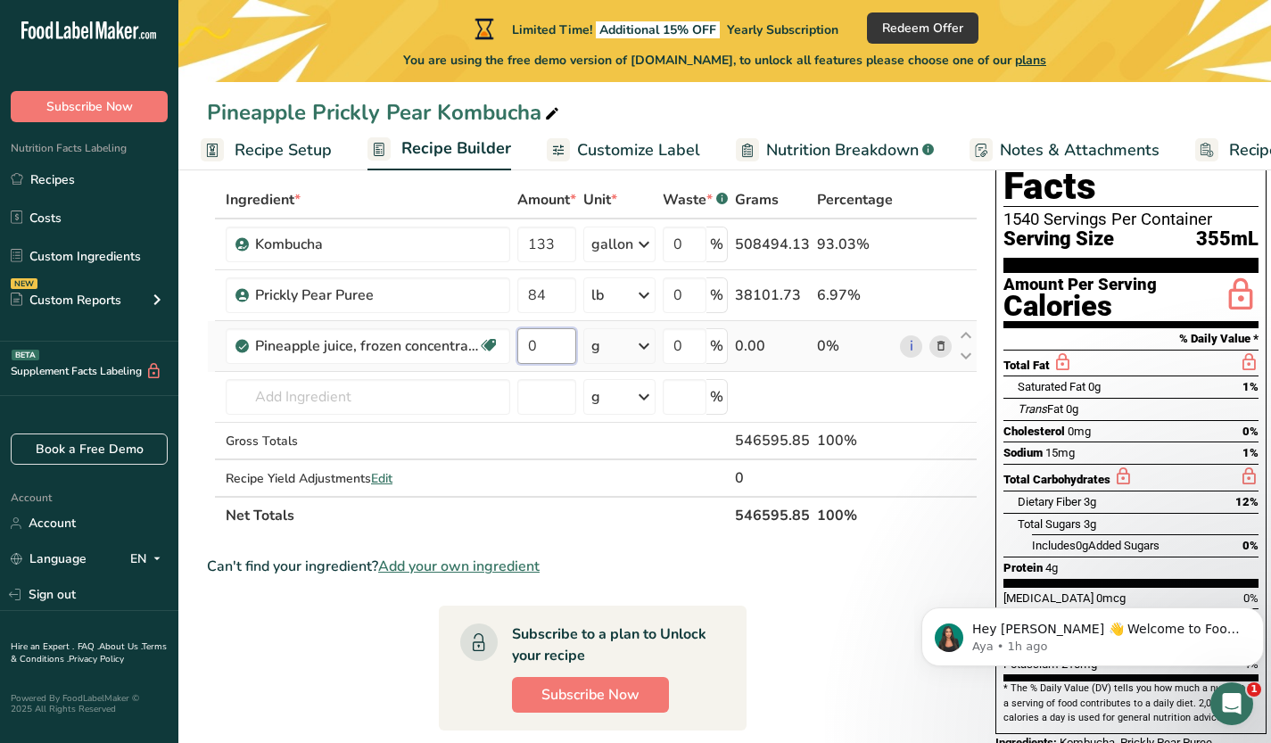
click at [569, 356] on input "0" at bounding box center [546, 346] width 59 height 36
click at [633, 351] on div "Ingredient * Amount * Unit * Waste * .a-a{fill:#347362;}.b-a{fill:#fff;} Grams …" at bounding box center [592, 357] width 771 height 353
type input "0"
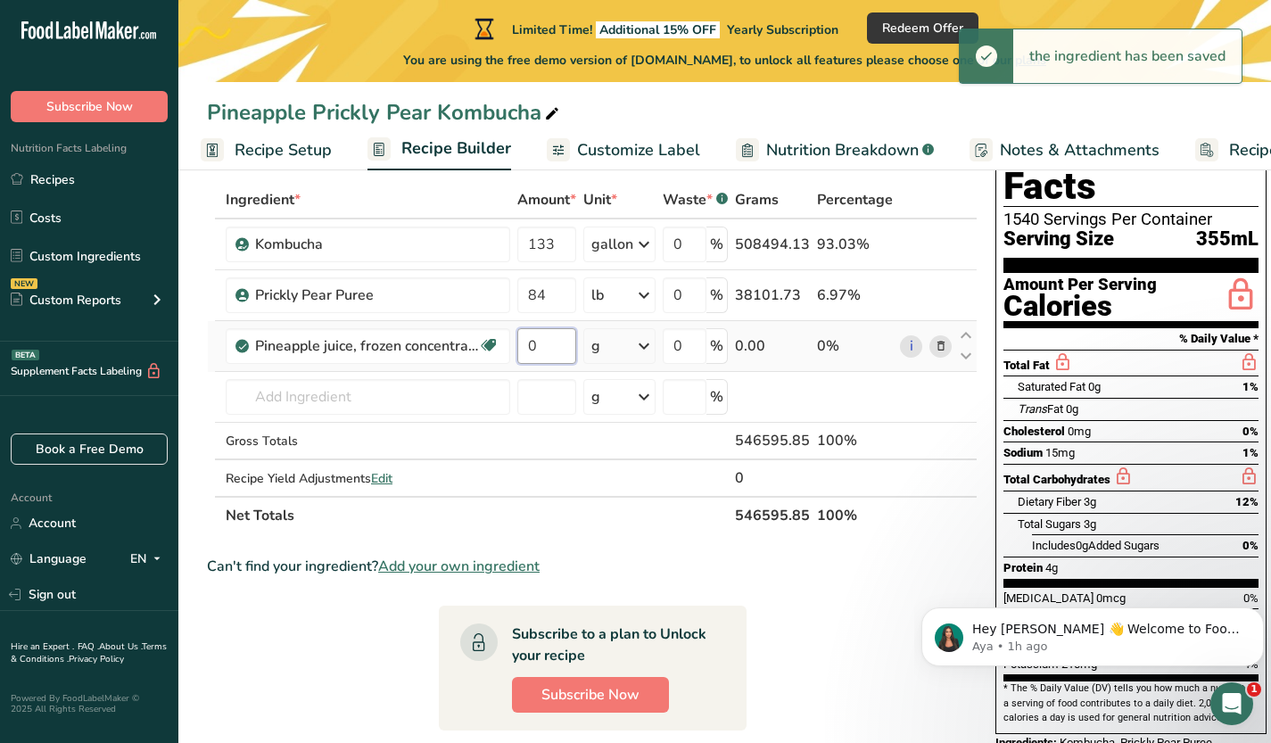
click at [539, 343] on input "0" at bounding box center [546, 346] width 59 height 36
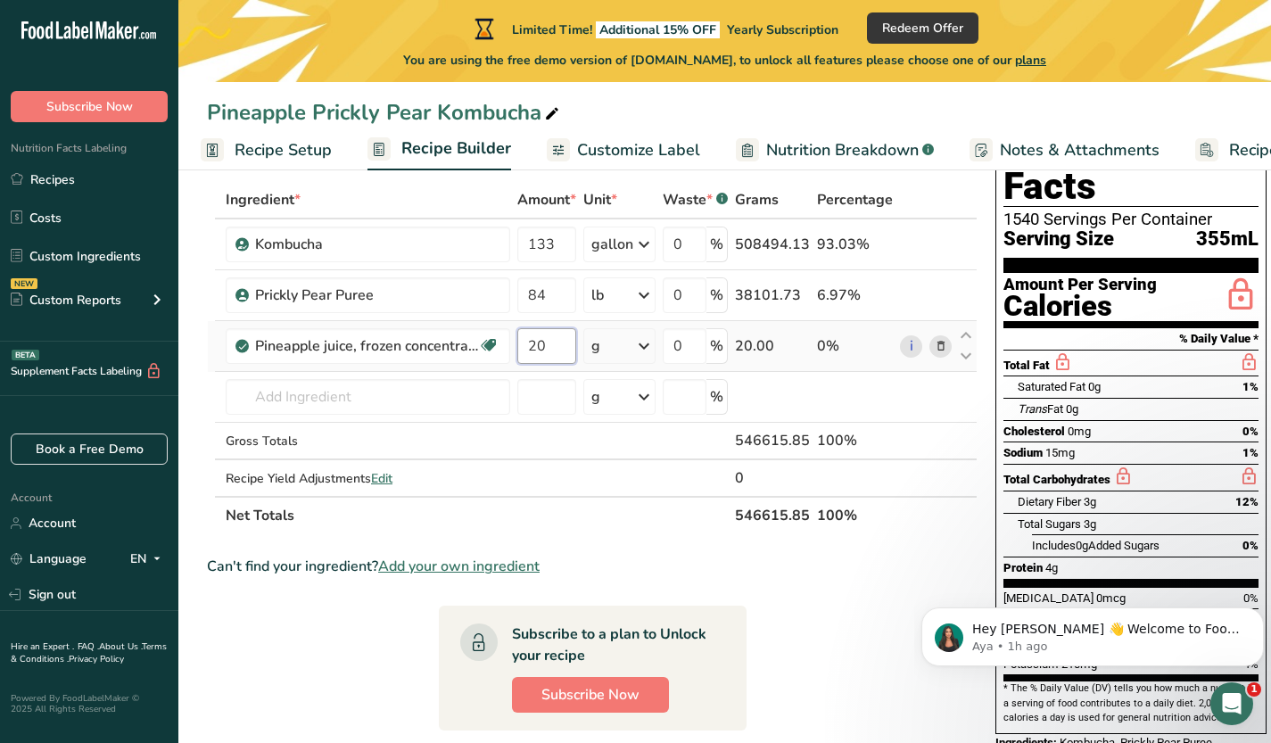
type input "20"
click at [640, 339] on div "Ingredient * Amount * Unit * Waste * .a-a{fill:#347362;}.b-a{fill:#fff;} Grams …" at bounding box center [592, 357] width 771 height 353
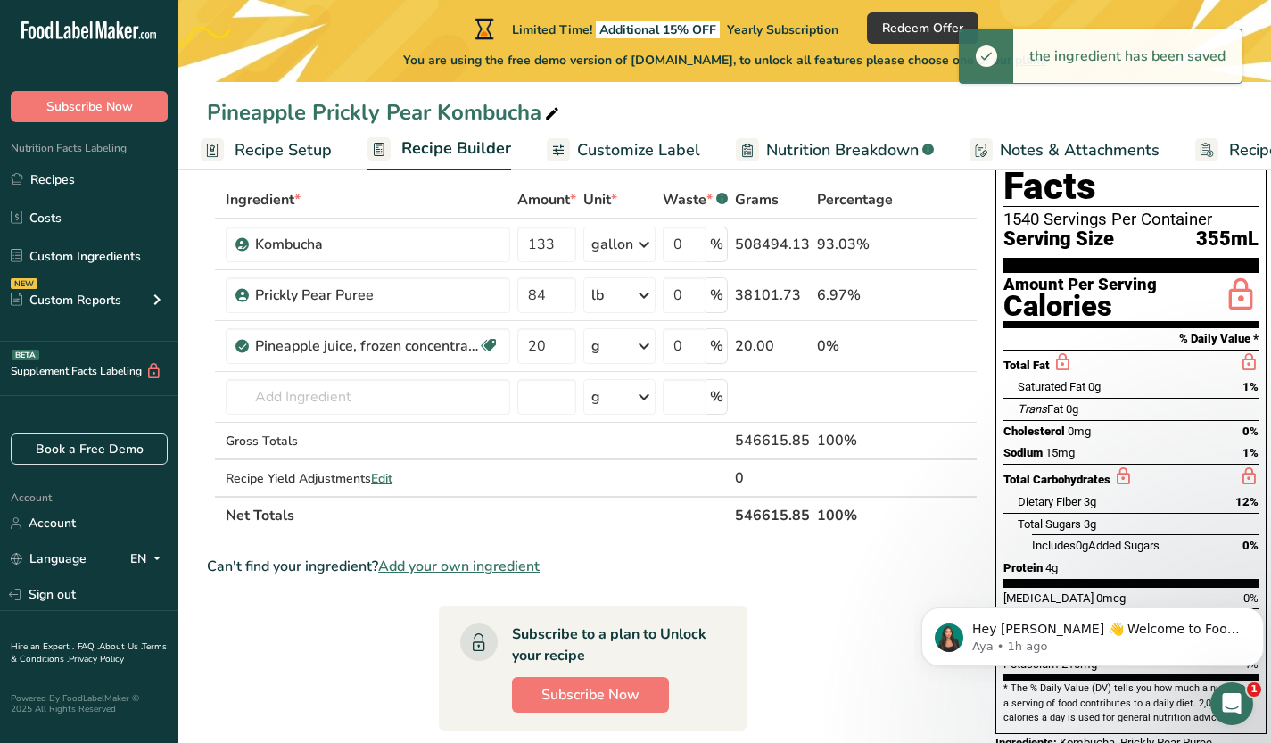
click at [639, 344] on icon at bounding box center [643, 346] width 21 height 32
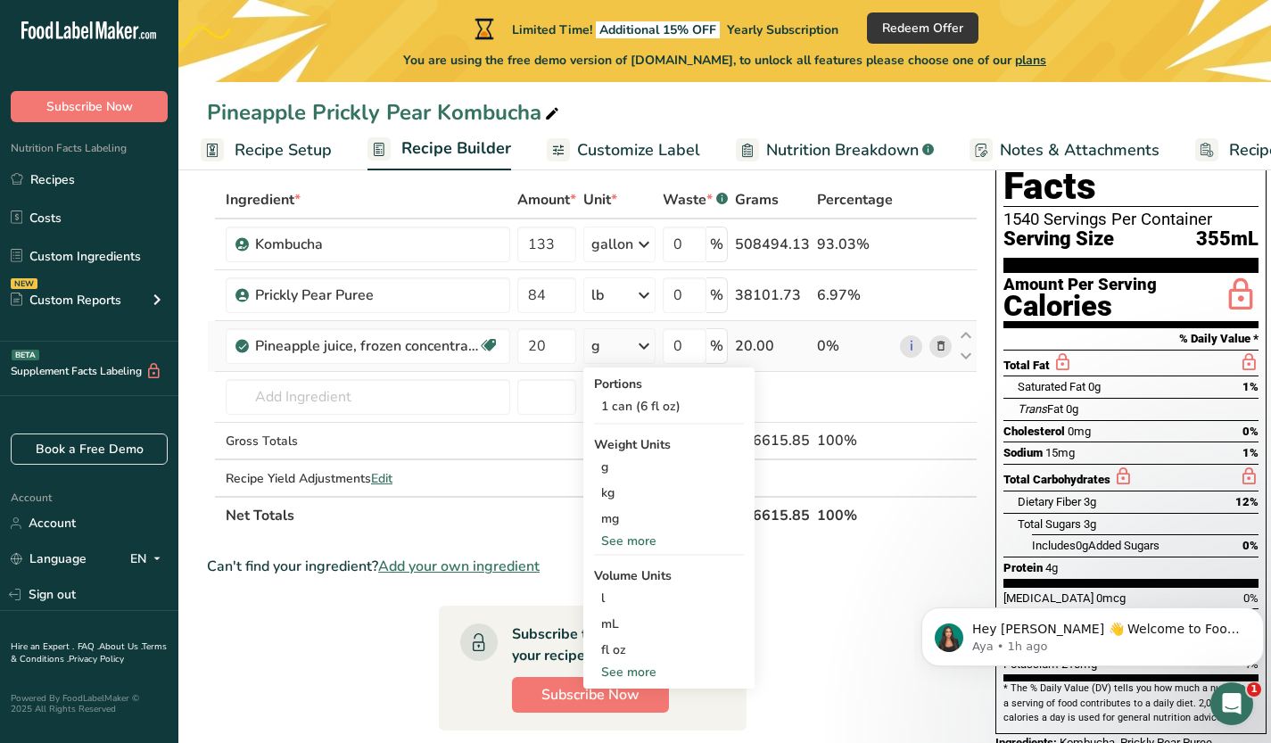
click at [625, 539] on div "See more" at bounding box center [669, 541] width 150 height 19
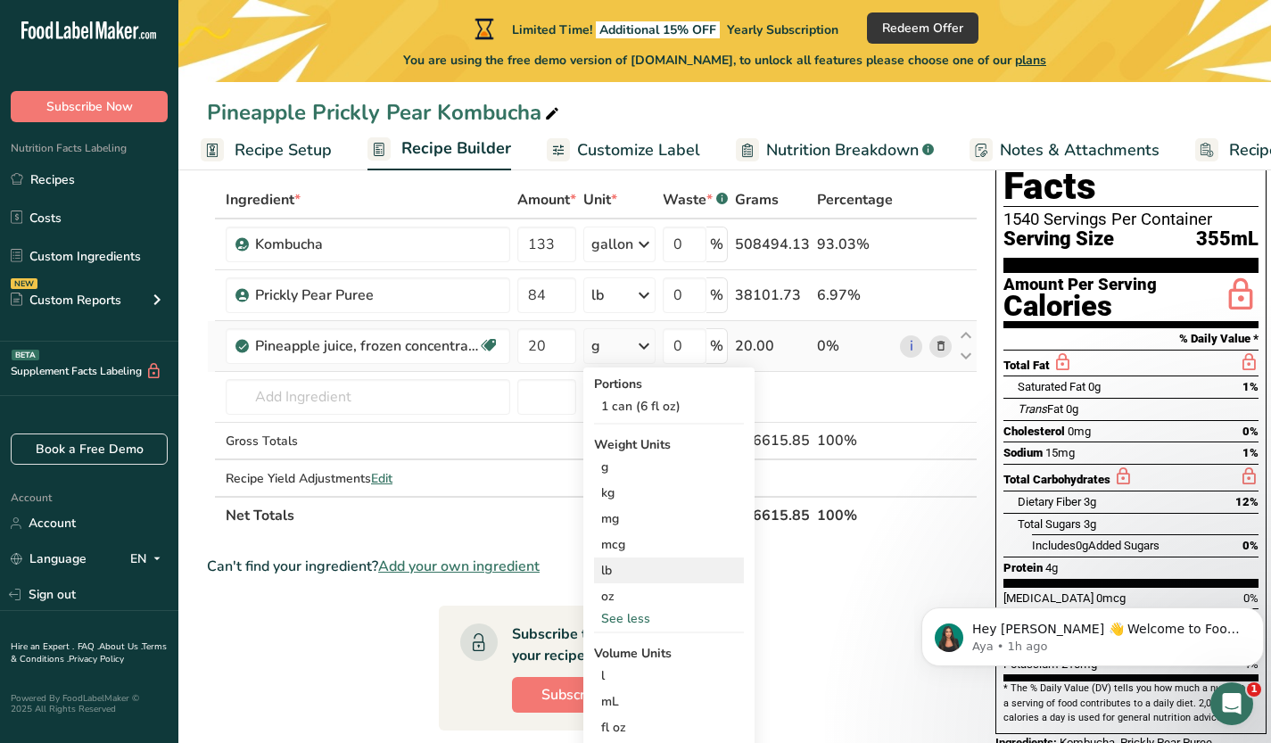
click at [630, 571] on div "lb" at bounding box center [669, 571] width 150 height 26
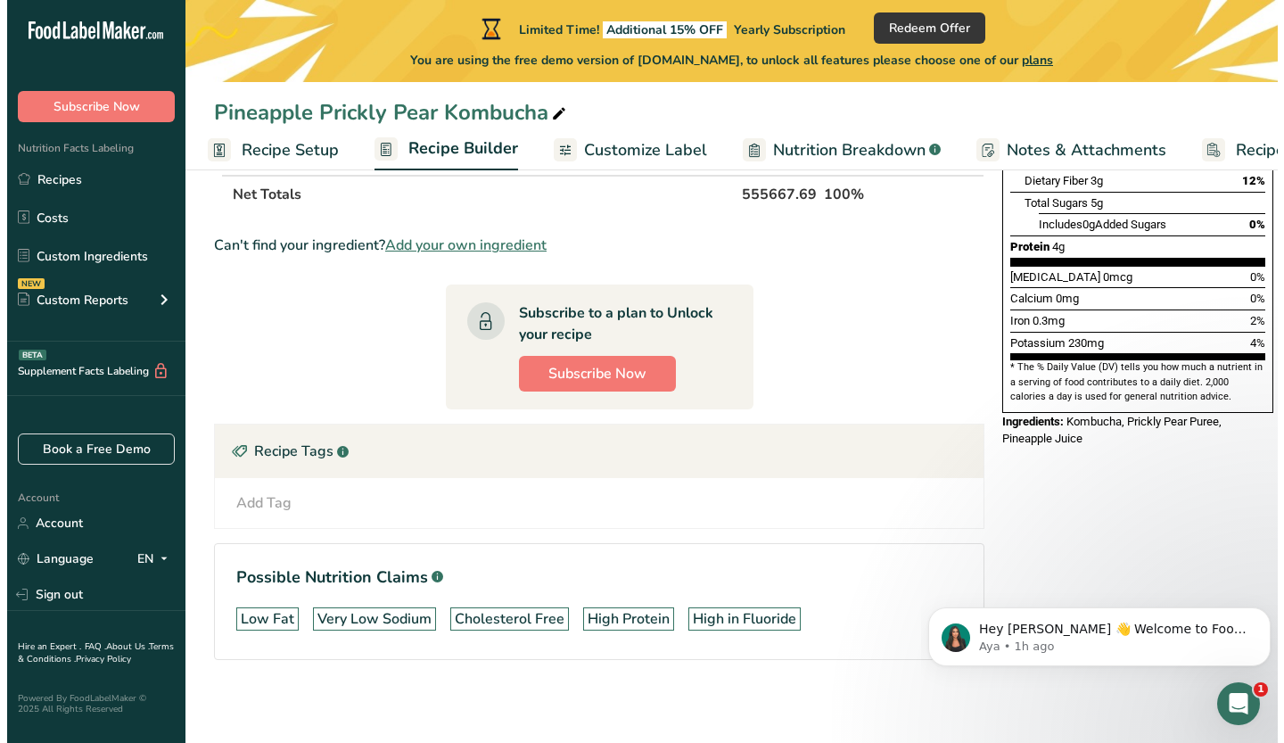
scroll to position [417, 0]
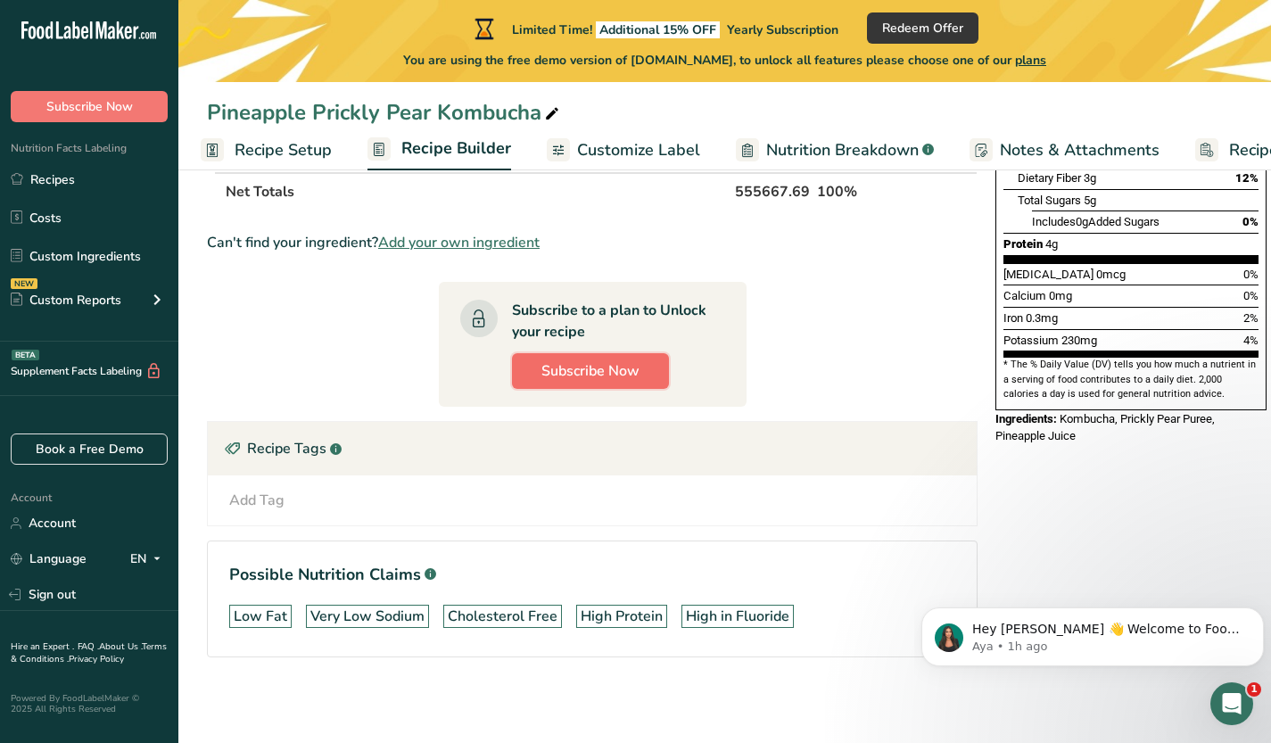
click at [590, 360] on span "Subscribe Now" at bounding box center [590, 370] width 98 height 21
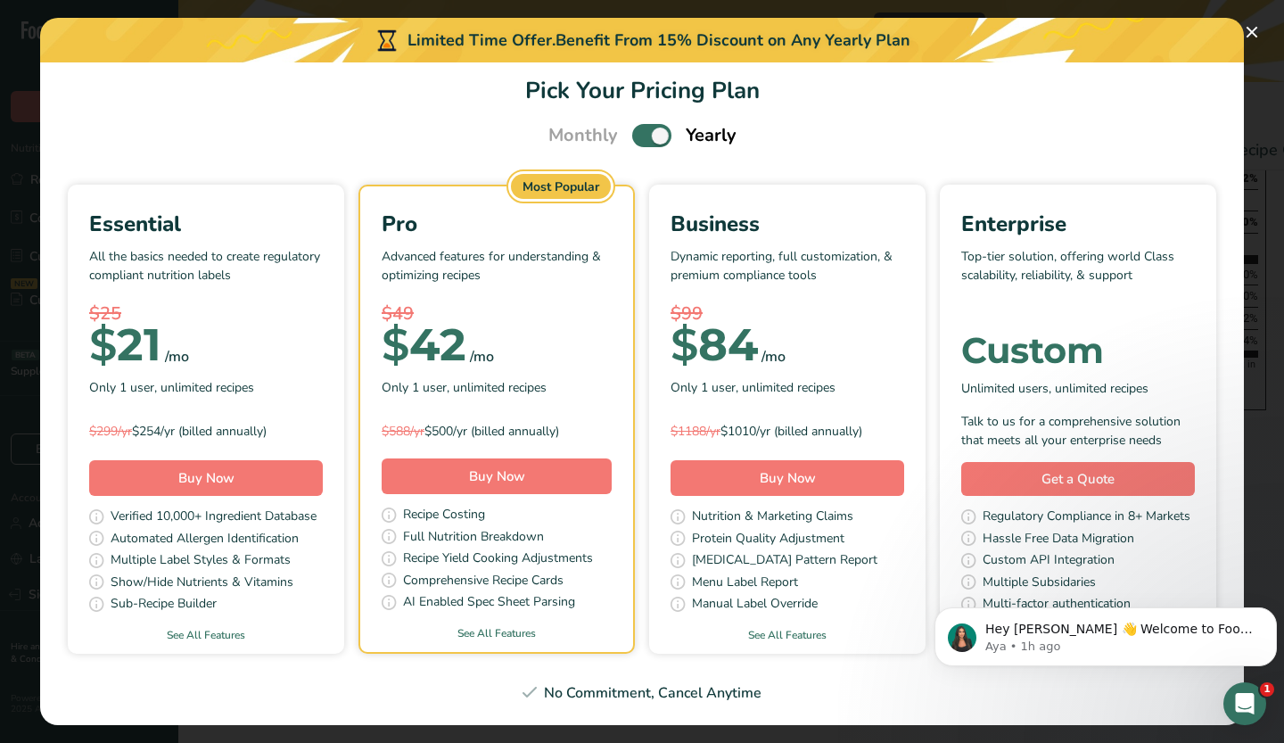
scroll to position [41, 0]
click at [651, 124] on span "Pick Your Pricing Plan Modal" at bounding box center [651, 135] width 39 height 22
click at [644, 130] on input "Pick Your Pricing Plan Modal" at bounding box center [638, 136] width 12 height 12
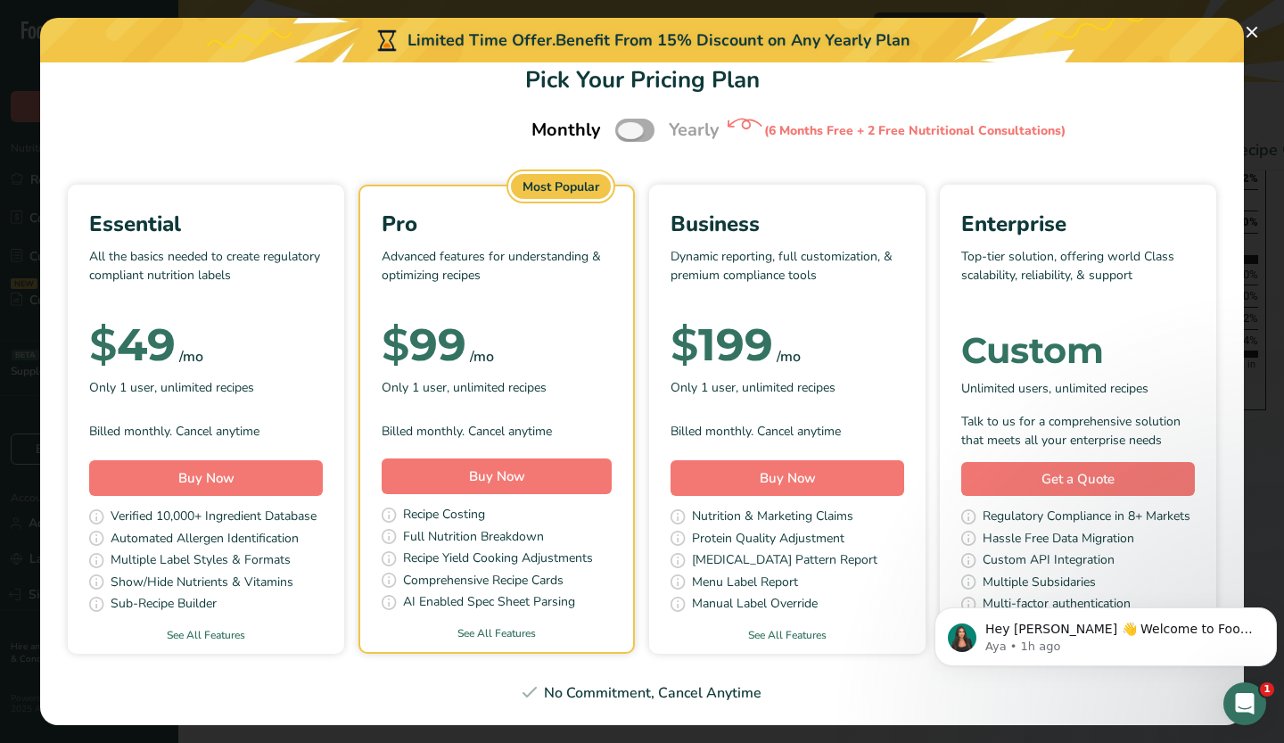
click at [641, 119] on span "Pick Your Pricing Plan Modal" at bounding box center [634, 130] width 39 height 22
click at [627, 125] on input "Pick Your Pricing Plan Modal" at bounding box center [621, 131] width 12 height 12
checkbox input "true"
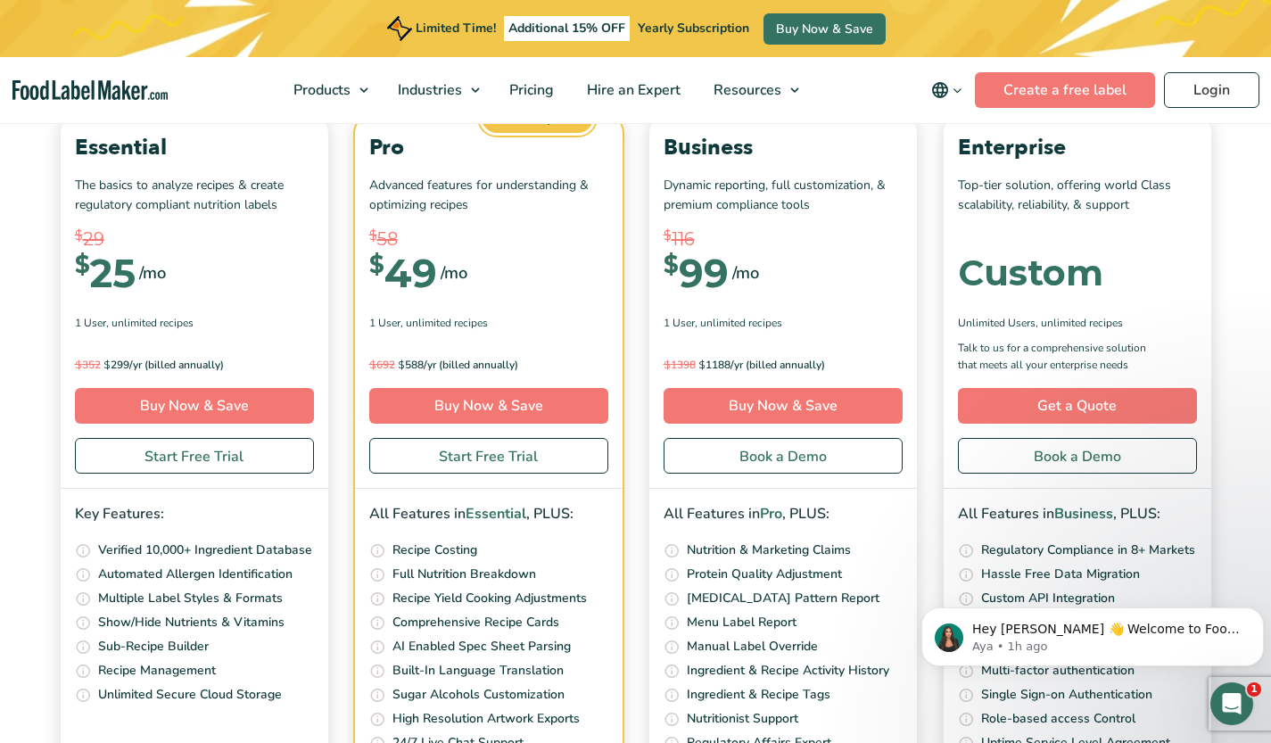
scroll to position [6310, 0]
